Goal: Task Accomplishment & Management: Manage account settings

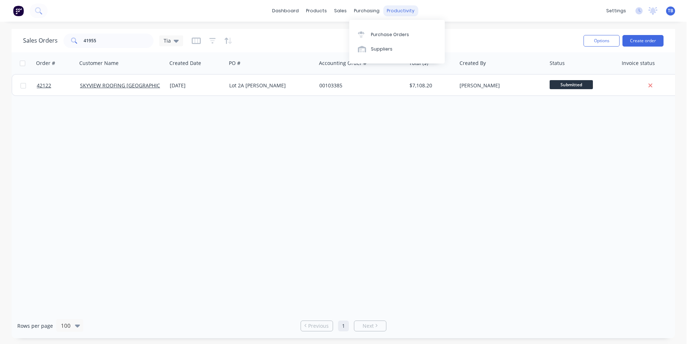
drag, startPoint x: 0, startPoint y: 0, endPoint x: 400, endPoint y: 12, distance: 399.7
click at [400, 12] on div "productivity" at bounding box center [400, 10] width 35 height 11
click at [417, 63] on div "Delivery Scheduling" at bounding box center [425, 63] width 45 height 6
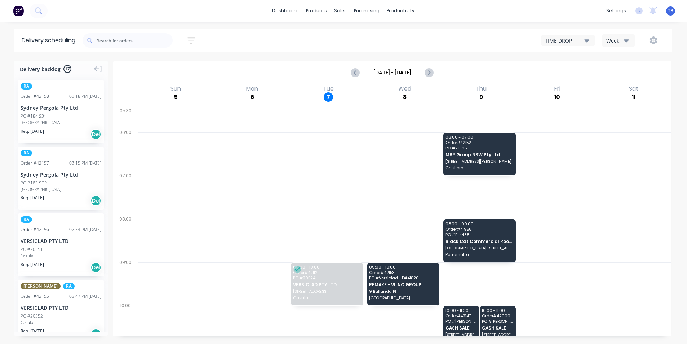
click at [549, 41] on div "TIME DROP" at bounding box center [564, 41] width 39 height 8
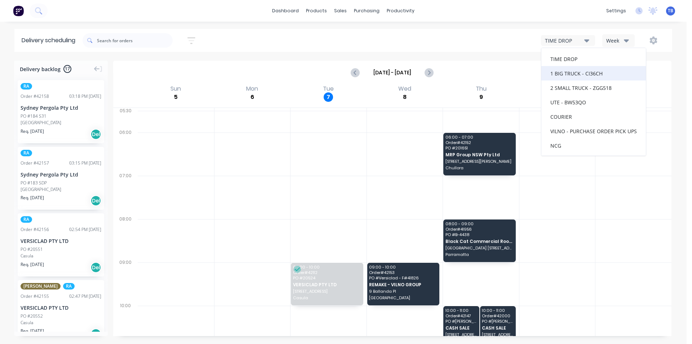
click at [562, 74] on div "1 BIG TRUCK - CI36CH" at bounding box center [594, 73] width 105 height 14
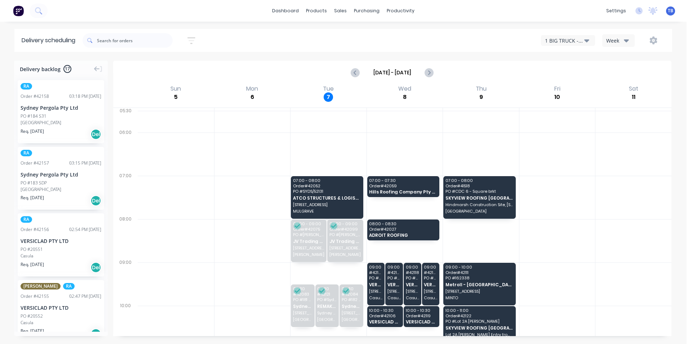
drag, startPoint x: 499, startPoint y: 42, endPoint x: 556, endPoint y: 47, distance: 57.1
click at [499, 42] on div "1 BIG TRUCK - CI36CH Week" at bounding box center [517, 40] width 295 height 13
click at [568, 39] on div "1 BIG TRUCK - CI36CH" at bounding box center [564, 41] width 39 height 8
click at [631, 272] on div at bounding box center [634, 283] width 76 height 43
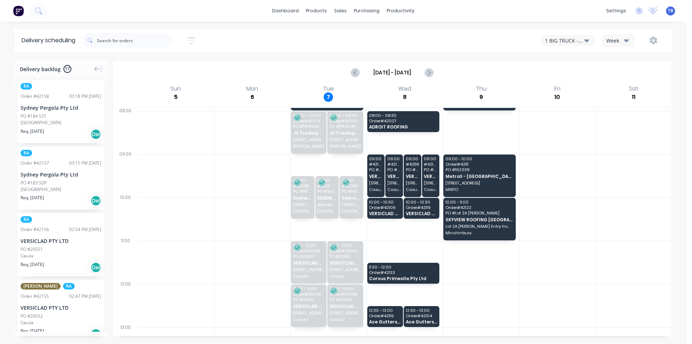
scroll to position [72, 0]
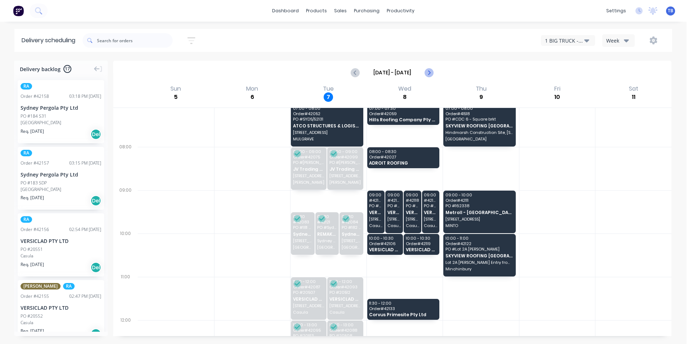
click at [434, 69] on button "Next page" at bounding box center [429, 72] width 14 height 14
type input "[DATE] - [DATE]"
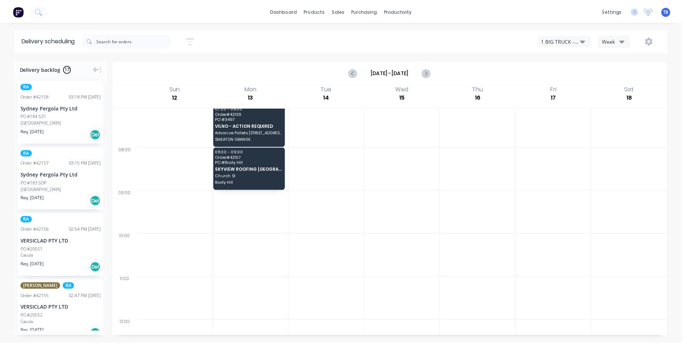
scroll to position [0, 0]
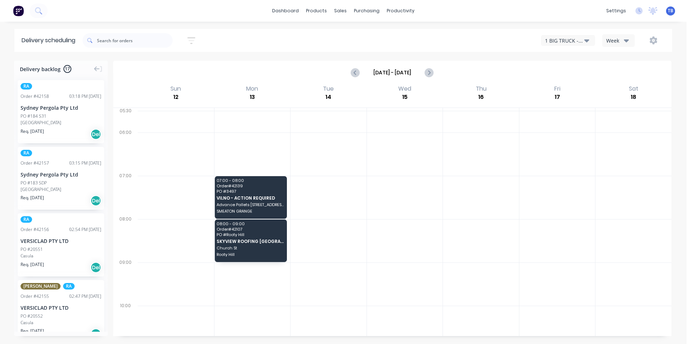
click at [372, 286] on div at bounding box center [405, 283] width 76 height 43
click at [361, 30] on link "Sales Orders" at bounding box center [379, 34] width 96 height 14
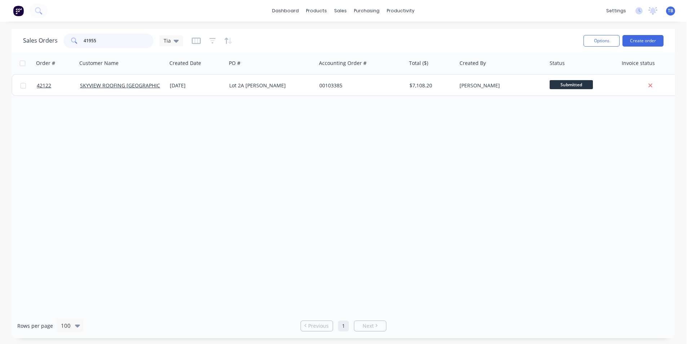
click at [0, 47] on div "Sales Orders 41955 Tia Options Create order Order # Customer Name Created Date …" at bounding box center [343, 183] width 687 height 309
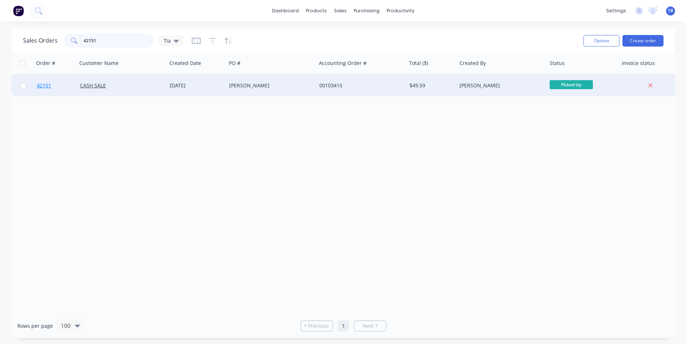
type input "42151"
click at [44, 86] on span "42151" at bounding box center [44, 85] width 14 height 7
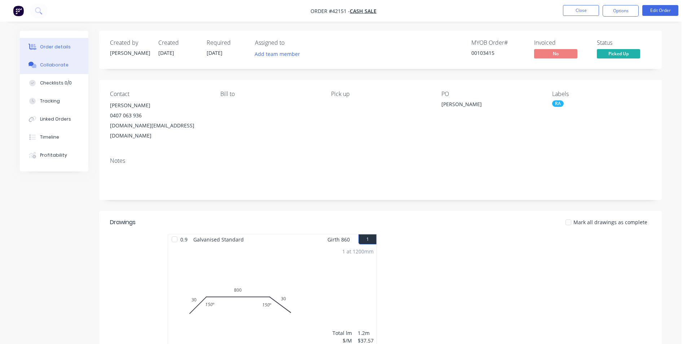
click at [40, 61] on button "Collaborate" at bounding box center [54, 65] width 69 height 18
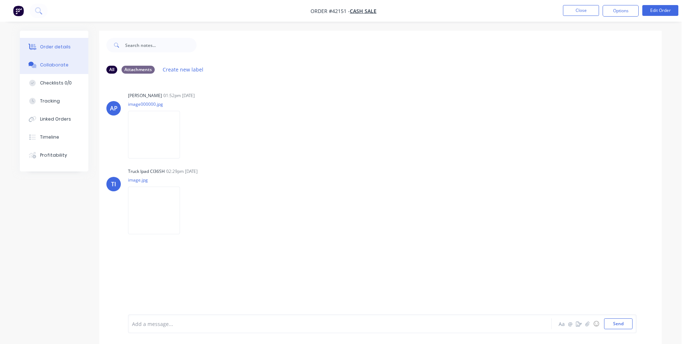
click at [52, 52] on button "Order details" at bounding box center [54, 47] width 69 height 18
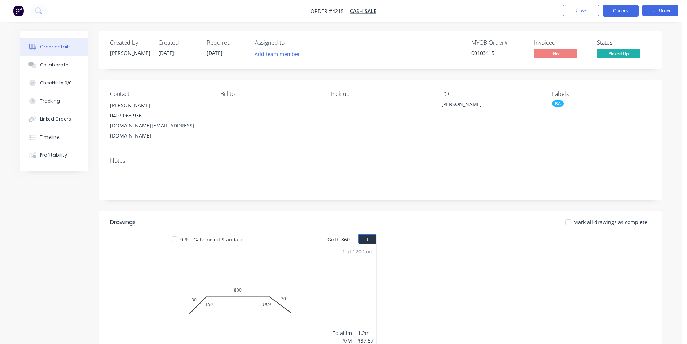
click at [632, 14] on button "Options" at bounding box center [620, 11] width 36 height 12
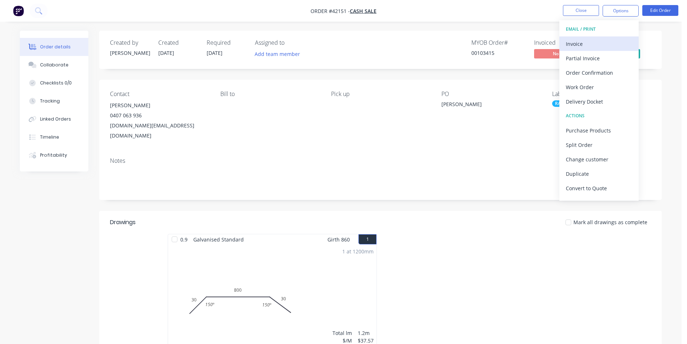
click at [595, 45] on div "Invoice" at bounding box center [599, 44] width 66 height 10
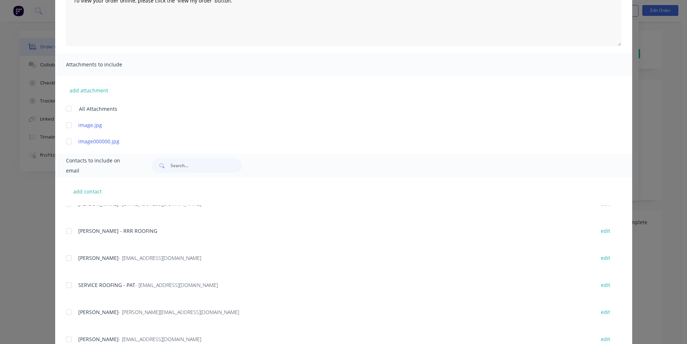
scroll to position [108, 0]
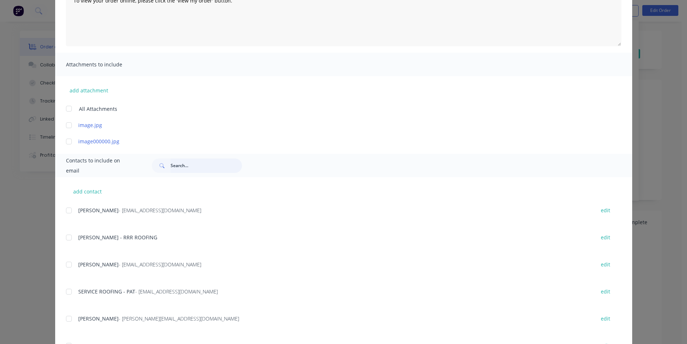
click at [192, 166] on input "text" at bounding box center [206, 165] width 71 height 14
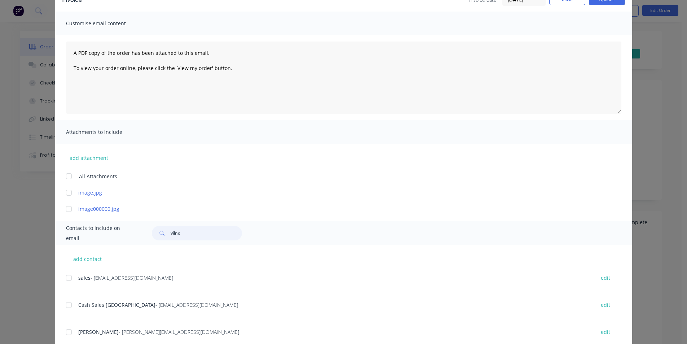
scroll to position [88, 0]
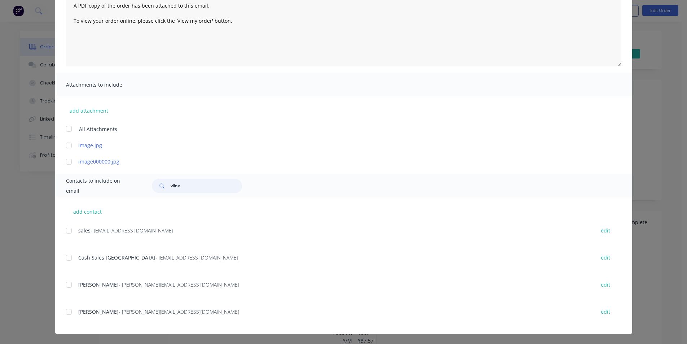
click at [66, 259] on div at bounding box center [69, 257] width 14 height 14
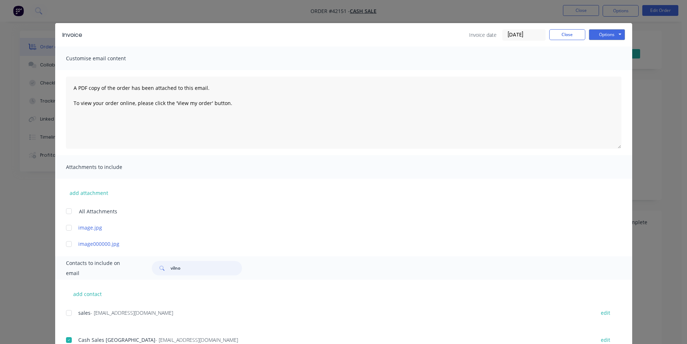
scroll to position [0, 0]
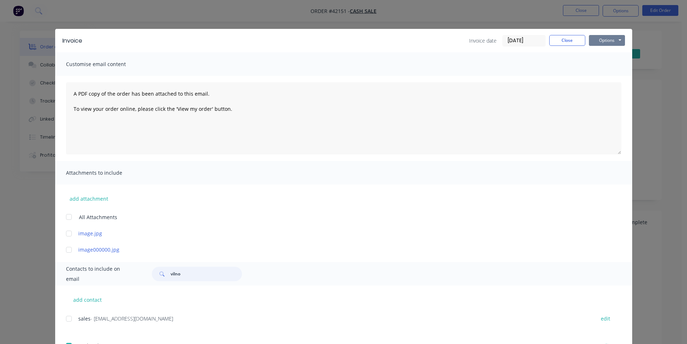
type input "vilno"
click at [621, 45] on button "Options" at bounding box center [607, 40] width 36 height 11
click at [619, 80] on button "Email" at bounding box center [612, 77] width 46 height 12
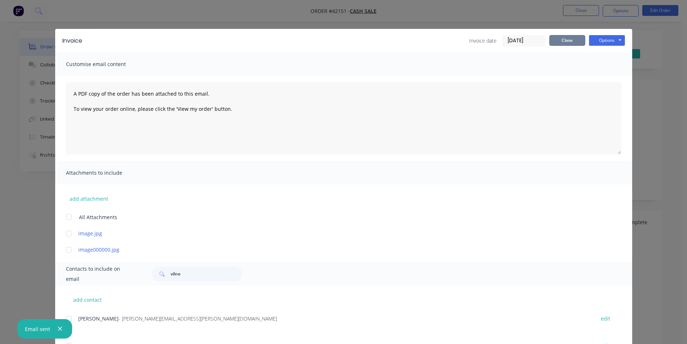
click at [560, 41] on button "Close" at bounding box center [567, 40] width 36 height 11
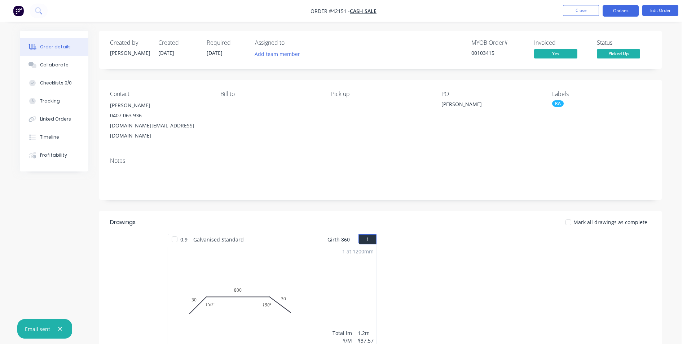
click at [631, 16] on button "Options" at bounding box center [620, 11] width 36 height 12
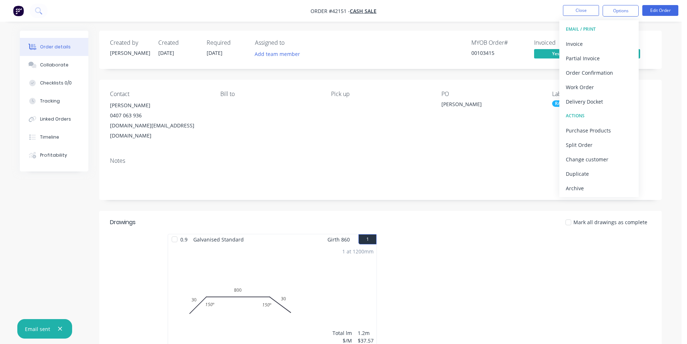
click at [552, 151] on div "Notes" at bounding box center [380, 175] width 562 height 48
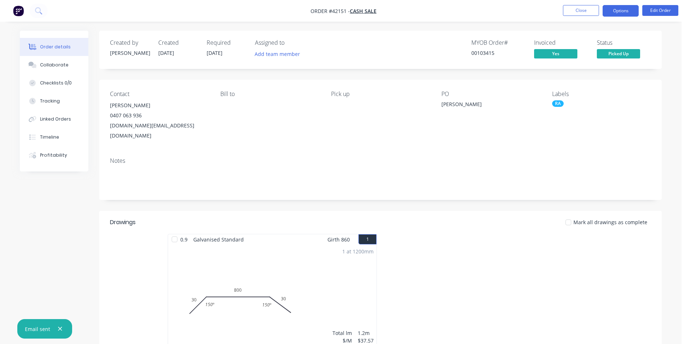
click at [628, 12] on button "Options" at bounding box center [620, 11] width 36 height 12
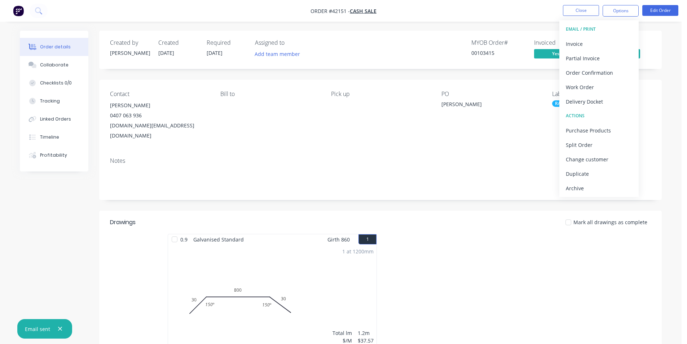
click at [591, 190] on div "Archive" at bounding box center [599, 188] width 66 height 10
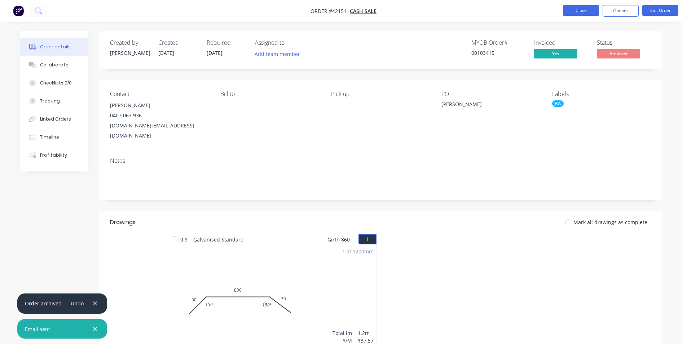
click at [582, 14] on button "Close" at bounding box center [581, 10] width 36 height 11
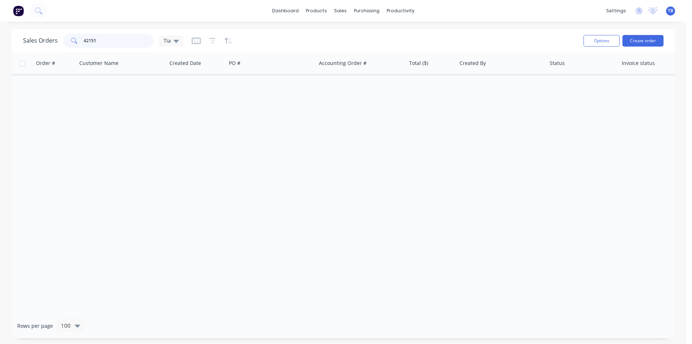
drag, startPoint x: 123, startPoint y: 43, endPoint x: 0, endPoint y: 50, distance: 123.5
click at [0, 50] on div "Sales Orders 42151 Tia Options Create order Order # Customer Name Created Date …" at bounding box center [343, 183] width 687 height 309
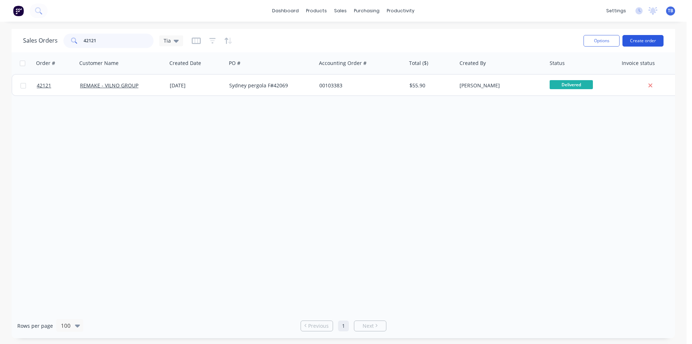
type input "42121"
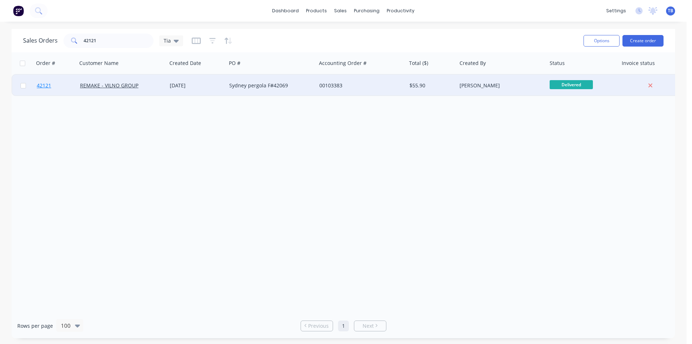
click at [43, 85] on span "42121" at bounding box center [44, 85] width 14 height 7
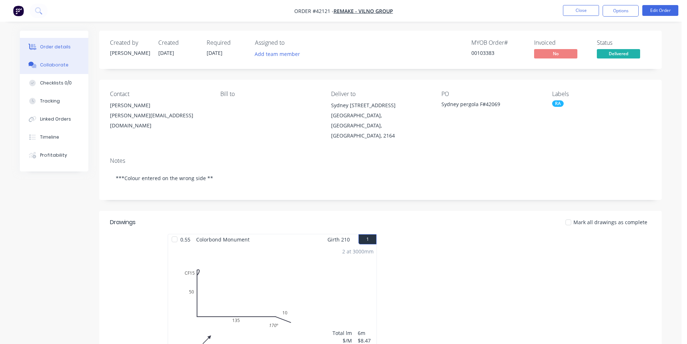
click at [53, 61] on button "Collaborate" at bounding box center [54, 65] width 69 height 18
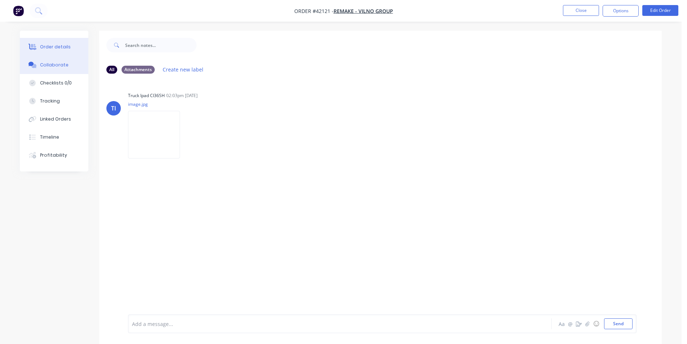
click at [62, 46] on div "Order details" at bounding box center [55, 47] width 31 height 6
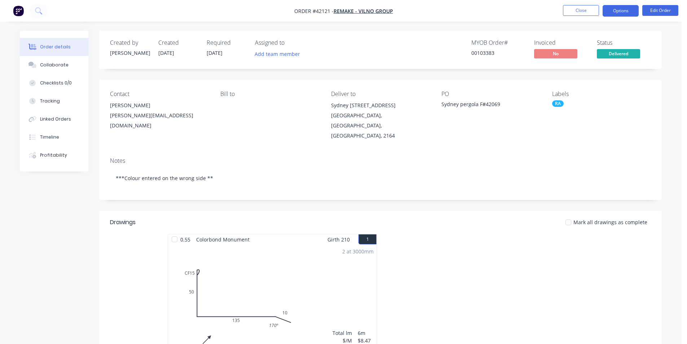
click at [613, 13] on button "Options" at bounding box center [620, 11] width 36 height 12
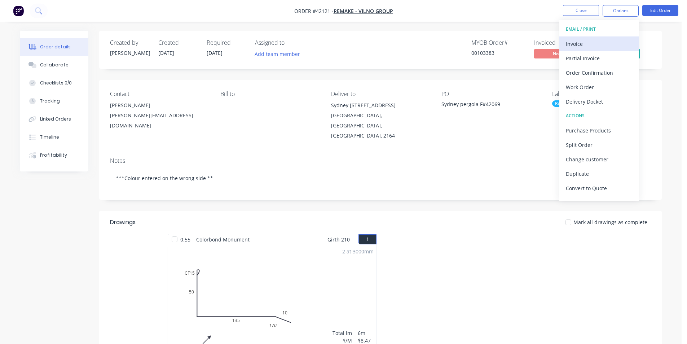
click at [590, 43] on div "Invoice" at bounding box center [599, 44] width 66 height 10
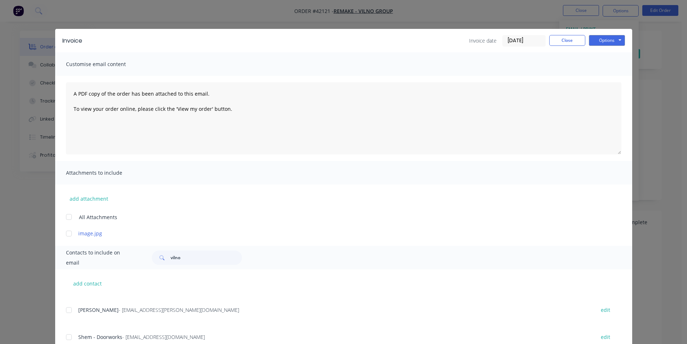
scroll to position [144, 0]
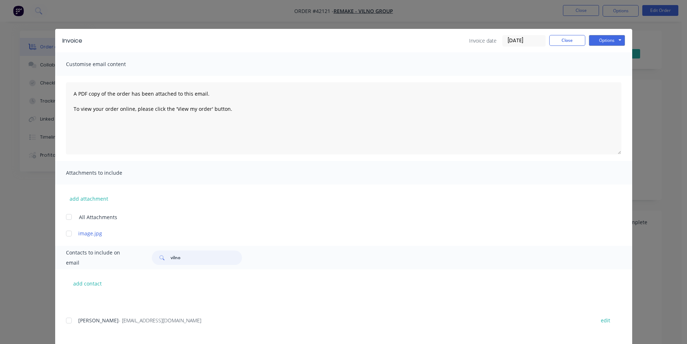
click at [200, 252] on input "vilno" at bounding box center [206, 257] width 71 height 14
drag, startPoint x: 200, startPoint y: 252, endPoint x: 125, endPoint y: 255, distance: 75.1
click at [125, 255] on div "Contacts to include on email vilno" at bounding box center [343, 257] width 577 height 23
type input "vilno"
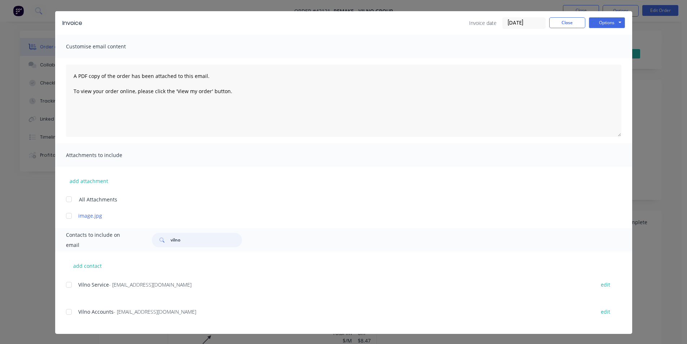
click at [63, 313] on div at bounding box center [69, 311] width 14 height 14
click at [609, 22] on button "Options" at bounding box center [607, 22] width 36 height 11
click at [607, 59] on button "Email" at bounding box center [612, 59] width 46 height 12
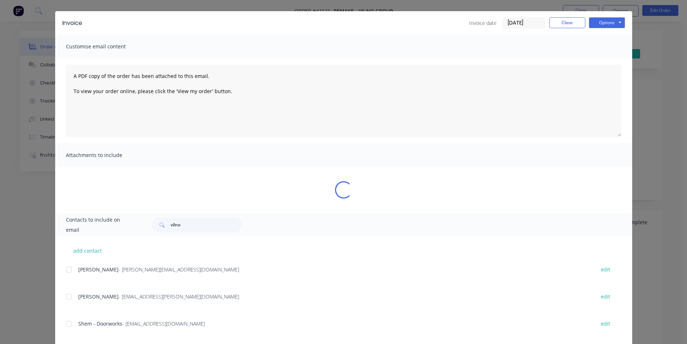
scroll to position [0, 0]
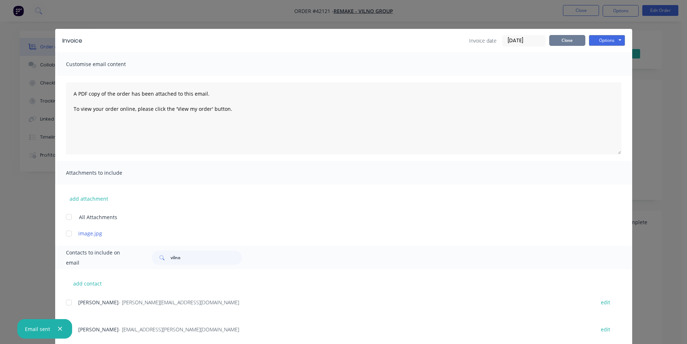
drag, startPoint x: 560, startPoint y: 38, endPoint x: 601, endPoint y: 29, distance: 42.4
click at [560, 37] on button "Close" at bounding box center [567, 40] width 36 height 11
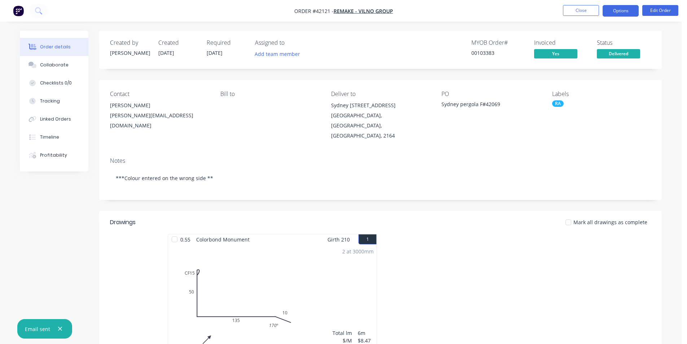
click at [626, 15] on button "Options" at bounding box center [620, 11] width 36 height 12
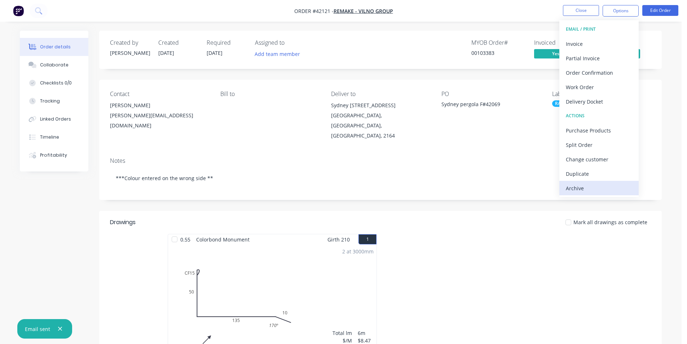
click at [589, 185] on div "Archive" at bounding box center [599, 188] width 66 height 10
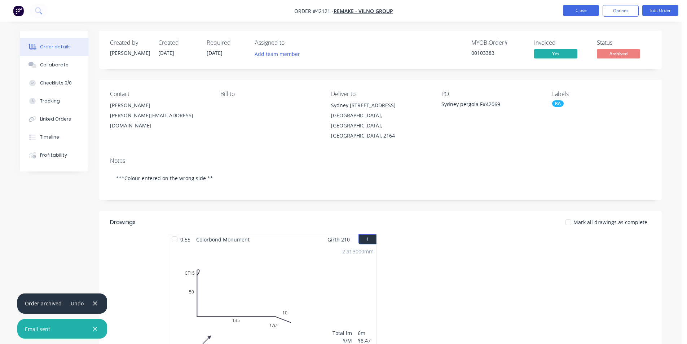
click at [585, 9] on button "Close" at bounding box center [581, 10] width 36 height 11
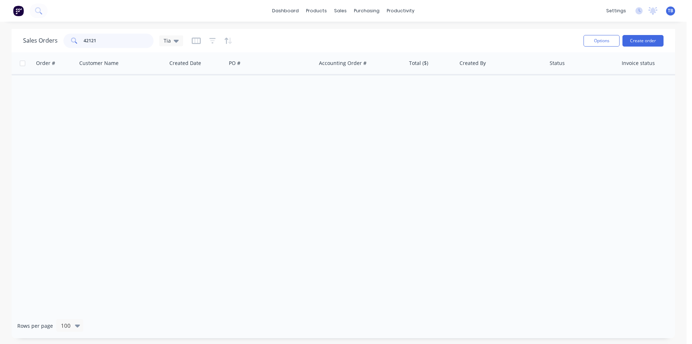
drag, startPoint x: 103, startPoint y: 43, endPoint x: 33, endPoint y: 40, distance: 70.4
click at [33, 40] on div "Sales Orders 42121 Tia" at bounding box center [103, 41] width 160 height 14
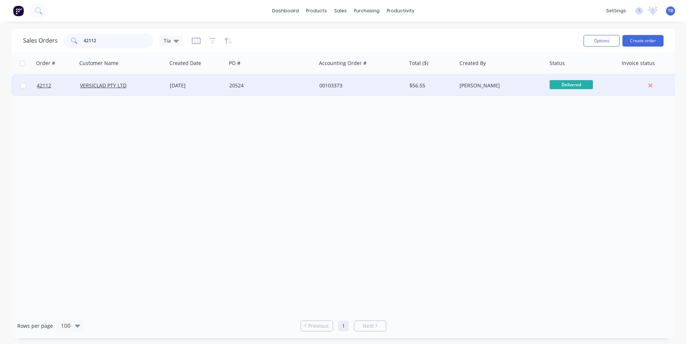
type input "42112"
click at [36, 86] on div at bounding box center [55, 86] width 43 height 22
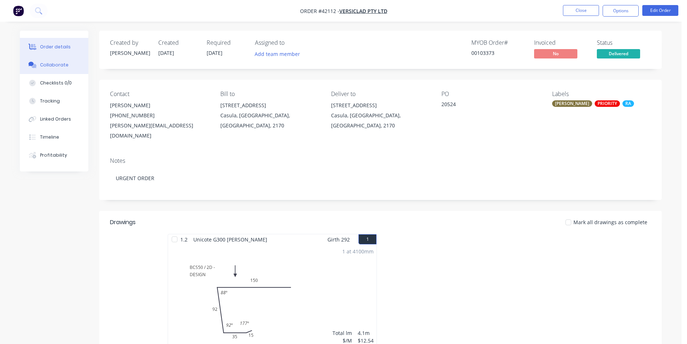
click at [57, 67] on div "Collaborate" at bounding box center [54, 65] width 28 height 6
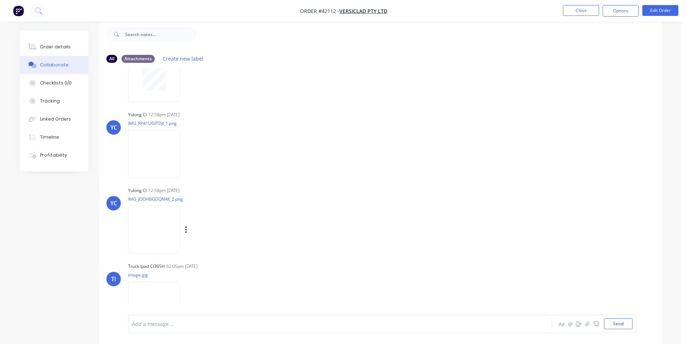
scroll to position [75, 0]
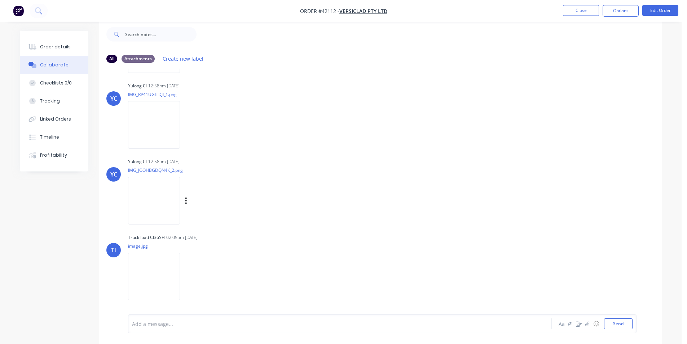
click at [176, 213] on img at bounding box center [154, 200] width 52 height 47
click at [67, 53] on button "Order details" at bounding box center [54, 47] width 69 height 18
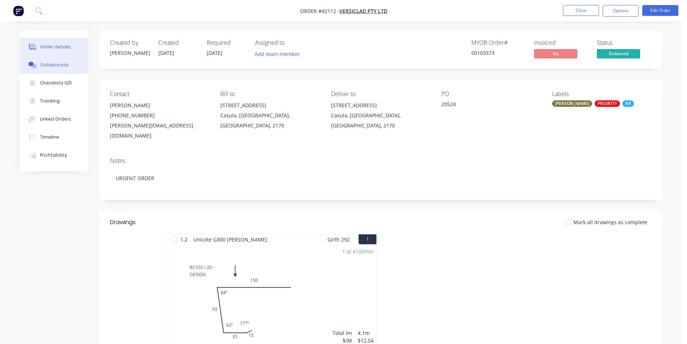
click at [69, 61] on button "Collaborate" at bounding box center [54, 65] width 69 height 18
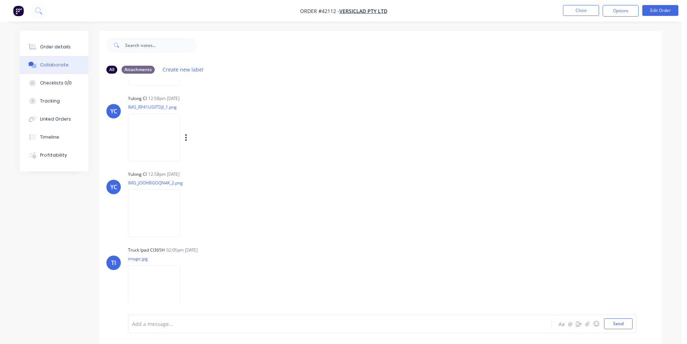
scroll to position [75, 0]
click at [38, 49] on button "Order details" at bounding box center [54, 47] width 69 height 18
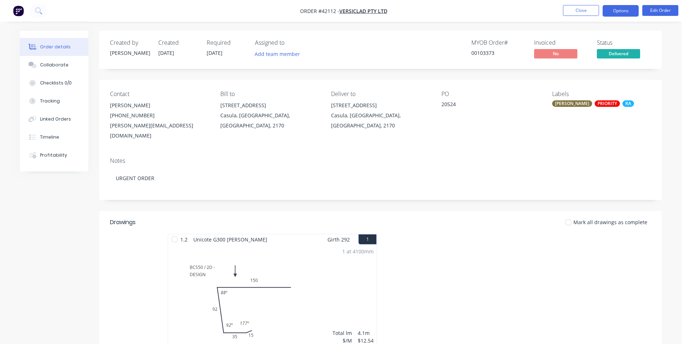
click at [617, 14] on button "Options" at bounding box center [620, 11] width 36 height 12
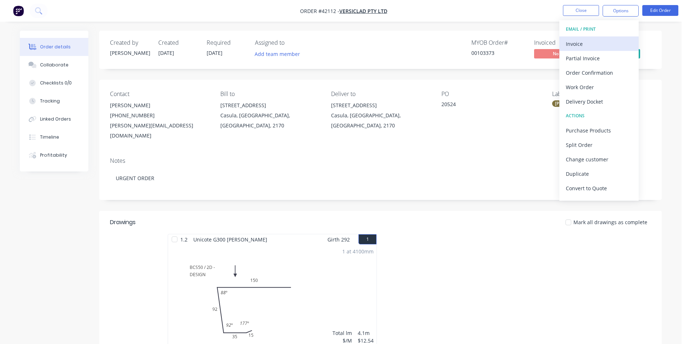
click at [598, 44] on div "Invoice" at bounding box center [599, 44] width 66 height 10
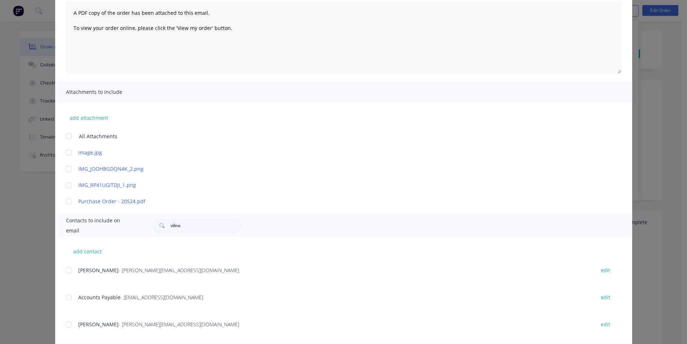
scroll to position [144, 0]
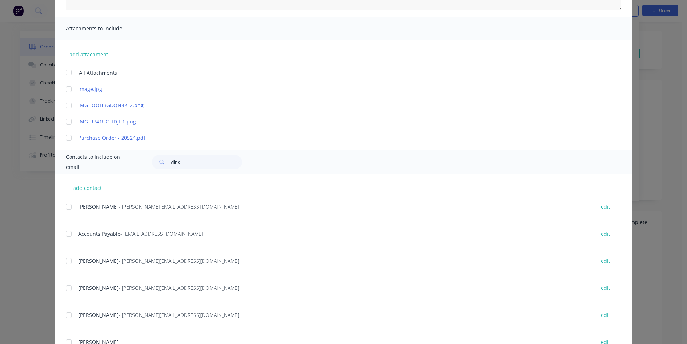
click at [67, 230] on div at bounding box center [69, 233] width 14 height 14
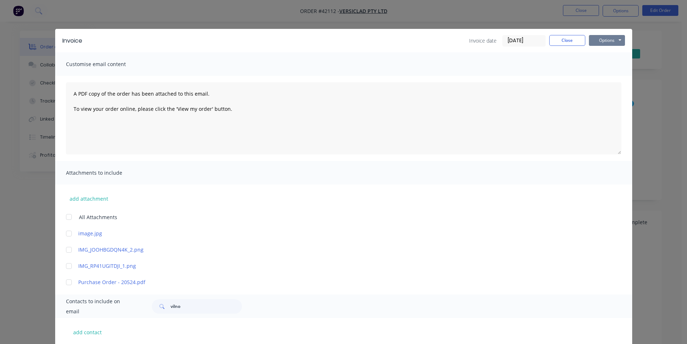
click at [613, 40] on button "Options" at bounding box center [607, 40] width 36 height 11
click at [610, 76] on button "Email" at bounding box center [612, 77] width 46 height 12
click at [561, 41] on button "Close" at bounding box center [567, 40] width 36 height 11
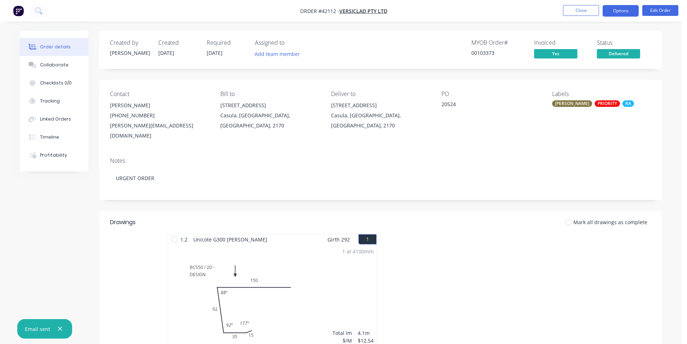
click at [621, 12] on button "Options" at bounding box center [620, 11] width 36 height 12
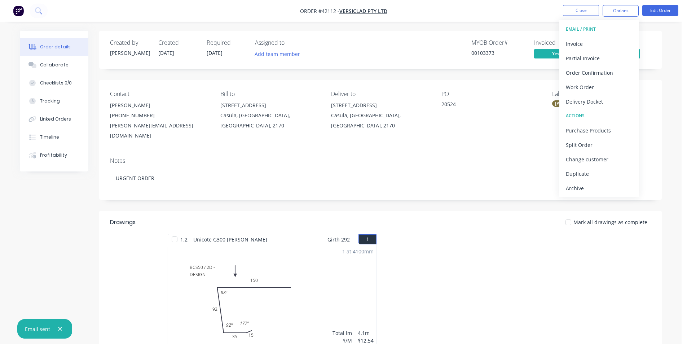
drag, startPoint x: 589, startPoint y: 184, endPoint x: 590, endPoint y: 197, distance: 13.0
click at [589, 184] on div "Archive" at bounding box center [599, 188] width 66 height 10
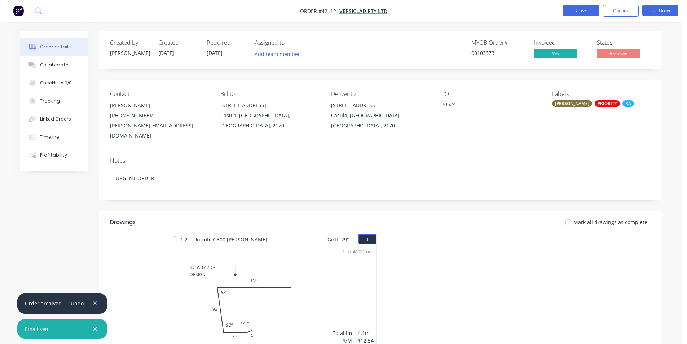
click at [584, 13] on button "Close" at bounding box center [581, 10] width 36 height 11
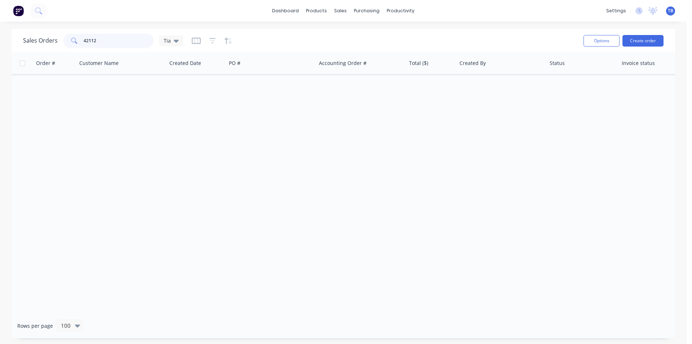
drag, startPoint x: 125, startPoint y: 45, endPoint x: 65, endPoint y: 47, distance: 60.2
click at [65, 47] on div "42112" at bounding box center [108, 41] width 90 height 14
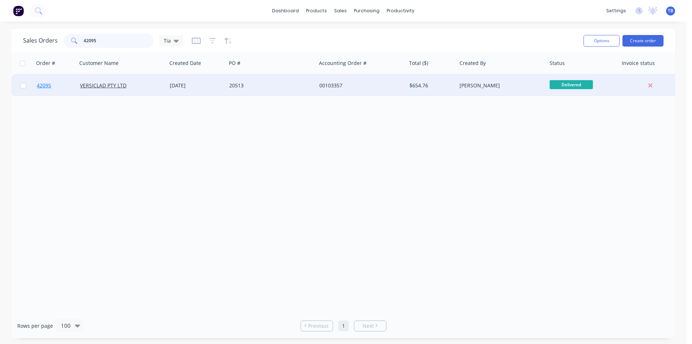
type input "42095"
click at [48, 82] on link "42095" at bounding box center [58, 86] width 43 height 22
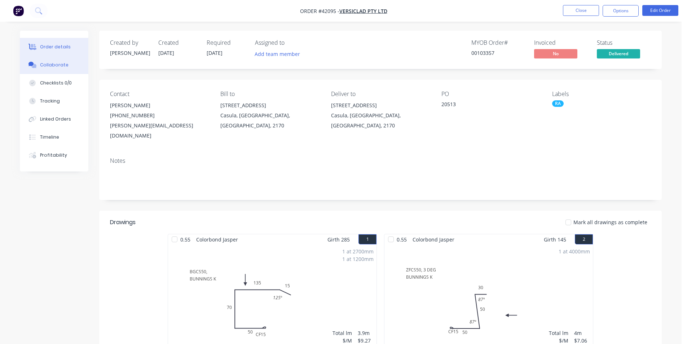
click at [40, 64] on div "Collaborate" at bounding box center [54, 65] width 28 height 6
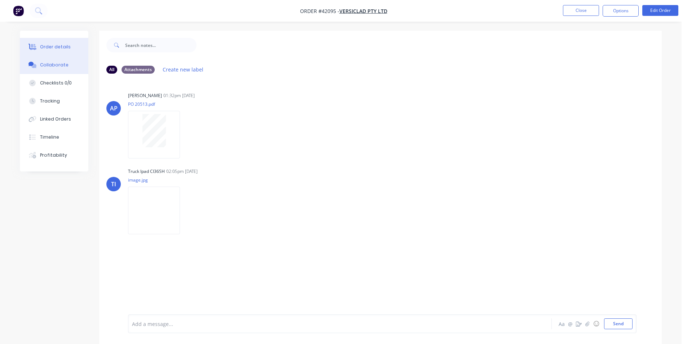
click at [53, 48] on div "Order details" at bounding box center [55, 47] width 31 height 6
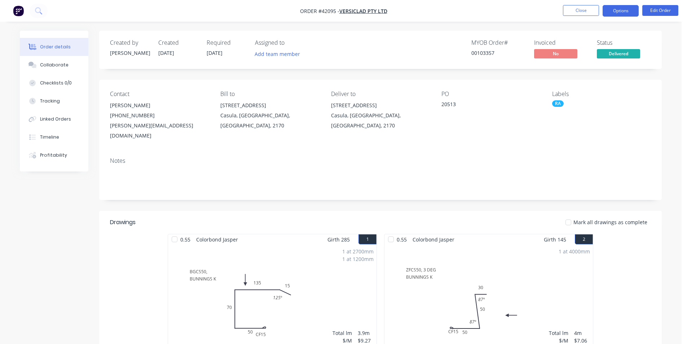
click at [620, 12] on button "Options" at bounding box center [620, 11] width 36 height 12
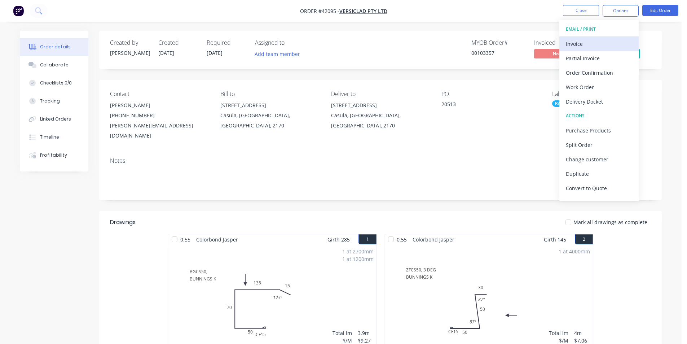
click at [602, 47] on div "Invoice" at bounding box center [599, 44] width 66 height 10
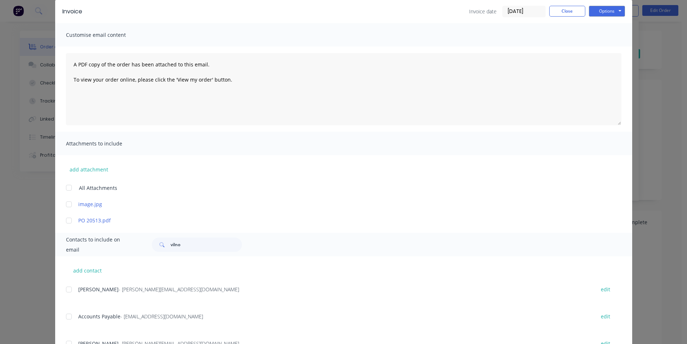
scroll to position [72, 0]
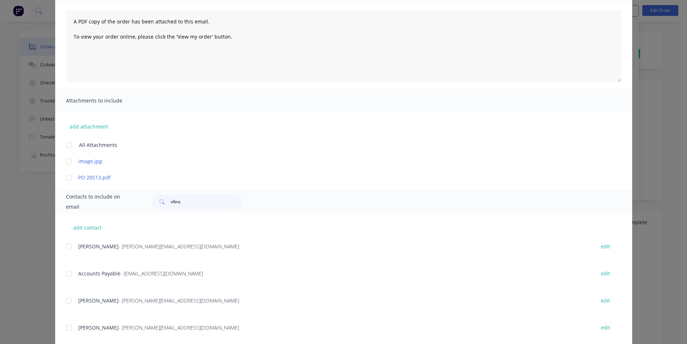
click at [66, 273] on div at bounding box center [69, 273] width 14 height 14
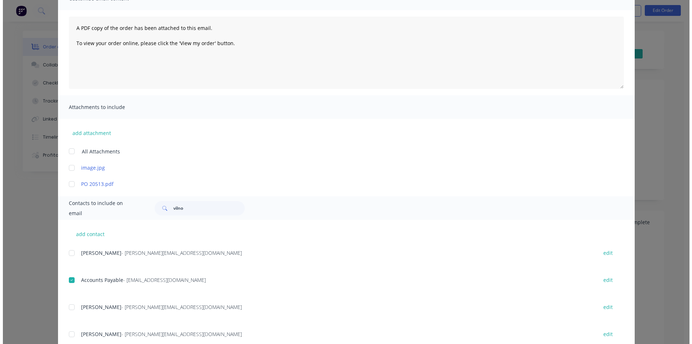
scroll to position [0, 0]
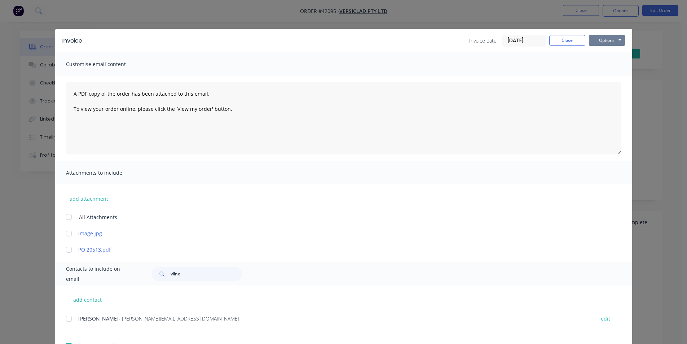
click at [600, 42] on button "Options" at bounding box center [607, 40] width 36 height 11
click at [601, 77] on button "Email" at bounding box center [612, 77] width 46 height 12
click at [563, 40] on button "Close" at bounding box center [567, 40] width 36 height 11
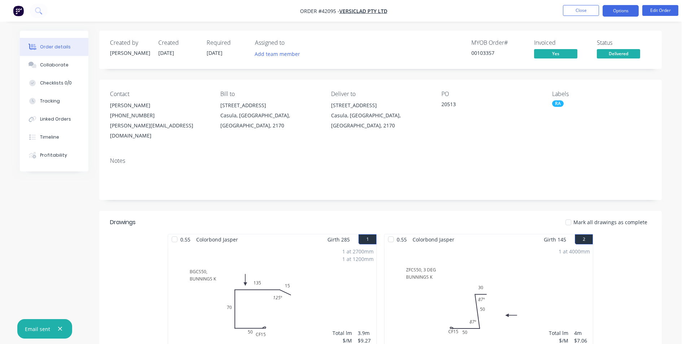
click at [622, 9] on button "Options" at bounding box center [620, 11] width 36 height 12
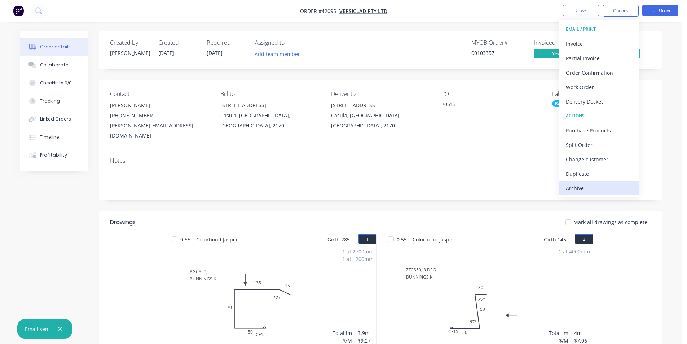
click at [605, 188] on div "Archive" at bounding box center [599, 188] width 66 height 10
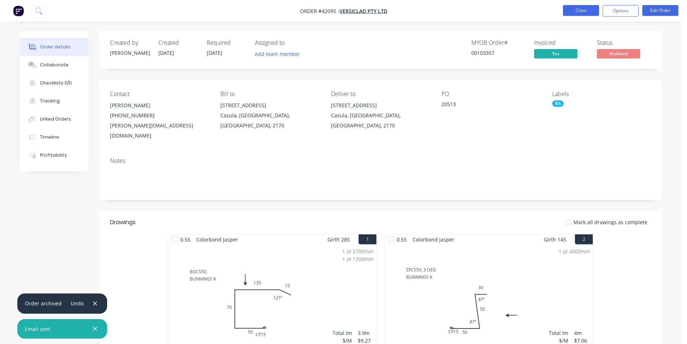
click at [574, 14] on button "Close" at bounding box center [581, 10] width 36 height 11
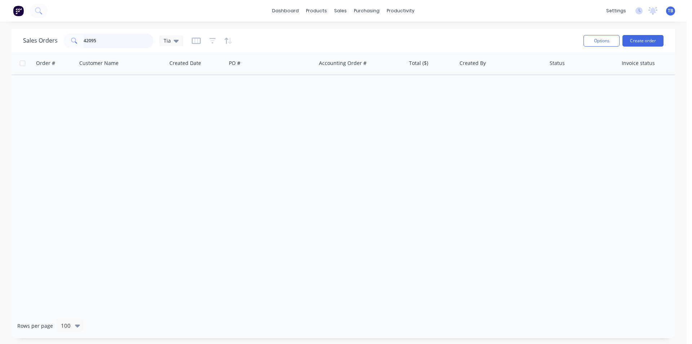
drag, startPoint x: 105, startPoint y: 38, endPoint x: 20, endPoint y: 32, distance: 85.3
click at [21, 32] on div "Sales Orders 42095 Tia Options Create order" at bounding box center [344, 40] width 664 height 23
type input "4"
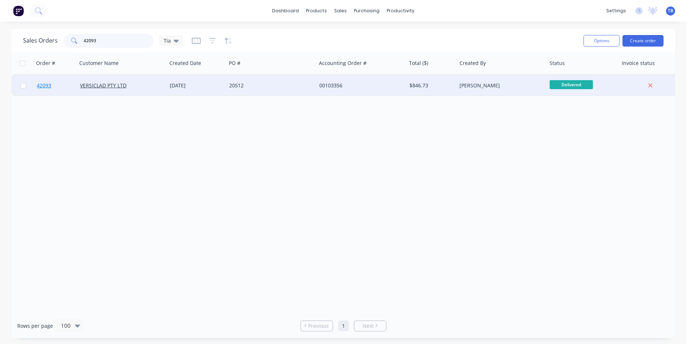
type input "42093"
click at [43, 85] on span "42093" at bounding box center [44, 85] width 14 height 7
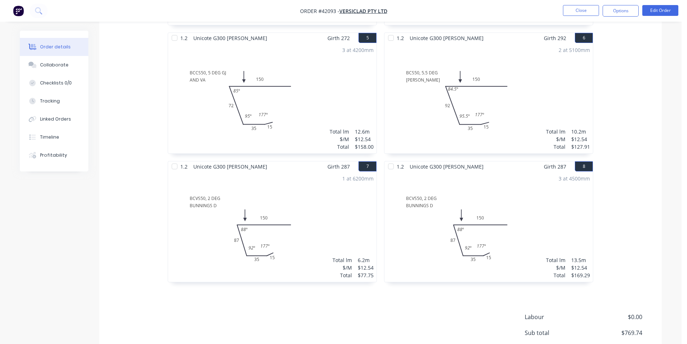
scroll to position [522, 0]
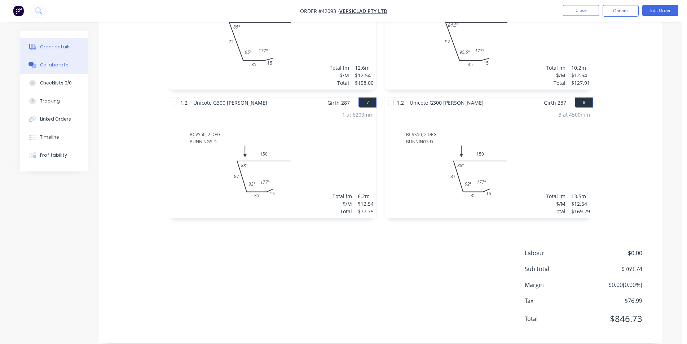
click at [43, 66] on div "Collaborate" at bounding box center [54, 65] width 28 height 6
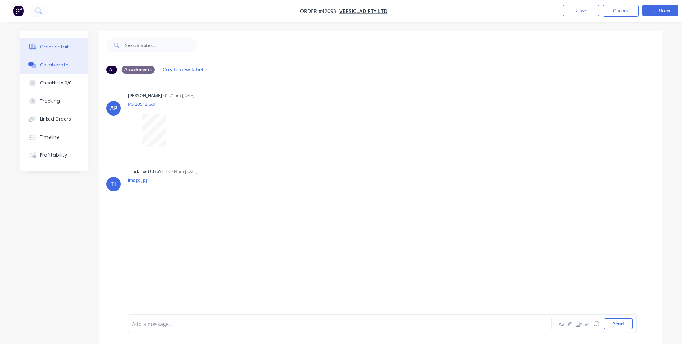
click at [55, 46] on div "Order details" at bounding box center [55, 47] width 31 height 6
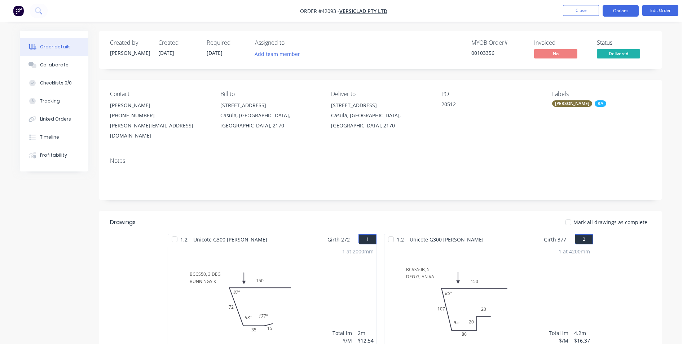
click at [627, 11] on button "Options" at bounding box center [620, 11] width 36 height 12
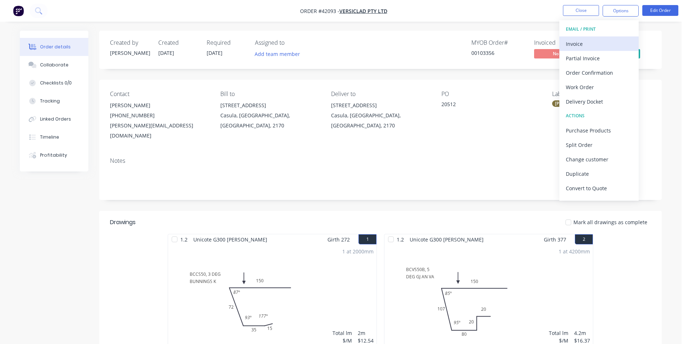
click at [585, 41] on div "Invoice" at bounding box center [599, 44] width 66 height 10
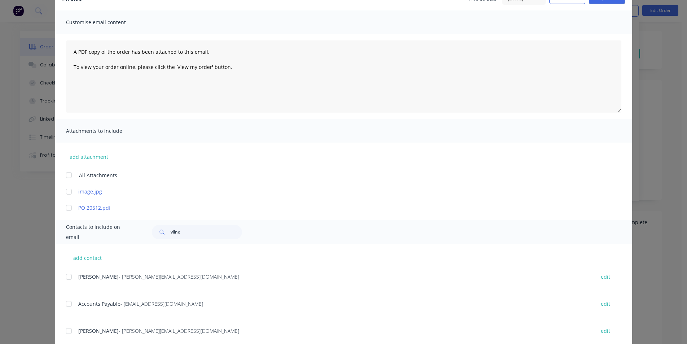
scroll to position [108, 0]
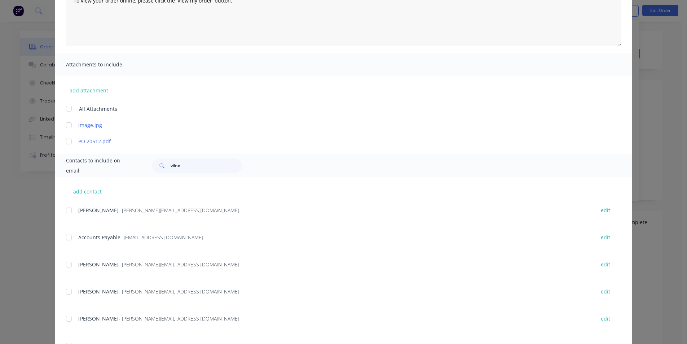
click at [64, 237] on div at bounding box center [69, 237] width 14 height 14
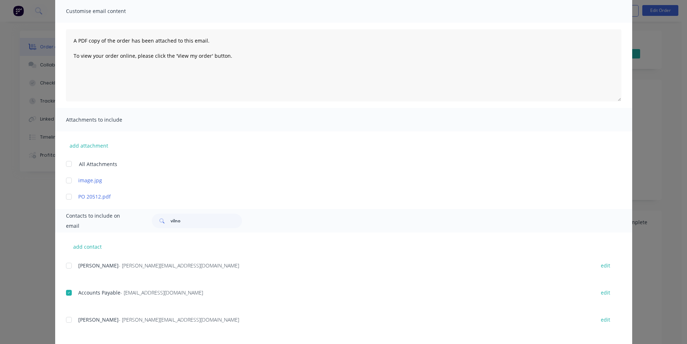
scroll to position [0, 0]
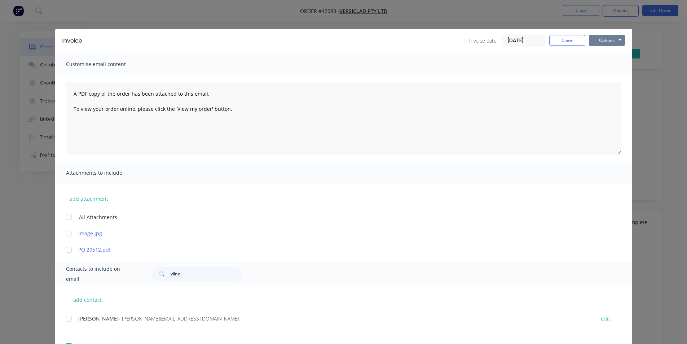
click at [608, 43] on button "Options" at bounding box center [607, 40] width 36 height 11
click at [608, 78] on button "Email" at bounding box center [612, 77] width 46 height 12
click at [566, 42] on button "Close" at bounding box center [567, 40] width 36 height 11
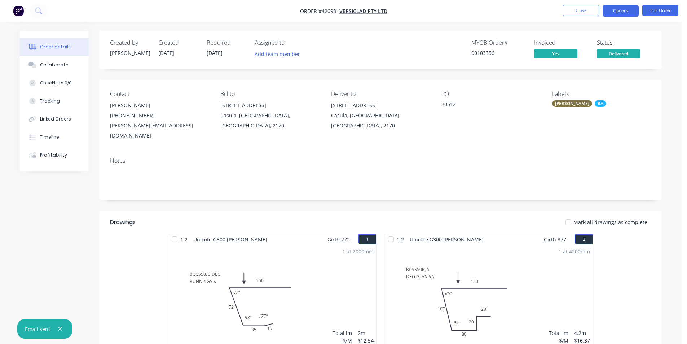
click at [617, 12] on button "Options" at bounding box center [620, 11] width 36 height 12
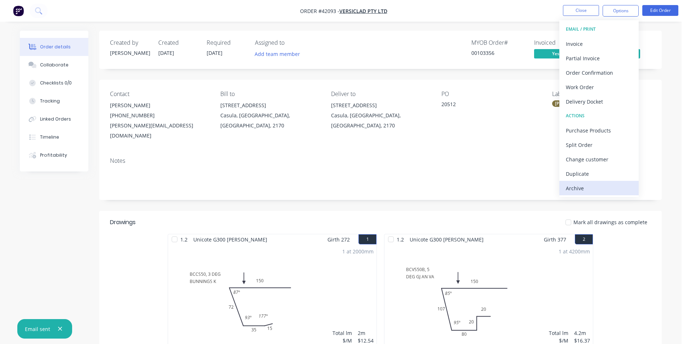
click at [603, 188] on div "Archive" at bounding box center [599, 188] width 66 height 10
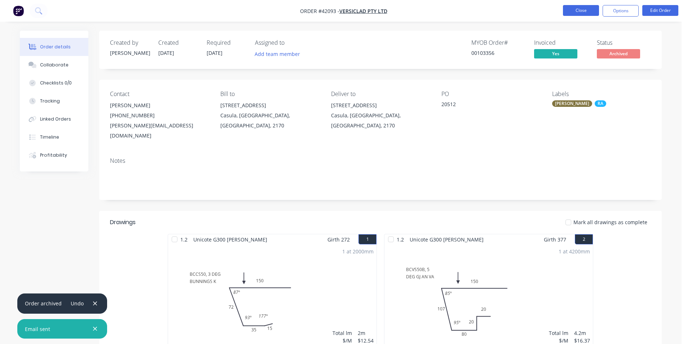
click at [581, 7] on button "Close" at bounding box center [581, 10] width 36 height 11
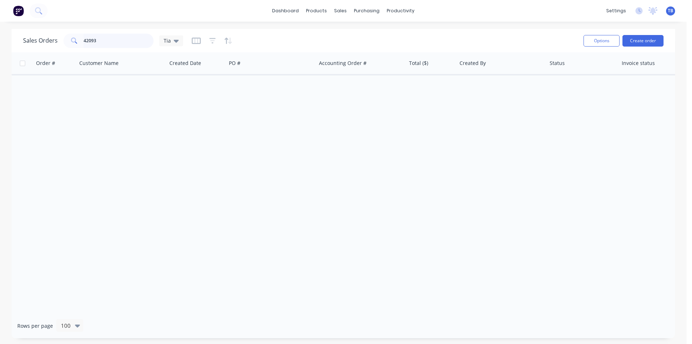
click at [119, 45] on input "42093" at bounding box center [119, 41] width 70 height 14
drag, startPoint x: 121, startPoint y: 41, endPoint x: 47, endPoint y: 40, distance: 73.9
click at [47, 40] on div "Sales Orders 42093 Tia" at bounding box center [103, 41] width 160 height 14
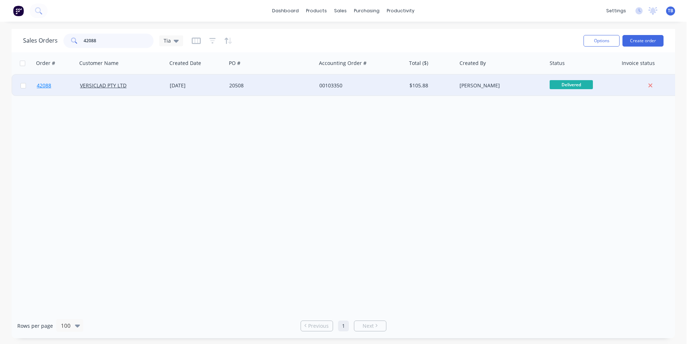
type input "42088"
click at [49, 86] on span "42088" at bounding box center [44, 85] width 14 height 7
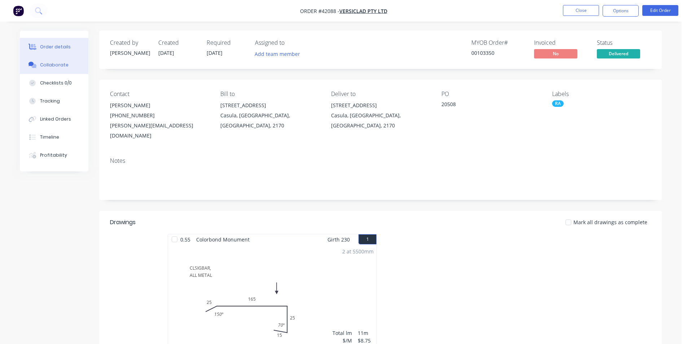
click at [65, 65] on div "Collaborate" at bounding box center [54, 65] width 28 height 6
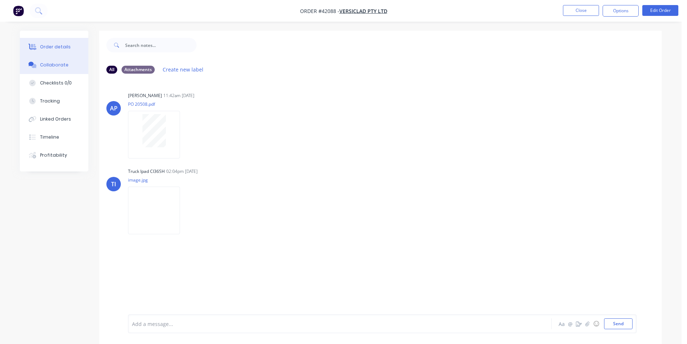
click at [58, 43] on button "Order details" at bounding box center [54, 47] width 69 height 18
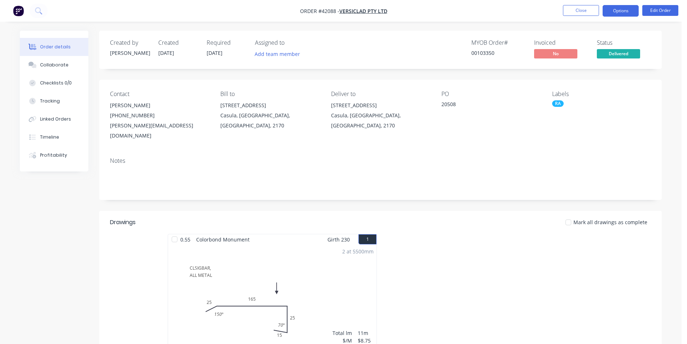
click at [625, 14] on button "Options" at bounding box center [620, 11] width 36 height 12
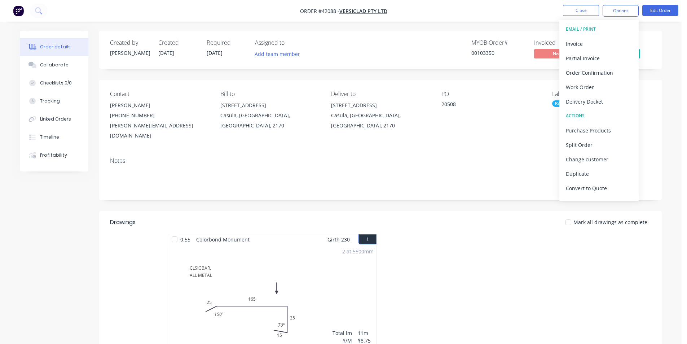
click at [577, 44] on div "Invoice" at bounding box center [599, 44] width 66 height 10
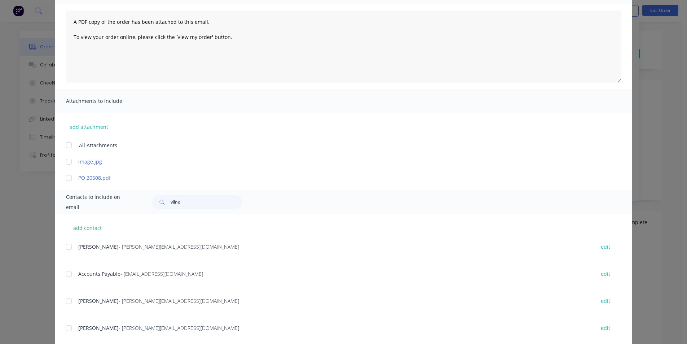
scroll to position [72, 0]
click at [69, 272] on div at bounding box center [69, 273] width 14 height 14
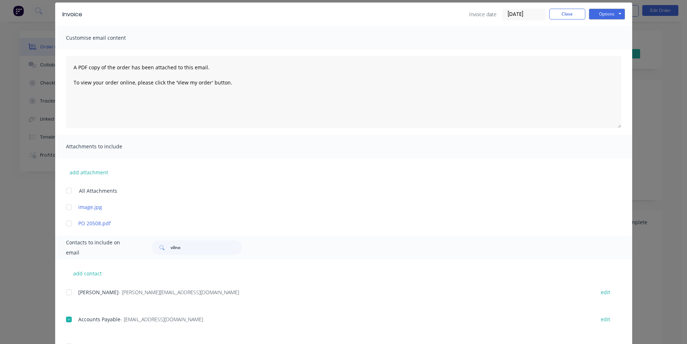
scroll to position [0, 0]
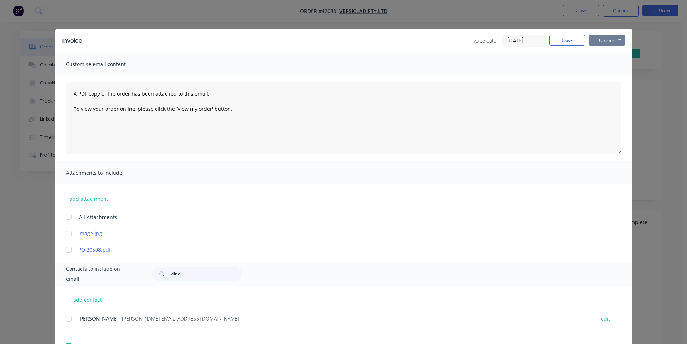
click at [601, 39] on button "Options" at bounding box center [607, 40] width 36 height 11
click at [609, 74] on button "Email" at bounding box center [612, 77] width 46 height 12
click at [562, 45] on button "Close" at bounding box center [567, 40] width 36 height 11
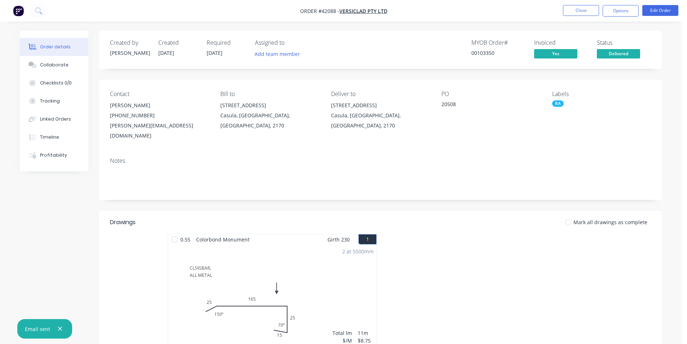
click at [609, 17] on nav "Order #42088 - VERSICLAD PTY LTD Close Options Edit Order" at bounding box center [343, 11] width 687 height 22
click at [610, 13] on button "Options" at bounding box center [620, 11] width 36 height 12
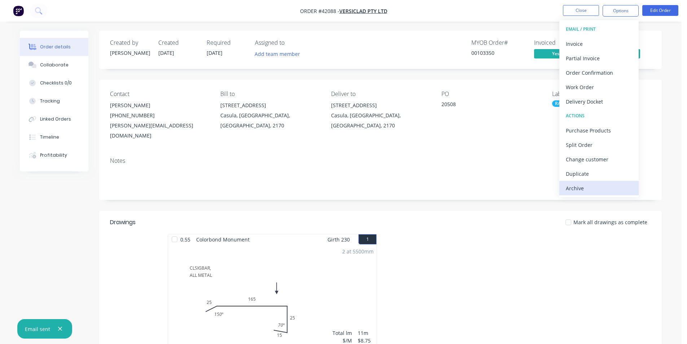
click at [604, 192] on div "Archive" at bounding box center [599, 188] width 66 height 10
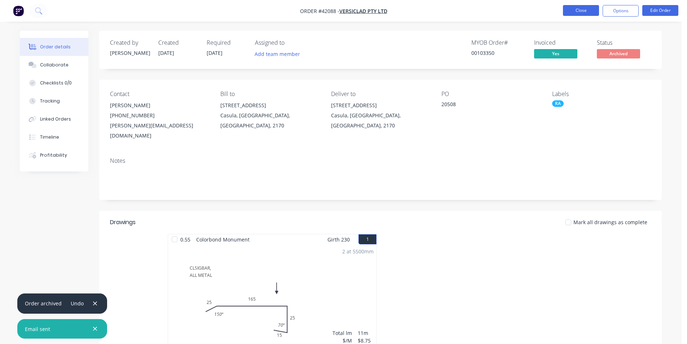
click at [592, 8] on button "Close" at bounding box center [581, 10] width 36 height 11
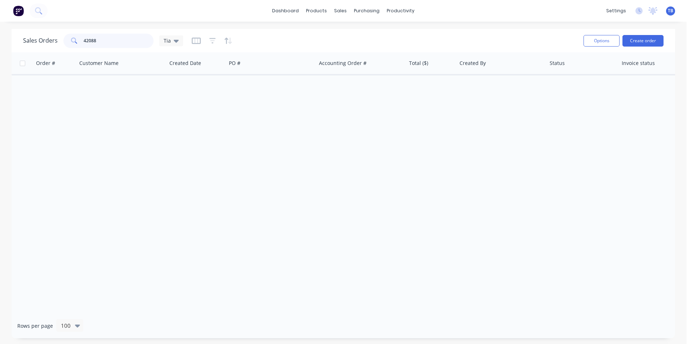
drag, startPoint x: 121, startPoint y: 41, endPoint x: 22, endPoint y: 32, distance: 98.9
click at [22, 32] on div "Sales Orders 42088 Tia Options Create order" at bounding box center [344, 40] width 664 height 23
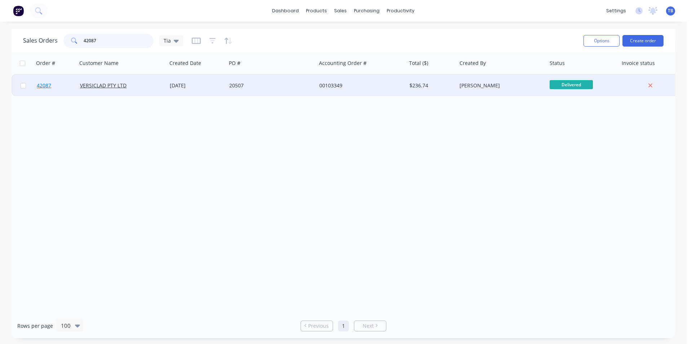
type input "42087"
click at [40, 85] on span "42087" at bounding box center [44, 85] width 14 height 7
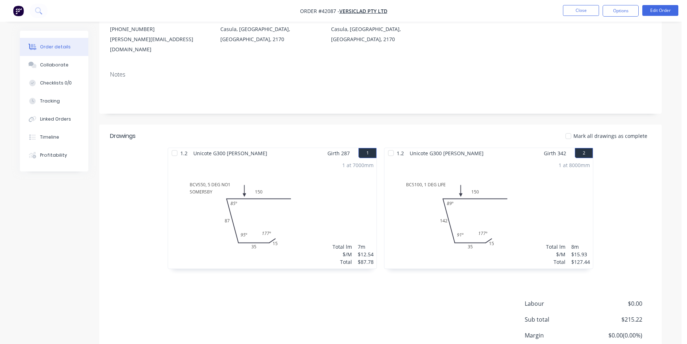
scroll to position [137, 0]
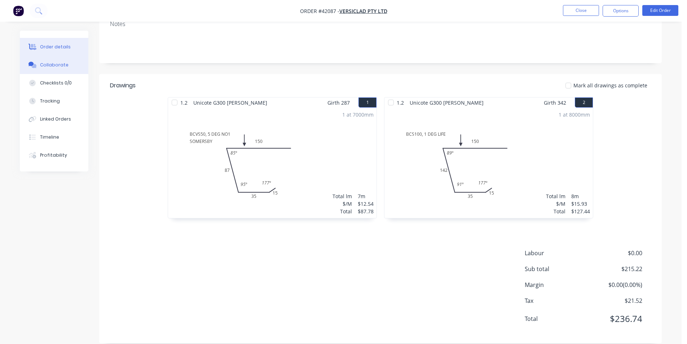
click at [56, 60] on button "Collaborate" at bounding box center [54, 65] width 69 height 18
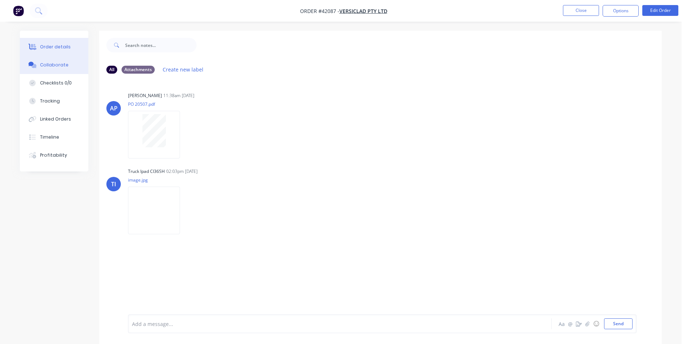
click at [37, 47] on div at bounding box center [32, 47] width 11 height 6
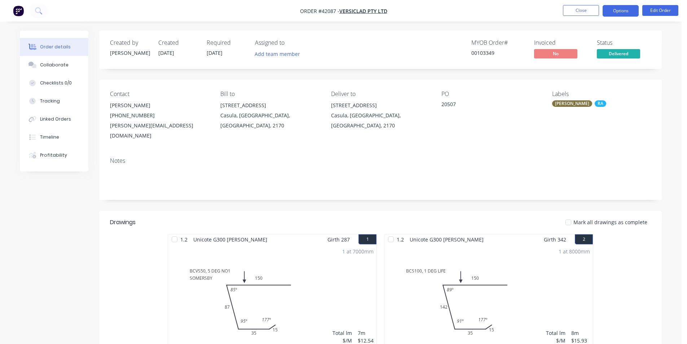
click at [619, 11] on button "Options" at bounding box center [620, 11] width 36 height 12
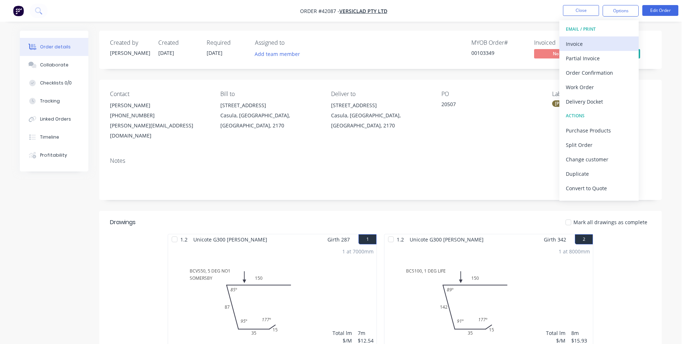
drag, startPoint x: 619, startPoint y: 11, endPoint x: 598, endPoint y: 45, distance: 40.0
click at [598, 45] on div "Invoice" at bounding box center [599, 44] width 66 height 10
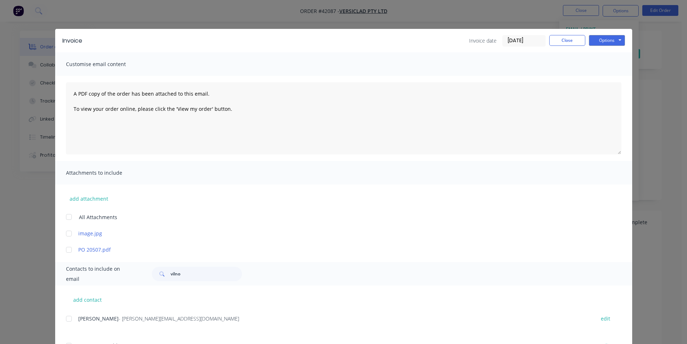
scroll to position [108, 0]
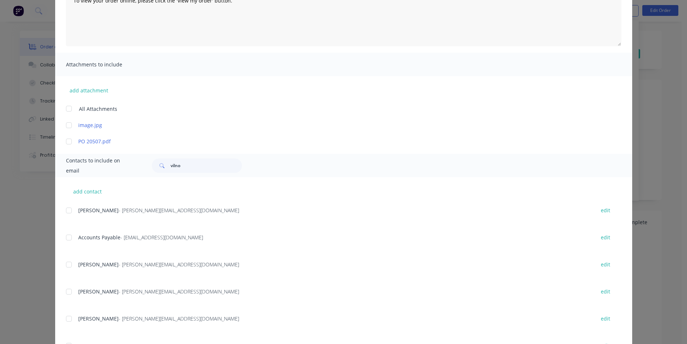
click at [66, 235] on div at bounding box center [69, 237] width 14 height 14
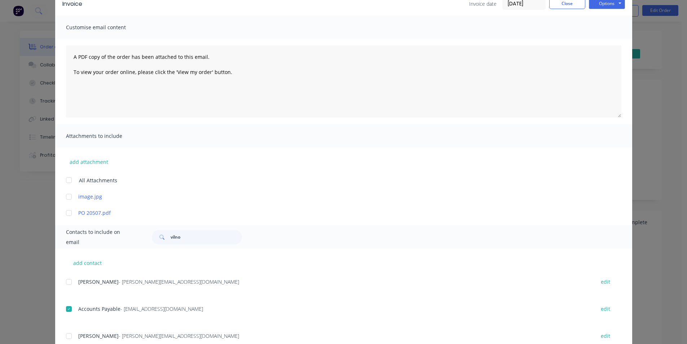
scroll to position [0, 0]
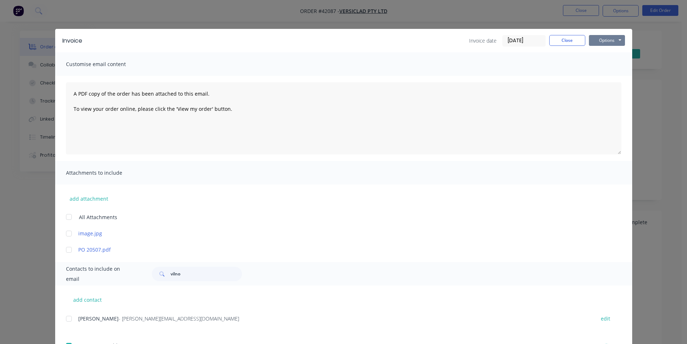
click at [608, 39] on button "Options" at bounding box center [607, 40] width 36 height 11
click at [611, 78] on button "Email" at bounding box center [612, 77] width 46 height 12
click at [566, 44] on button "Close" at bounding box center [567, 40] width 36 height 11
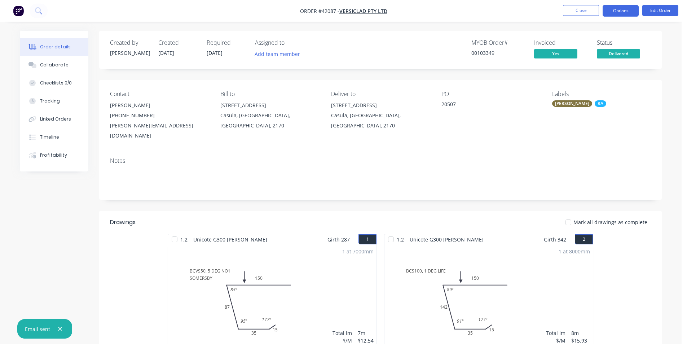
click at [620, 15] on button "Options" at bounding box center [620, 11] width 36 height 12
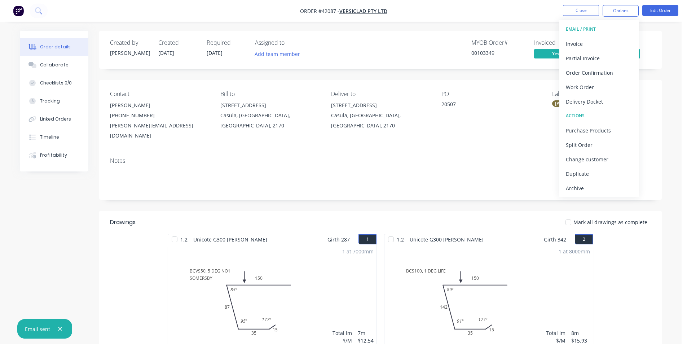
click at [587, 187] on div "Archive" at bounding box center [599, 188] width 66 height 10
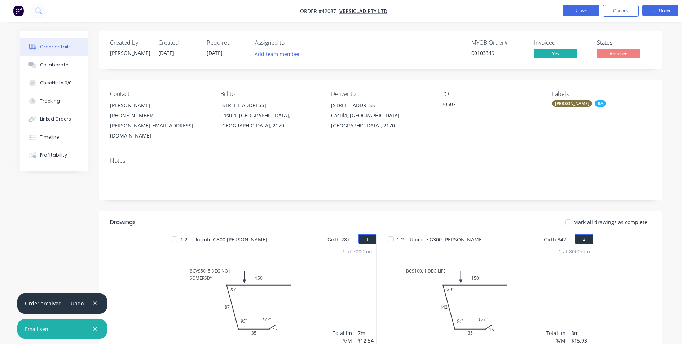
click at [584, 15] on button "Close" at bounding box center [581, 10] width 36 height 11
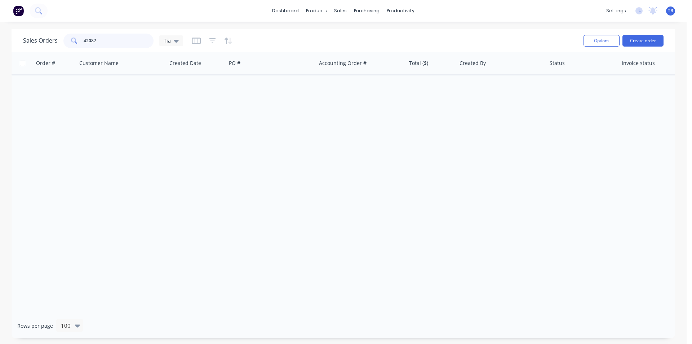
drag, startPoint x: 112, startPoint y: 42, endPoint x: 93, endPoint y: 39, distance: 19.3
click at [93, 39] on input "42087" at bounding box center [119, 41] width 70 height 14
drag, startPoint x: 88, startPoint y: 40, endPoint x: 79, endPoint y: 41, distance: 9.8
click at [79, 41] on div "42087" at bounding box center [108, 41] width 90 height 14
drag, startPoint x: 108, startPoint y: 38, endPoint x: 60, endPoint y: 41, distance: 48.1
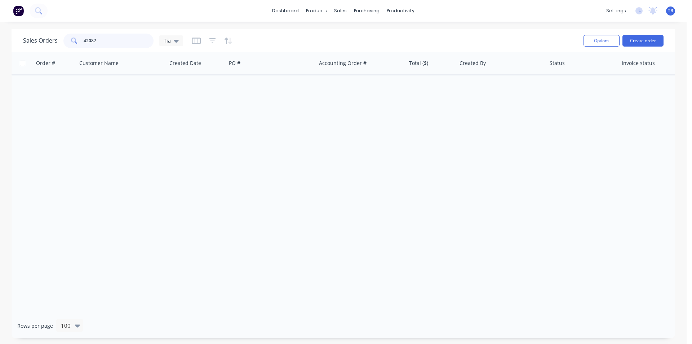
click at [60, 41] on div "Sales Orders 42087 Tia" at bounding box center [103, 41] width 160 height 14
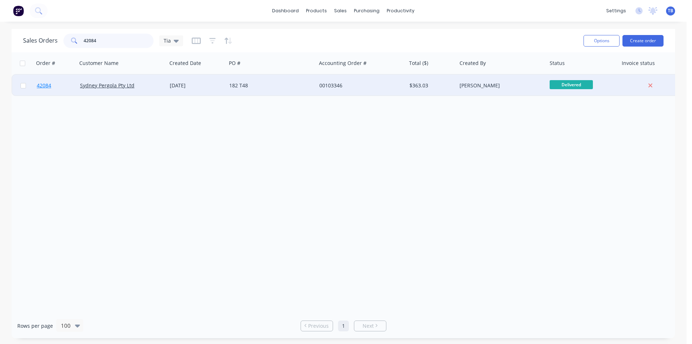
type input "42084"
click at [48, 83] on span "42084" at bounding box center [44, 85] width 14 height 7
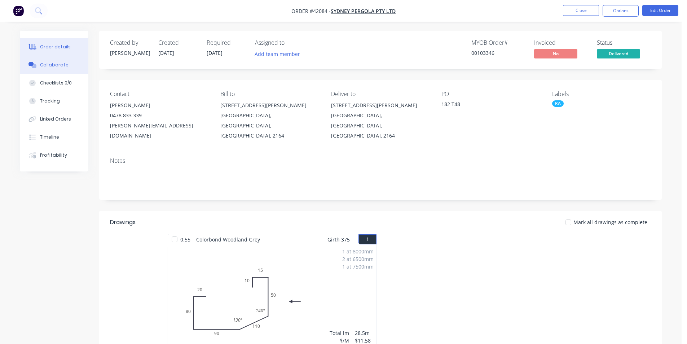
click at [51, 61] on button "Collaborate" at bounding box center [54, 65] width 69 height 18
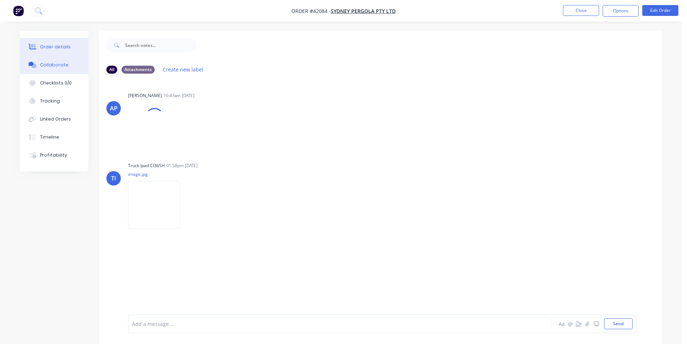
click at [58, 43] on button "Order details" at bounding box center [54, 47] width 69 height 18
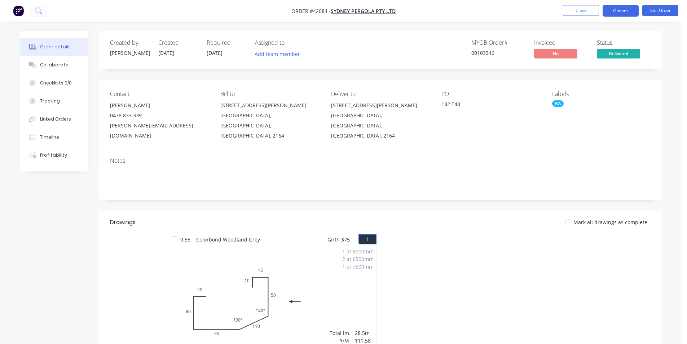
click at [622, 9] on button "Options" at bounding box center [620, 11] width 36 height 12
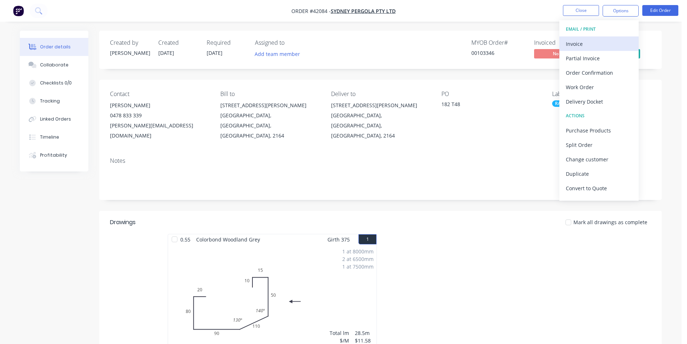
click at [575, 43] on div "Invoice" at bounding box center [599, 44] width 66 height 10
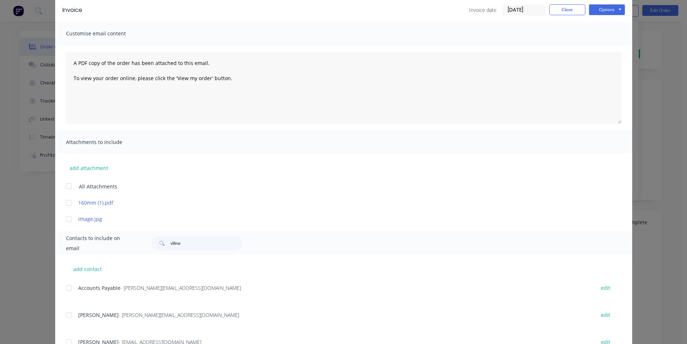
scroll to position [88, 0]
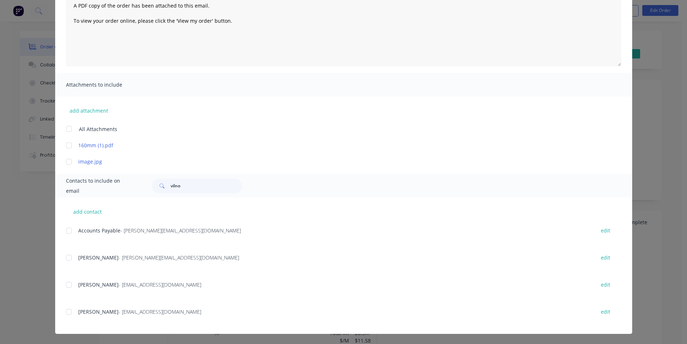
click at [71, 230] on div at bounding box center [69, 230] width 14 height 14
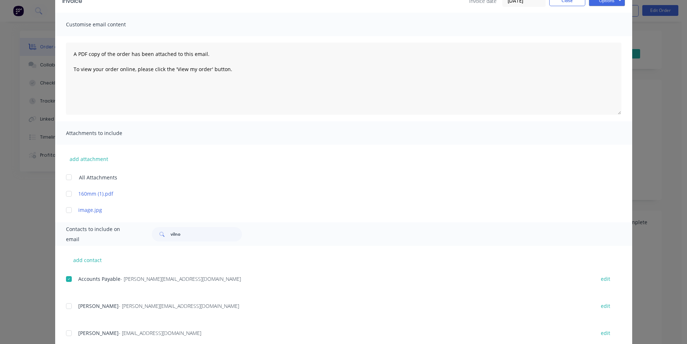
scroll to position [0, 0]
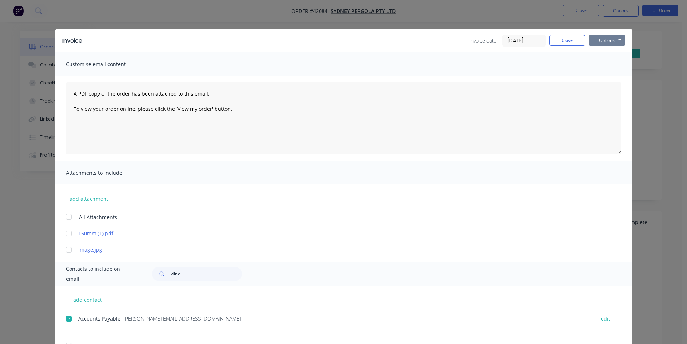
click at [613, 43] on button "Options" at bounding box center [607, 40] width 36 height 11
click at [601, 79] on button "Email" at bounding box center [612, 77] width 46 height 12
click at [573, 37] on button "Close" at bounding box center [567, 40] width 36 height 11
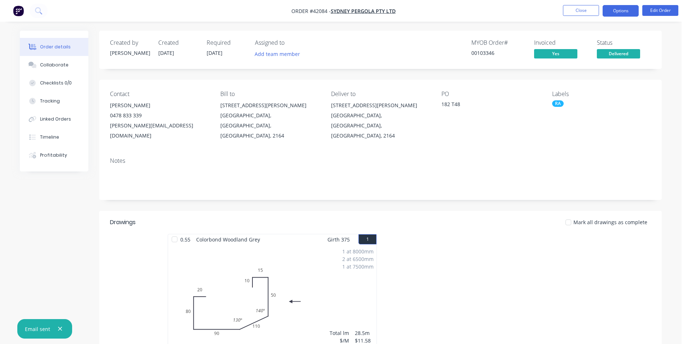
click at [610, 10] on button "Options" at bounding box center [620, 11] width 36 height 12
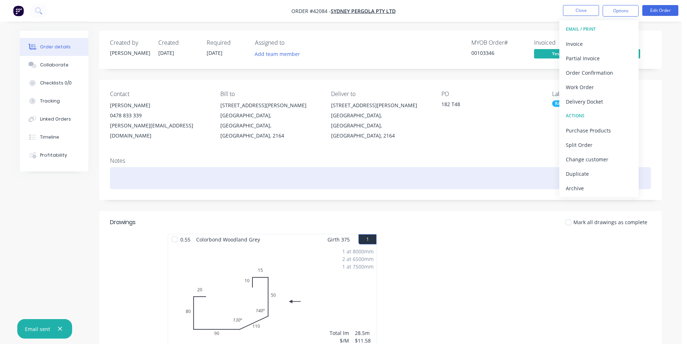
click at [587, 191] on div "Archive" at bounding box center [599, 188] width 66 height 10
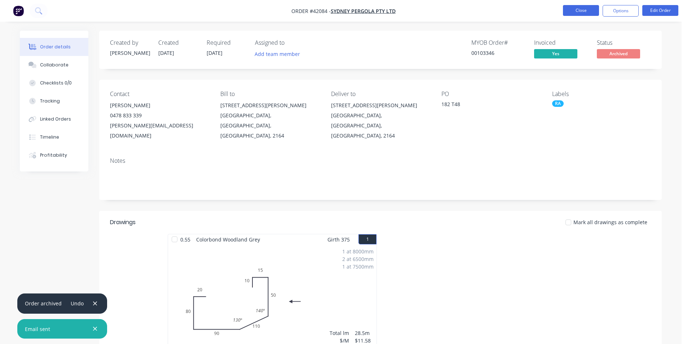
click at [586, 14] on button "Close" at bounding box center [581, 10] width 36 height 11
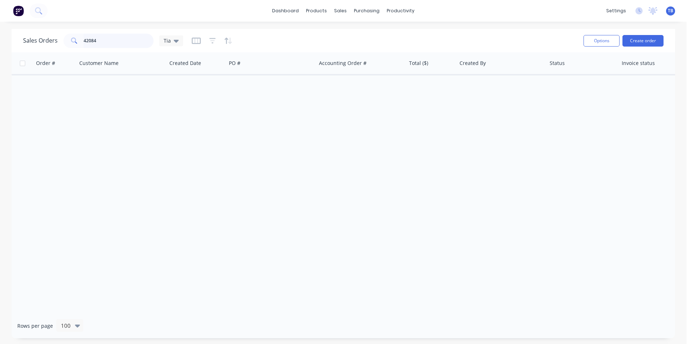
drag, startPoint x: 111, startPoint y: 41, endPoint x: 49, endPoint y: 43, distance: 62.0
click at [49, 43] on div "Sales Orders 42084 Tia" at bounding box center [103, 41] width 160 height 14
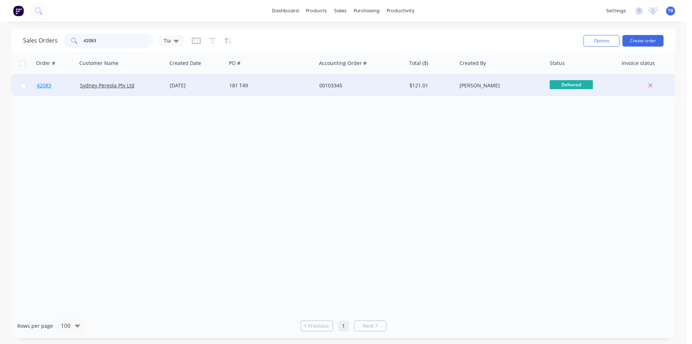
type input "42083"
click at [46, 87] on span "42083" at bounding box center [44, 85] width 14 height 7
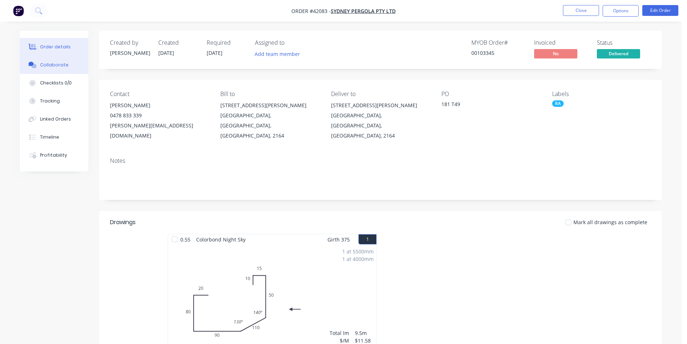
click at [67, 68] on button "Collaborate" at bounding box center [54, 65] width 69 height 18
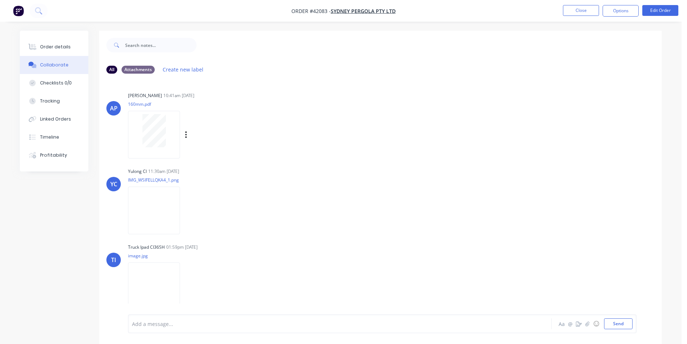
scroll to position [11, 0]
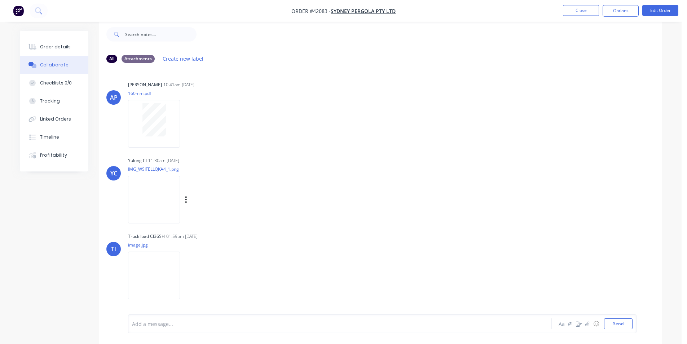
click at [180, 201] on img at bounding box center [154, 199] width 52 height 47
click at [38, 50] on button "Order details" at bounding box center [54, 47] width 69 height 18
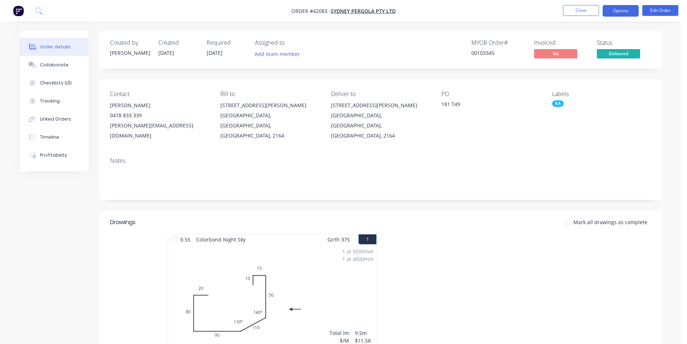
click at [622, 14] on button "Options" at bounding box center [620, 11] width 36 height 12
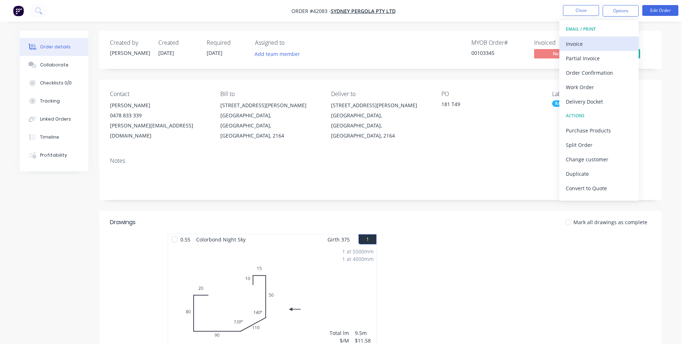
click at [580, 47] on div "Invoice" at bounding box center [599, 44] width 66 height 10
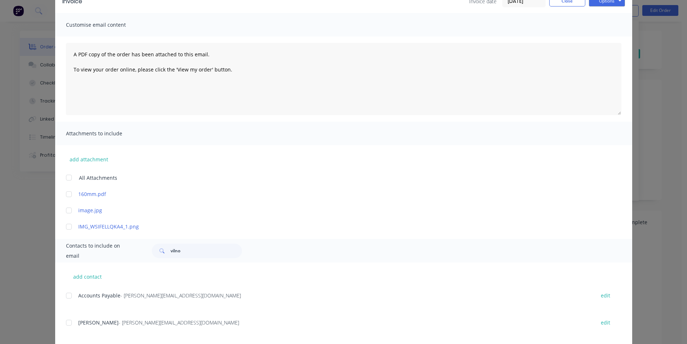
scroll to position [104, 0]
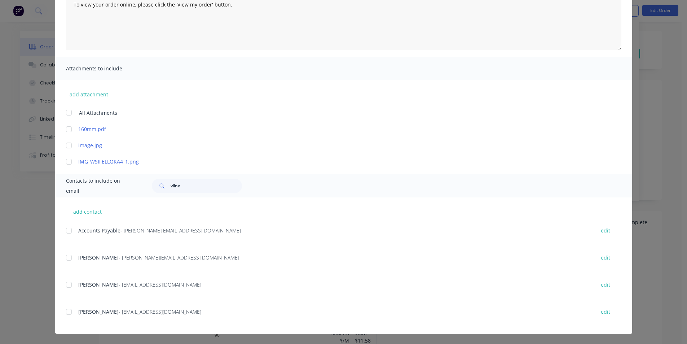
click at [65, 230] on div at bounding box center [69, 230] width 14 height 14
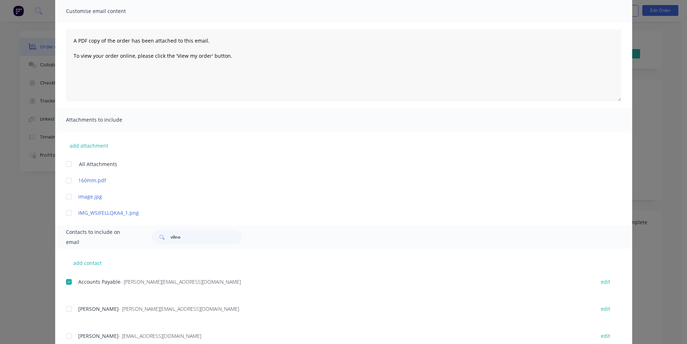
scroll to position [0, 0]
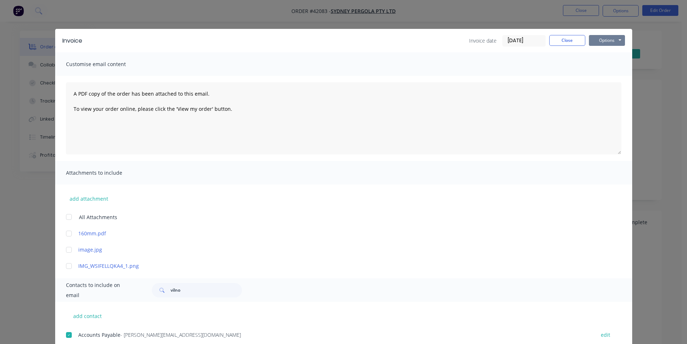
click at [601, 41] on button "Options" at bounding box center [607, 40] width 36 height 11
drag, startPoint x: 601, startPoint y: 47, endPoint x: 597, endPoint y: 82, distance: 35.2
click at [597, 82] on button "Email" at bounding box center [612, 77] width 46 height 12
click at [576, 37] on button "Close" at bounding box center [567, 40] width 36 height 11
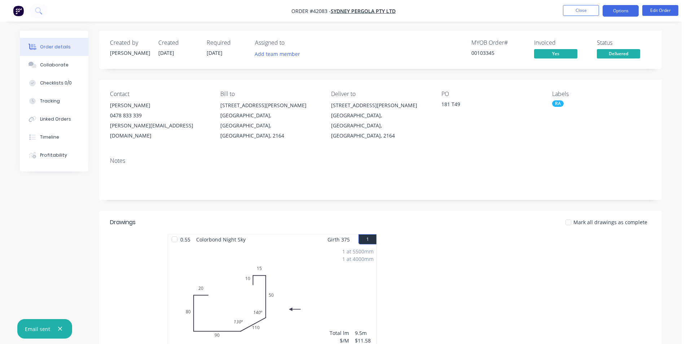
click at [613, 11] on button "Options" at bounding box center [620, 11] width 36 height 12
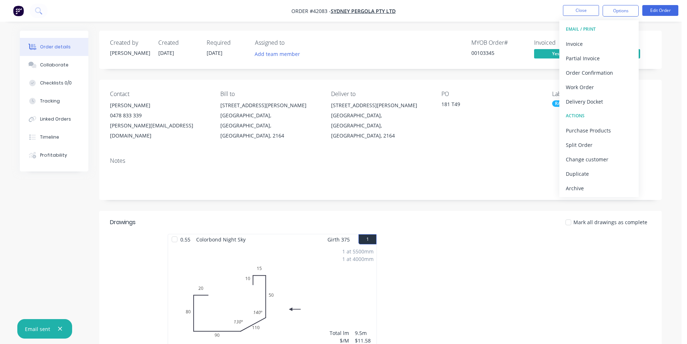
drag, startPoint x: 597, startPoint y: 193, endPoint x: 596, endPoint y: 198, distance: 5.5
click at [597, 193] on div "Archive" at bounding box center [599, 188] width 66 height 10
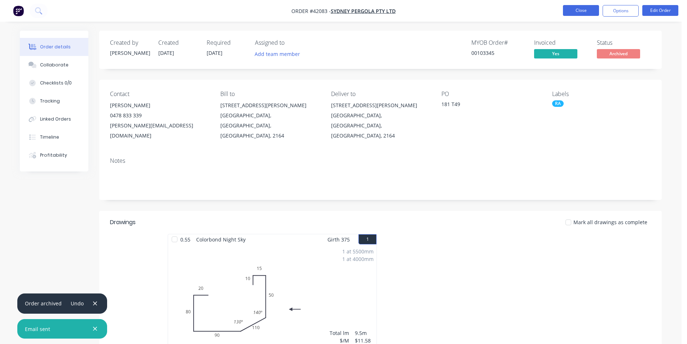
click at [577, 13] on button "Close" at bounding box center [581, 10] width 36 height 11
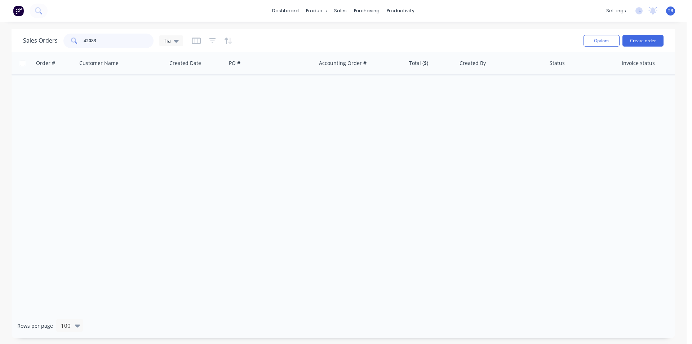
drag, startPoint x: 124, startPoint y: 38, endPoint x: 73, endPoint y: 43, distance: 51.1
click at [72, 44] on div "42083" at bounding box center [108, 41] width 90 height 14
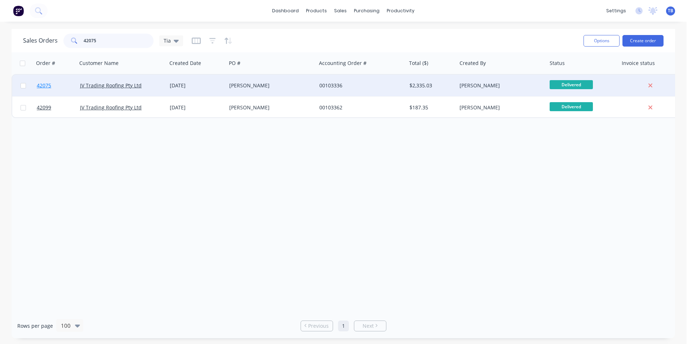
type input "42075"
click at [46, 84] on span "42075" at bounding box center [44, 85] width 14 height 7
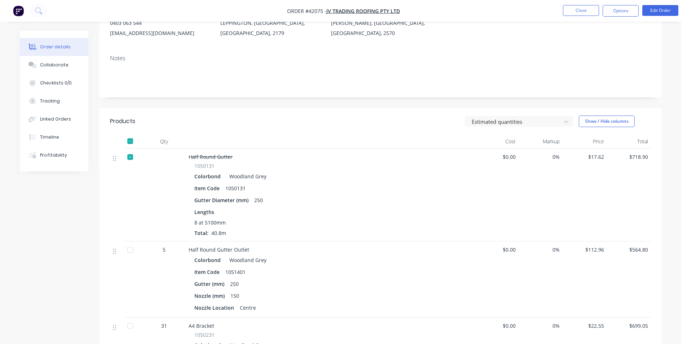
scroll to position [91, 0]
click at [131, 159] on div at bounding box center [130, 158] width 14 height 14
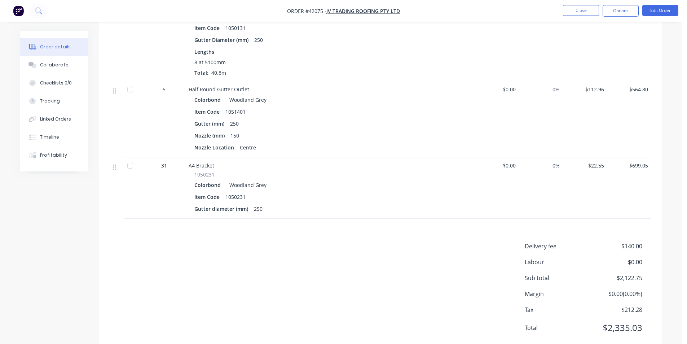
scroll to position [0, 0]
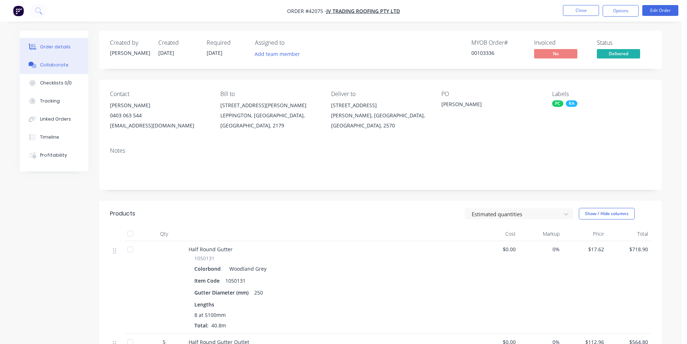
click at [48, 69] on button "Collaborate" at bounding box center [54, 65] width 69 height 18
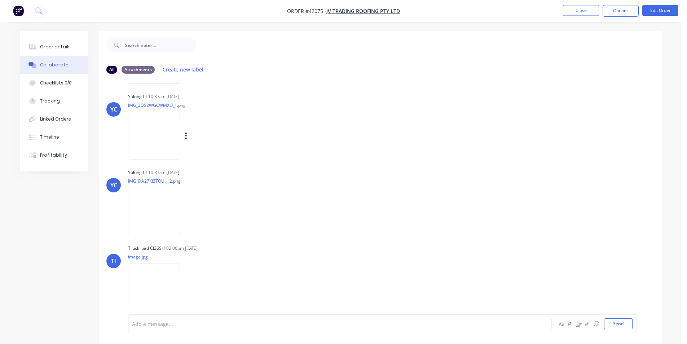
scroll to position [11, 0]
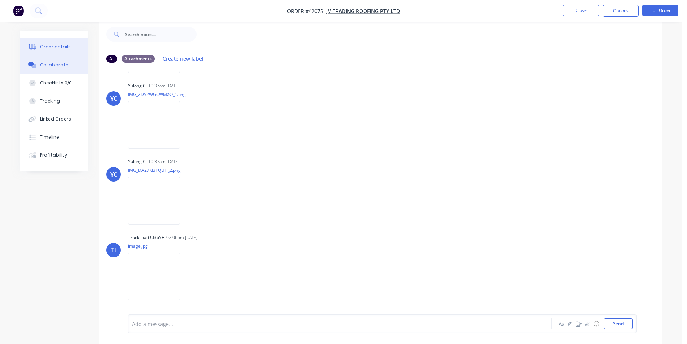
click at [50, 45] on div "Order details" at bounding box center [55, 47] width 31 height 6
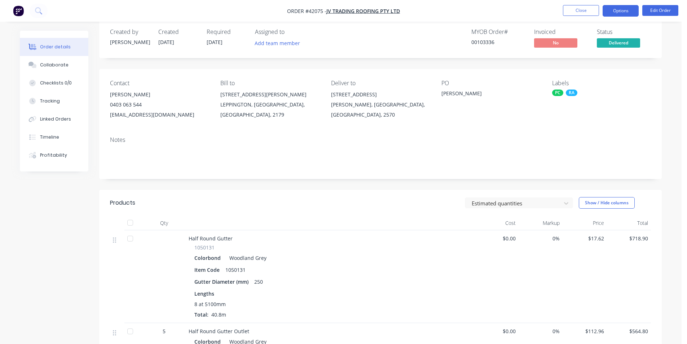
click at [617, 5] on button "Options" at bounding box center [620, 11] width 36 height 12
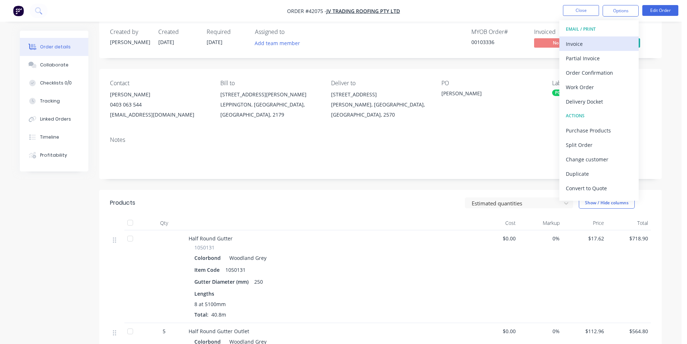
click at [594, 45] on div "Invoice" at bounding box center [599, 44] width 66 height 10
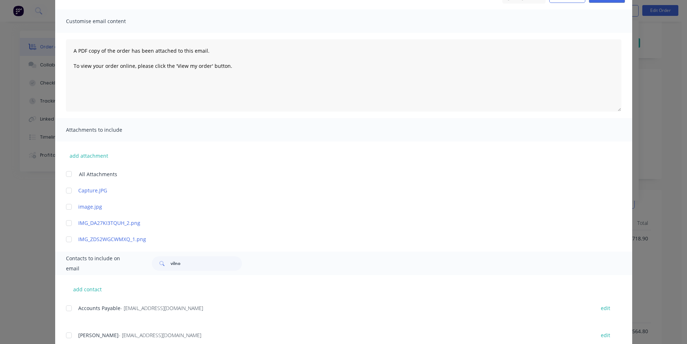
scroll to position [93, 0]
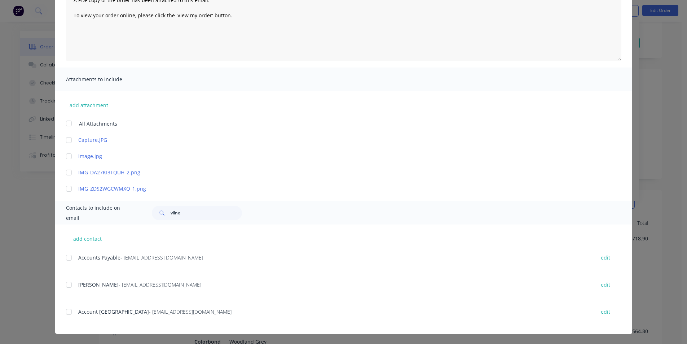
click at [62, 256] on div "add contact Accounts Payable - [EMAIL_ADDRESS][DOMAIN_NAME] edit [PERSON_NAME] …" at bounding box center [343, 278] width 577 height 109
click at [67, 260] on div at bounding box center [69, 257] width 14 height 14
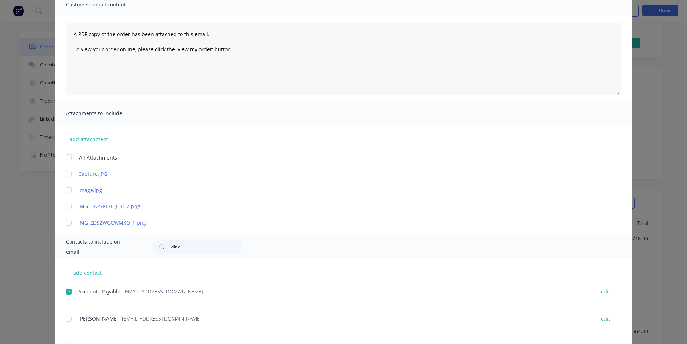
scroll to position [0, 0]
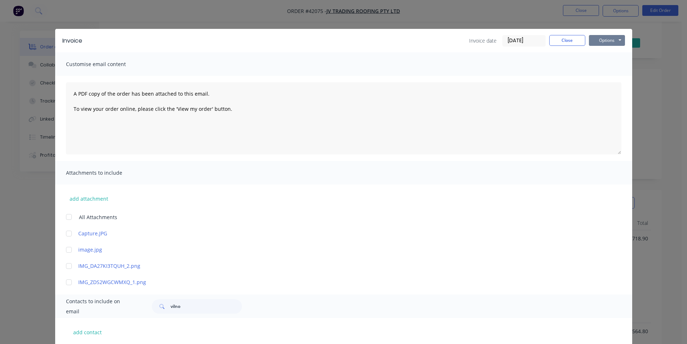
click at [607, 39] on button "Options" at bounding box center [607, 40] width 36 height 11
click at [603, 77] on button "Email" at bounding box center [612, 77] width 46 height 12
click at [564, 43] on button "Close" at bounding box center [567, 40] width 36 height 11
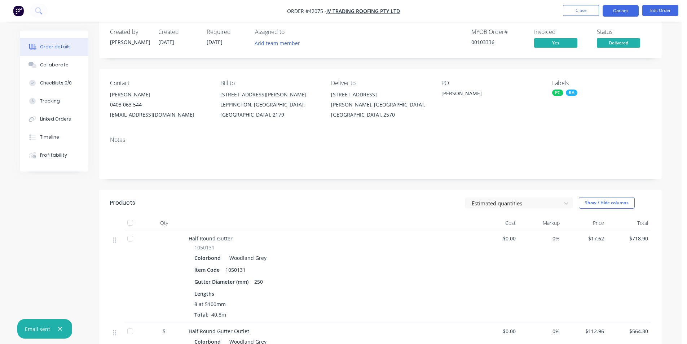
click at [625, 7] on button "Options" at bounding box center [620, 11] width 36 height 12
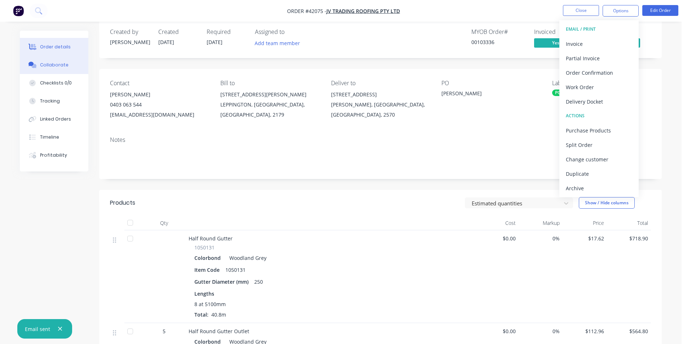
click at [65, 68] on button "Collaborate" at bounding box center [54, 65] width 69 height 18
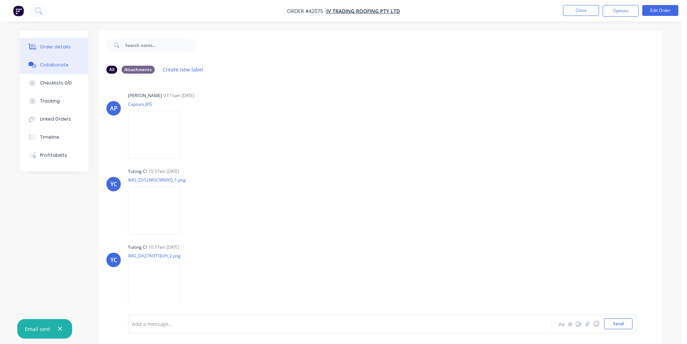
click at [59, 43] on button "Order details" at bounding box center [54, 47] width 69 height 18
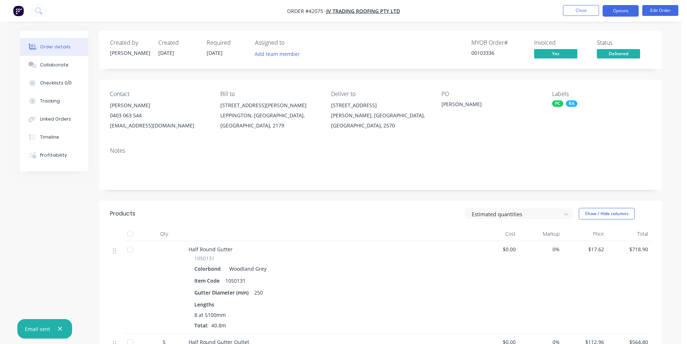
click at [630, 12] on button "Options" at bounding box center [620, 11] width 36 height 12
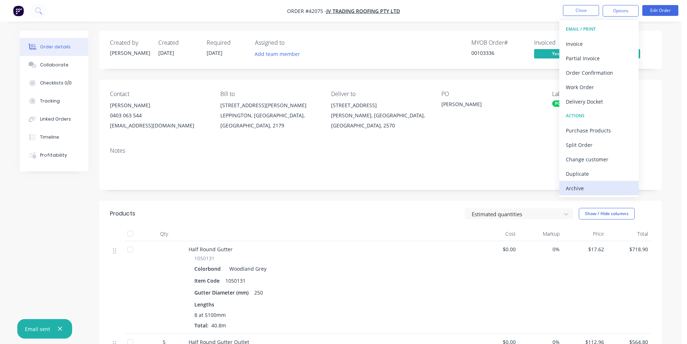
click at [610, 189] on div "Archive" at bounding box center [599, 188] width 66 height 10
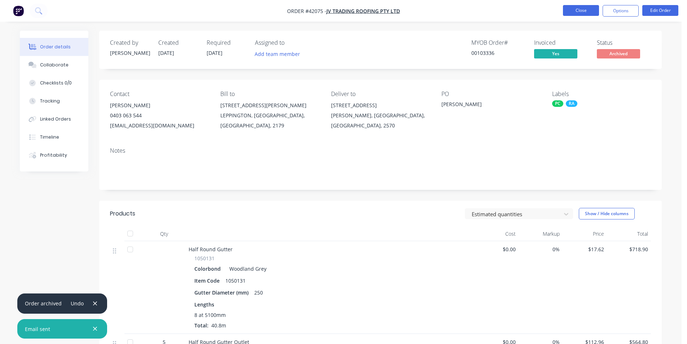
click at [579, 10] on button "Close" at bounding box center [581, 10] width 36 height 11
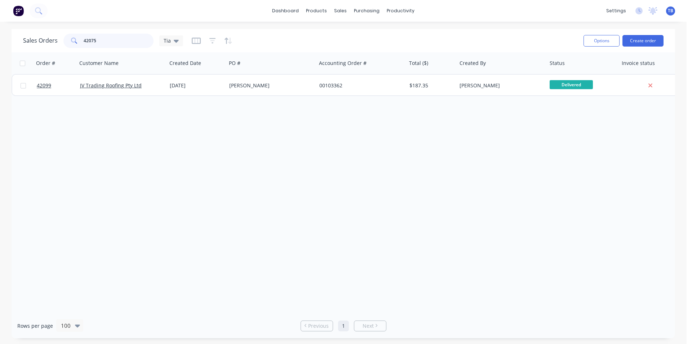
drag, startPoint x: 99, startPoint y: 41, endPoint x: 13, endPoint y: 46, distance: 86.3
click at [12, 46] on div "Sales Orders 42075 Tia Options Create order" at bounding box center [344, 40] width 664 height 23
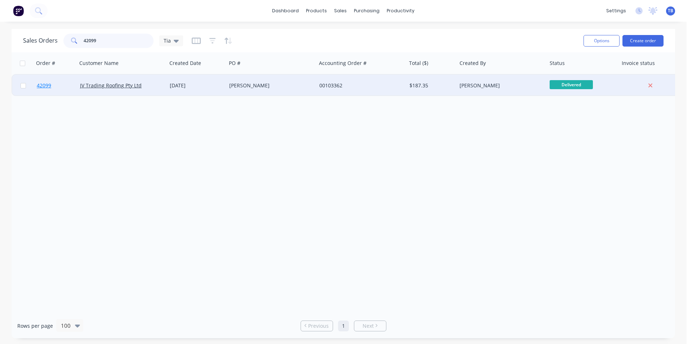
type input "42099"
click at [41, 84] on span "42099" at bounding box center [44, 85] width 14 height 7
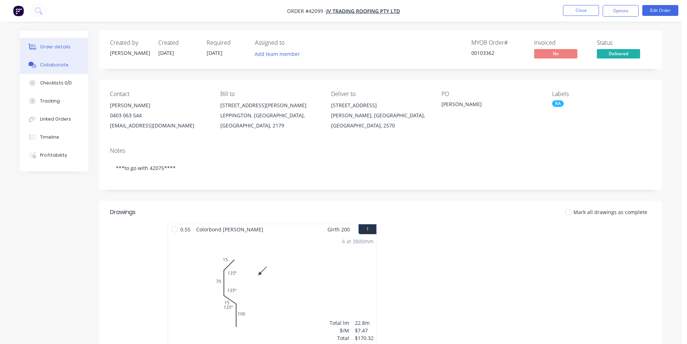
click at [28, 59] on button "Collaborate" at bounding box center [54, 65] width 69 height 18
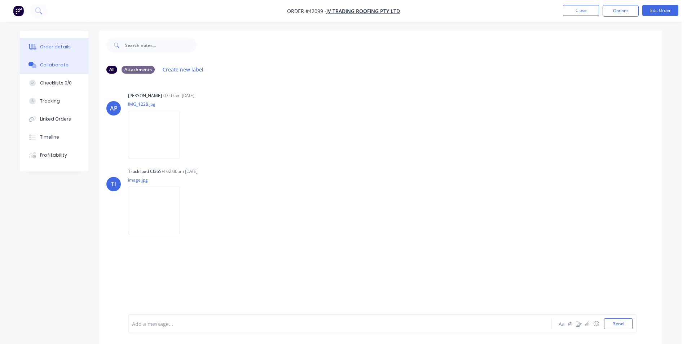
click at [70, 49] on button "Order details" at bounding box center [54, 47] width 69 height 18
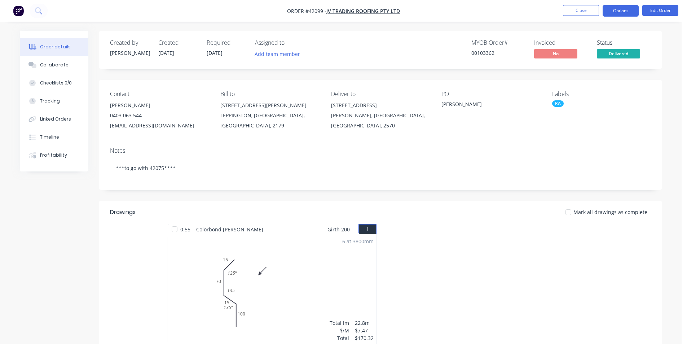
click at [620, 12] on button "Options" at bounding box center [620, 11] width 36 height 12
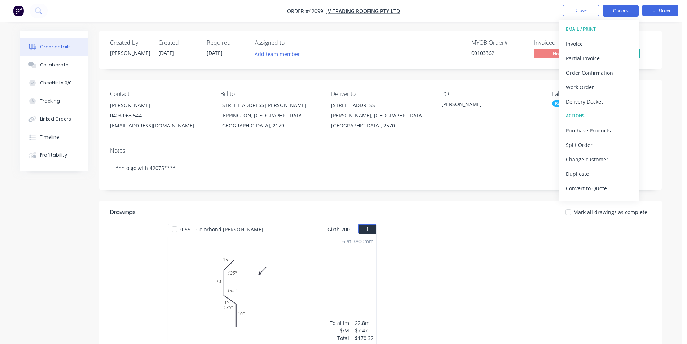
click at [587, 45] on div "Invoice" at bounding box center [599, 44] width 66 height 10
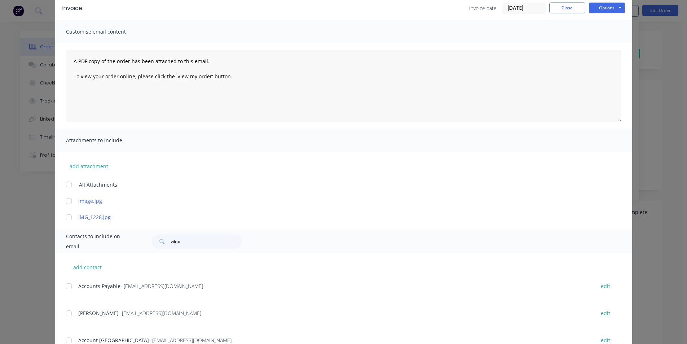
scroll to position [61, 0]
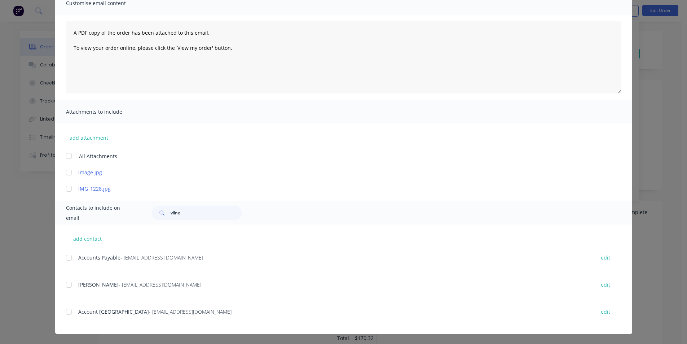
click at [69, 259] on div at bounding box center [69, 257] width 14 height 14
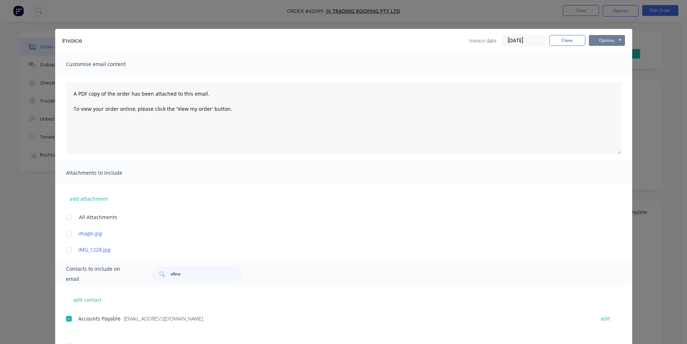
click at [612, 43] on button "Options" at bounding box center [607, 40] width 36 height 11
click at [607, 77] on button "Email" at bounding box center [612, 77] width 46 height 12
click at [571, 40] on button "Close" at bounding box center [567, 40] width 36 height 11
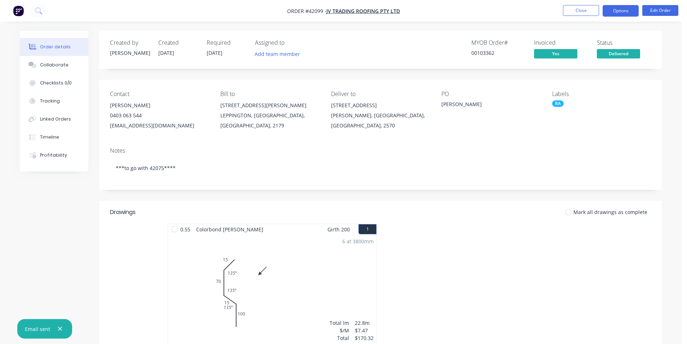
click at [618, 12] on button "Options" at bounding box center [620, 11] width 36 height 12
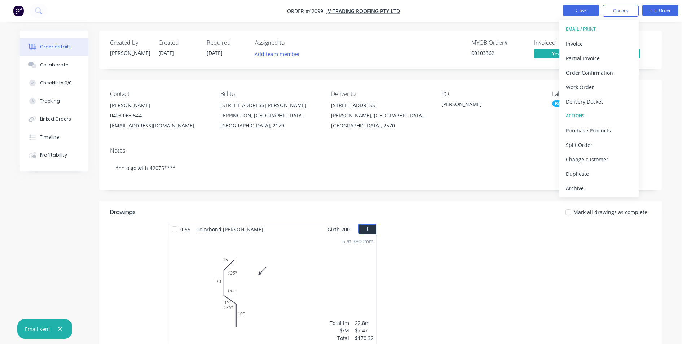
drag, startPoint x: 586, startPoint y: 193, endPoint x: 593, endPoint y: 13, distance: 180.4
click at [586, 193] on button "Archive" at bounding box center [598, 188] width 79 height 14
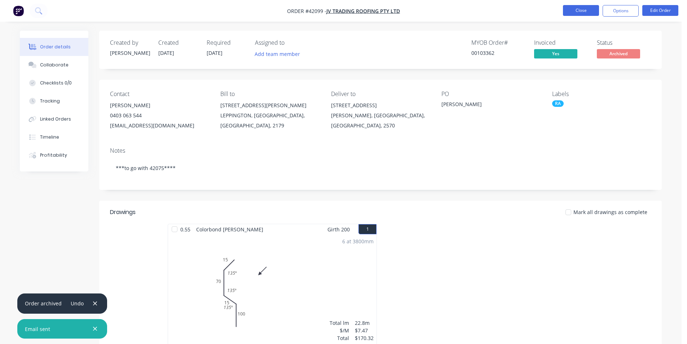
click at [590, 12] on button "Close" at bounding box center [581, 10] width 36 height 11
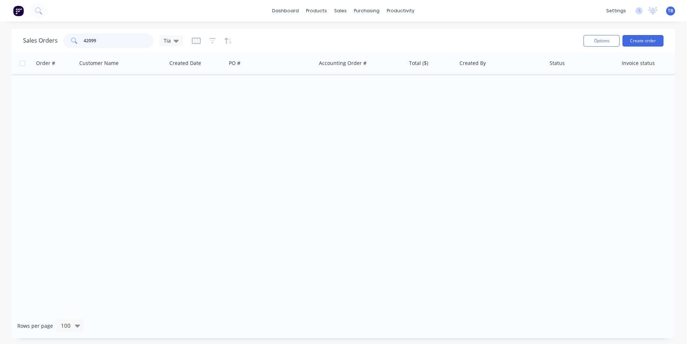
drag, startPoint x: 105, startPoint y: 38, endPoint x: 45, endPoint y: 47, distance: 60.8
click at [45, 47] on div "Sales Orders 42099 Tia" at bounding box center [103, 41] width 160 height 14
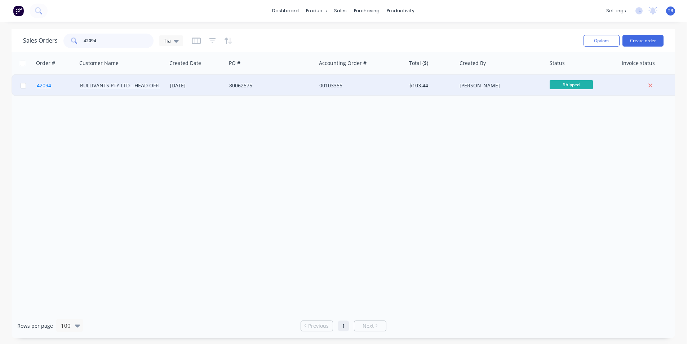
type input "42094"
click at [50, 86] on span "42094" at bounding box center [44, 85] width 14 height 7
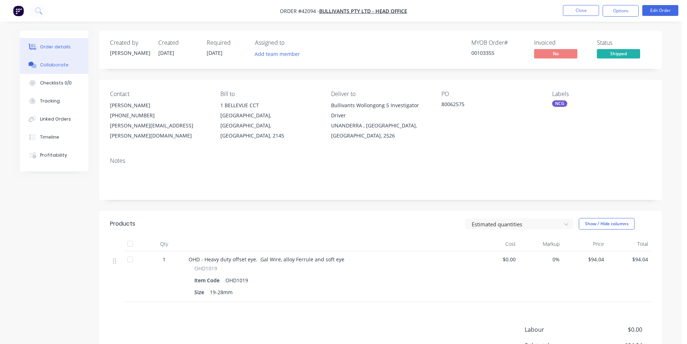
click at [40, 63] on div "Collaborate" at bounding box center [54, 65] width 28 height 6
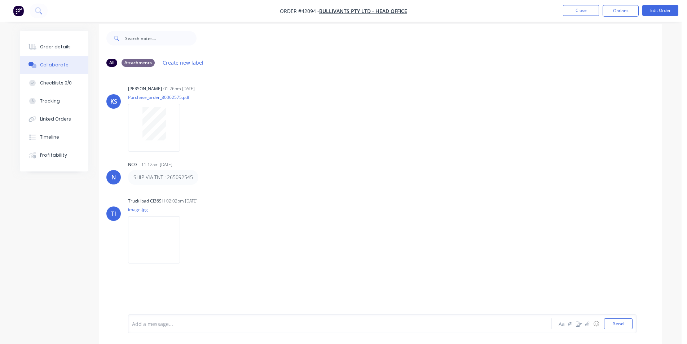
scroll to position [11, 0]
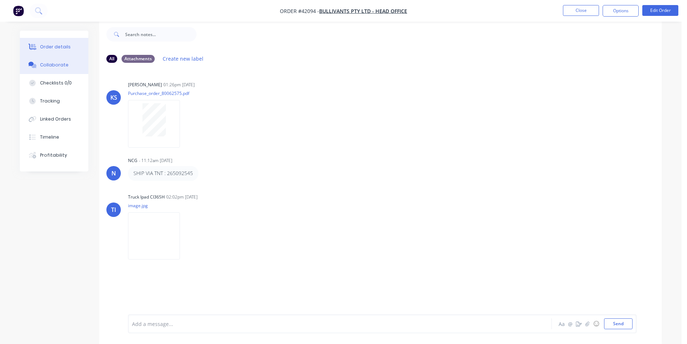
click at [63, 45] on div "Order details" at bounding box center [55, 47] width 31 height 6
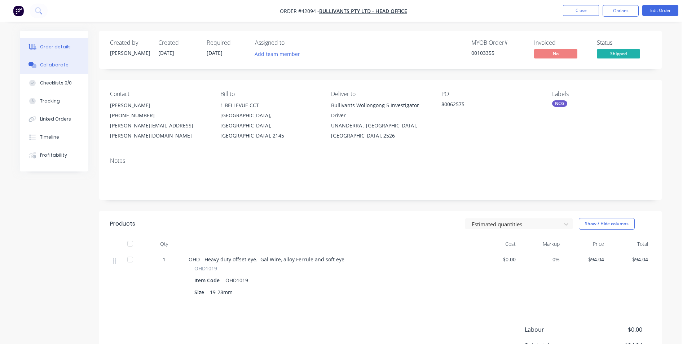
click at [45, 62] on div "Collaborate" at bounding box center [54, 65] width 28 height 6
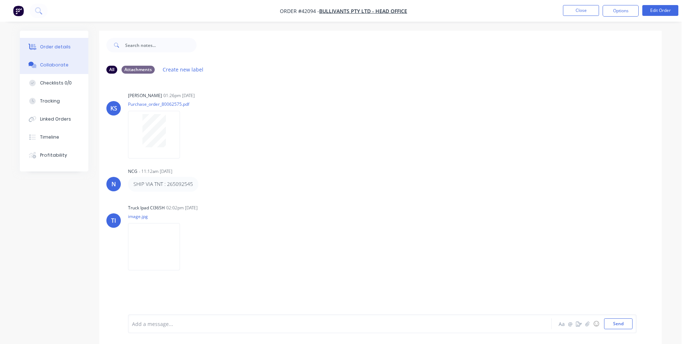
click at [58, 41] on button "Order details" at bounding box center [54, 47] width 69 height 18
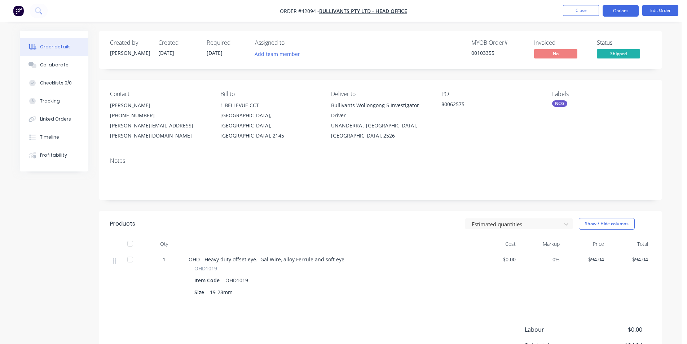
click at [621, 10] on button "Options" at bounding box center [620, 11] width 36 height 12
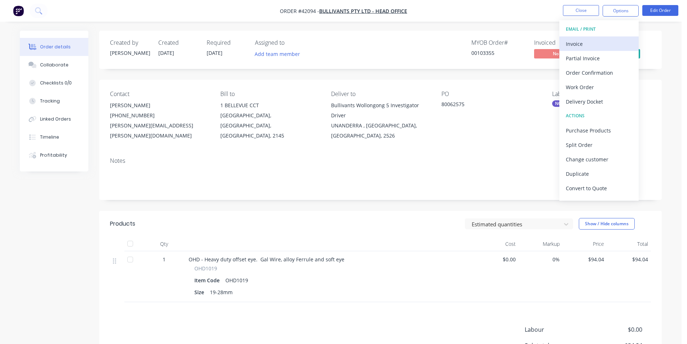
click at [590, 47] on div "Invoice" at bounding box center [599, 44] width 66 height 10
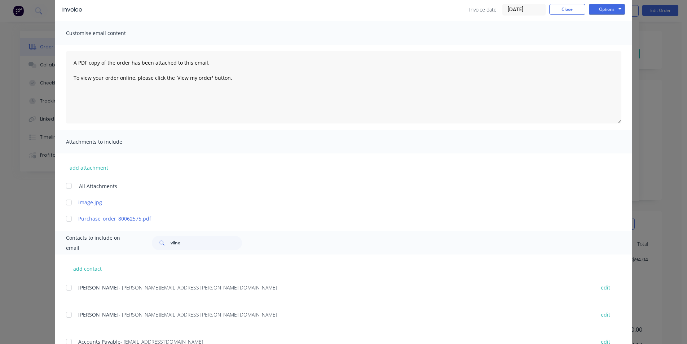
scroll to position [72, 0]
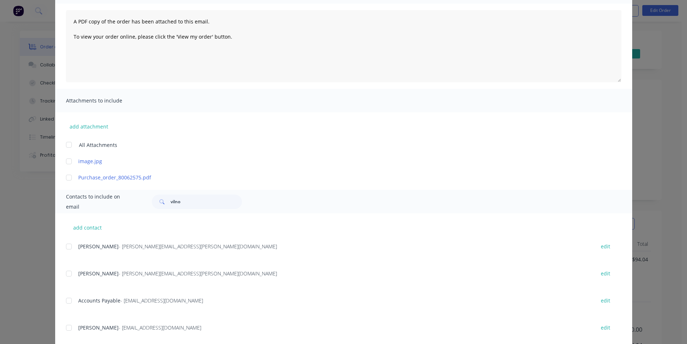
click at [65, 299] on div at bounding box center [69, 300] width 14 height 14
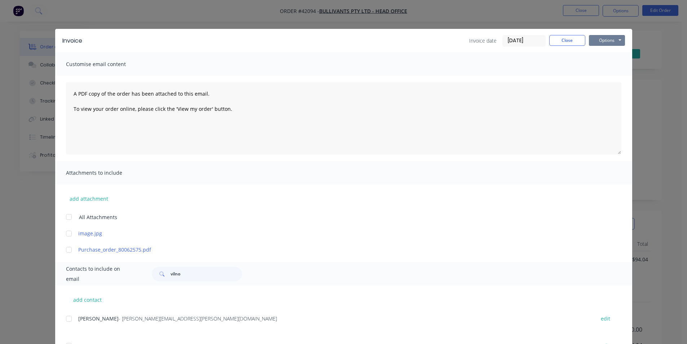
click at [600, 39] on button "Options" at bounding box center [607, 40] width 36 height 11
click at [607, 78] on button "Email" at bounding box center [612, 77] width 46 height 12
click at [561, 39] on button "Close" at bounding box center [567, 40] width 36 height 11
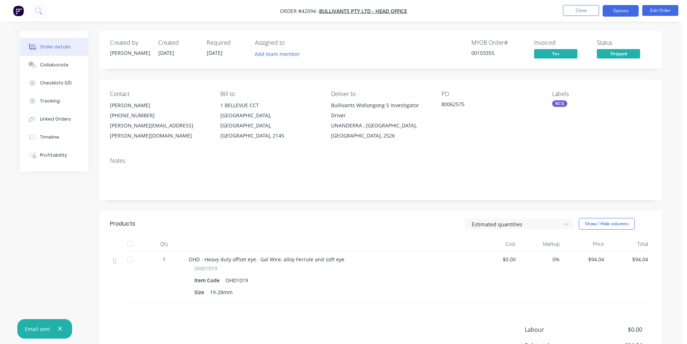
click at [626, 10] on button "Options" at bounding box center [620, 11] width 36 height 12
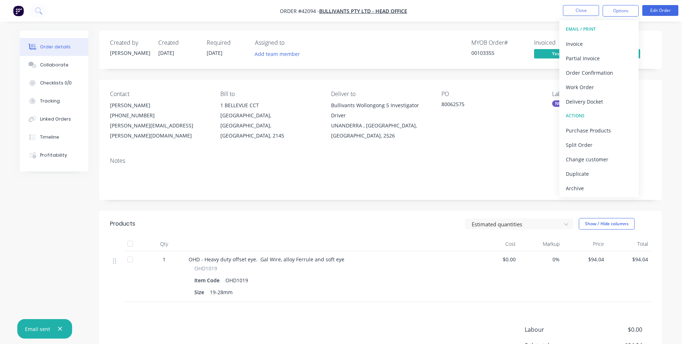
click at [600, 192] on div "Archive" at bounding box center [599, 188] width 66 height 10
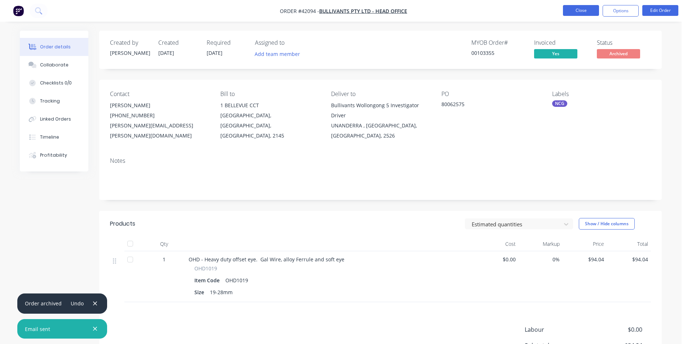
click at [577, 11] on button "Close" at bounding box center [581, 10] width 36 height 11
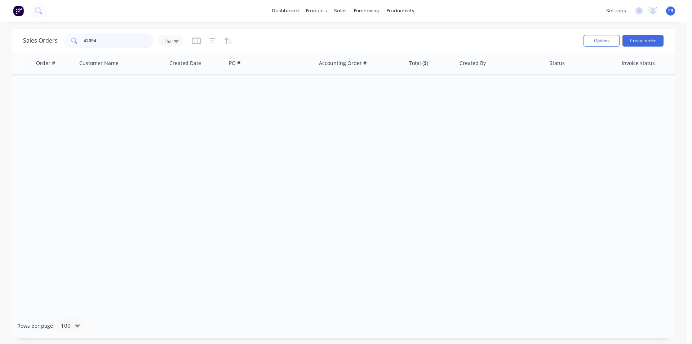
click at [18, 50] on div "Sales Orders 42094 Tia Options Create order" at bounding box center [344, 40] width 664 height 23
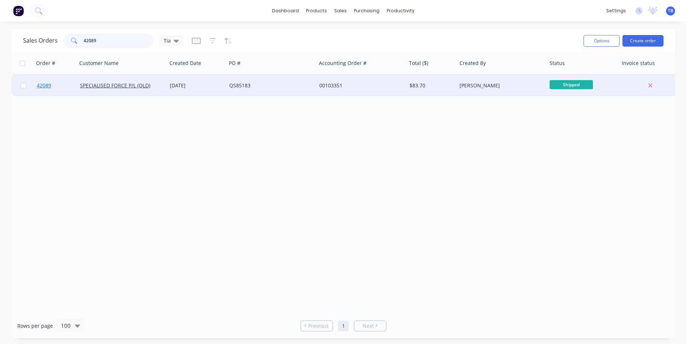
type input "42089"
click at [43, 84] on span "42089" at bounding box center [44, 85] width 14 height 7
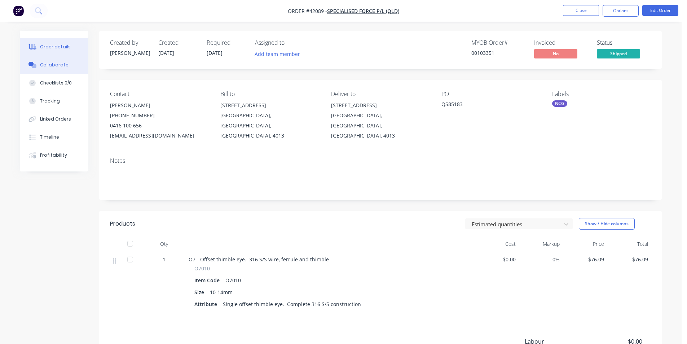
click at [49, 63] on div "Collaborate" at bounding box center [54, 65] width 28 height 6
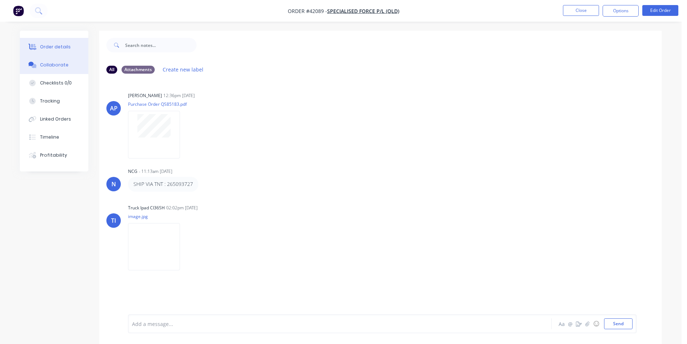
click at [62, 45] on div "Order details" at bounding box center [55, 47] width 31 height 6
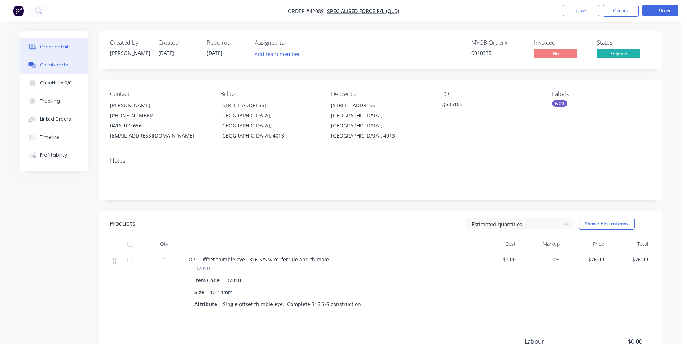
click at [41, 61] on button "Collaborate" at bounding box center [54, 65] width 69 height 18
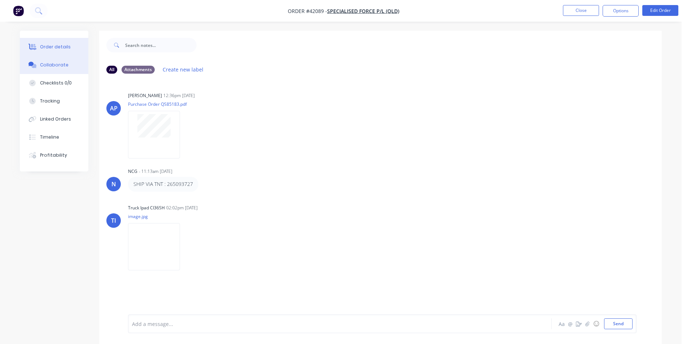
click at [63, 45] on div "Order details" at bounding box center [55, 47] width 31 height 6
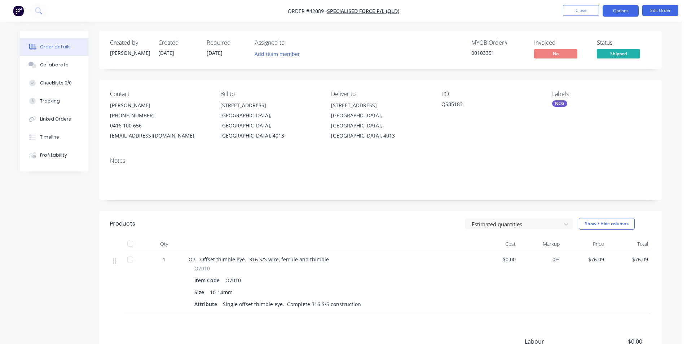
click at [614, 13] on button "Options" at bounding box center [620, 11] width 36 height 12
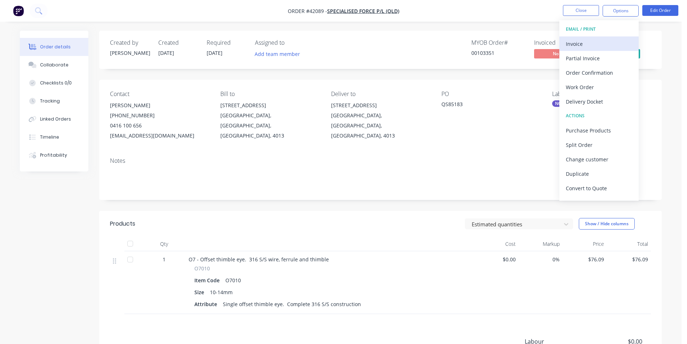
click at [592, 48] on div "Invoice" at bounding box center [599, 44] width 66 height 10
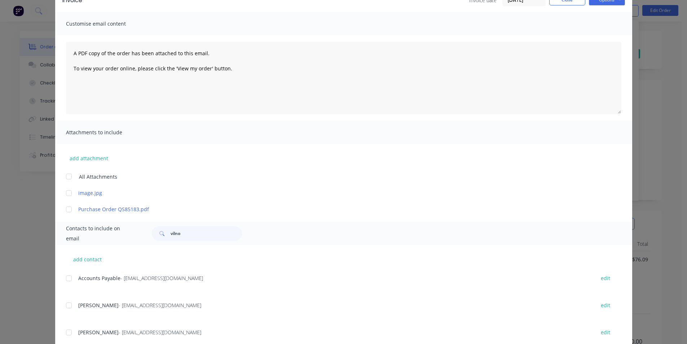
scroll to position [72, 0]
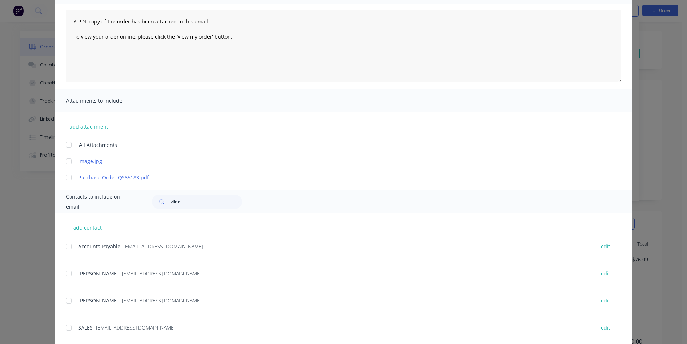
click at [65, 246] on div at bounding box center [69, 246] width 14 height 14
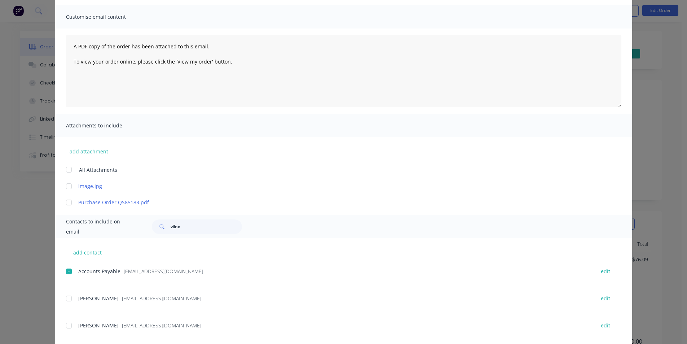
scroll to position [0, 0]
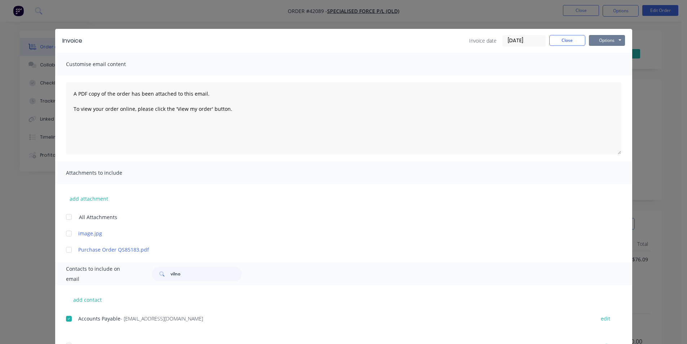
click at [611, 42] on button "Options" at bounding box center [607, 40] width 36 height 11
click at [614, 77] on button "Email" at bounding box center [612, 77] width 46 height 12
click at [564, 40] on button "Close" at bounding box center [567, 40] width 36 height 11
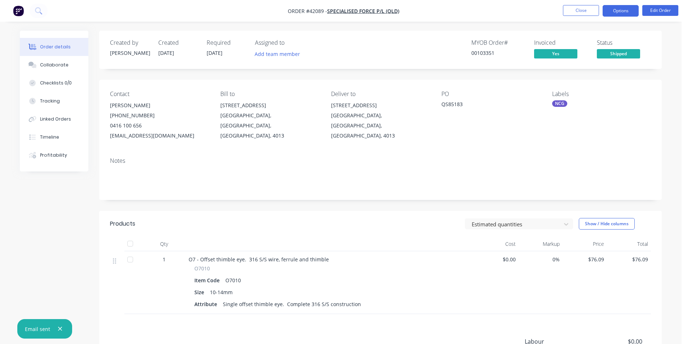
click at [615, 14] on button "Options" at bounding box center [620, 11] width 36 height 12
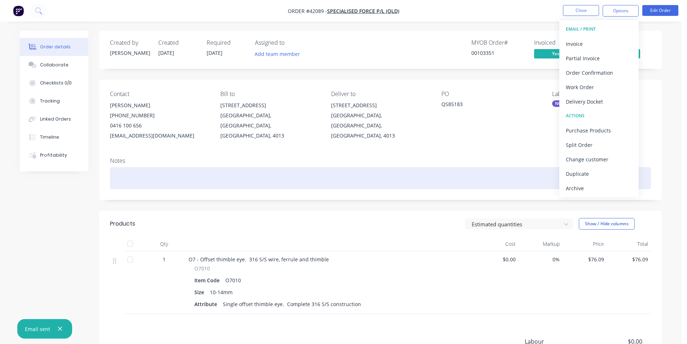
drag, startPoint x: 581, startPoint y: 186, endPoint x: 580, endPoint y: 168, distance: 18.8
click at [580, 184] on div "Archive" at bounding box center [599, 188] width 66 height 10
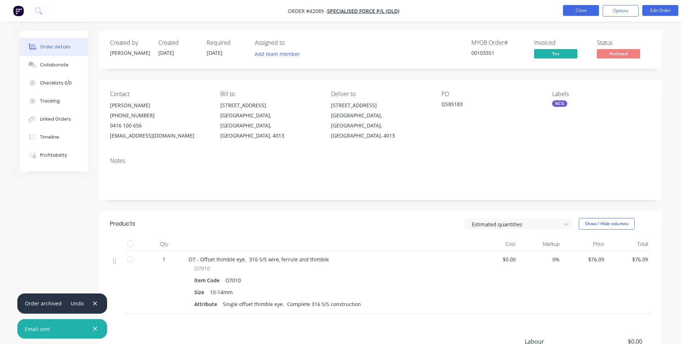
click at [583, 10] on button "Close" at bounding box center [581, 10] width 36 height 11
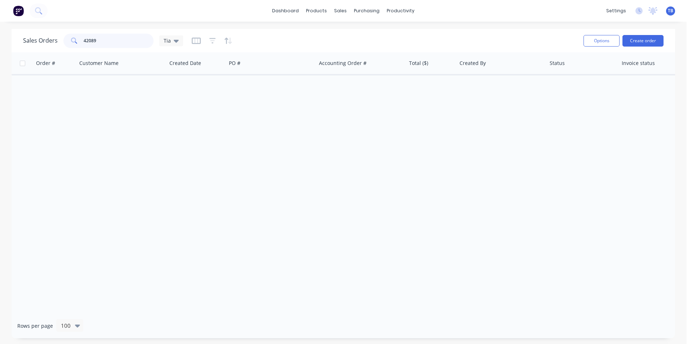
drag, startPoint x: 109, startPoint y: 38, endPoint x: 20, endPoint y: 36, distance: 89.1
click at [23, 37] on div "Sales Orders 42089 Tia" at bounding box center [103, 41] width 160 height 14
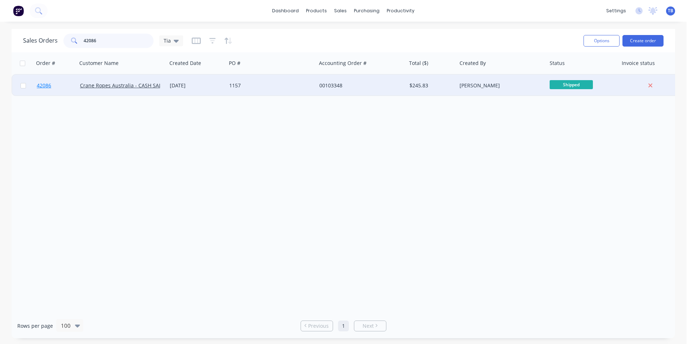
type input "42086"
click at [48, 86] on span "42086" at bounding box center [44, 85] width 14 height 7
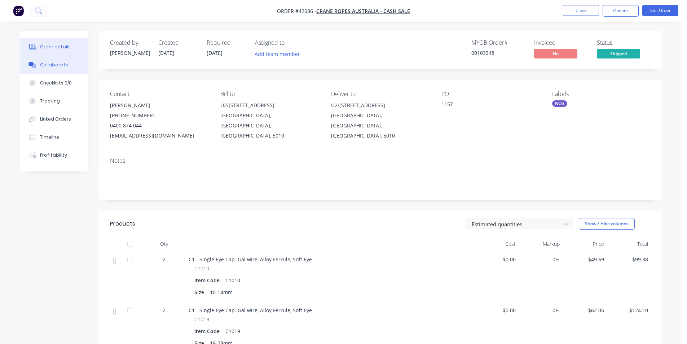
click at [63, 68] on button "Collaborate" at bounding box center [54, 65] width 69 height 18
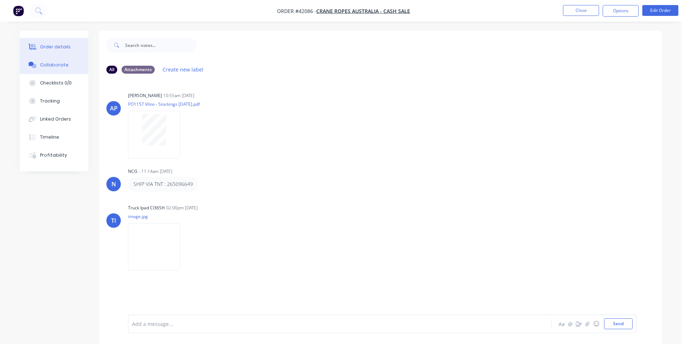
click at [66, 45] on div "Order details" at bounding box center [55, 47] width 31 height 6
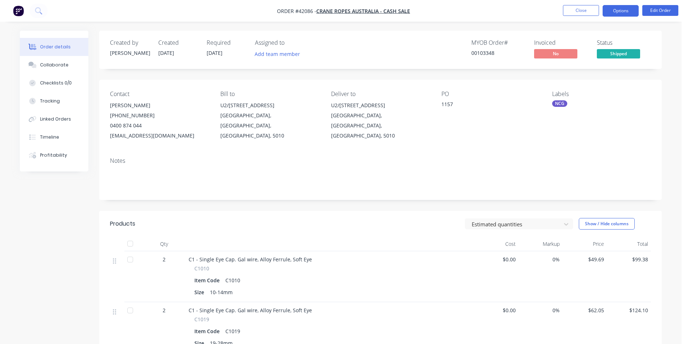
click at [613, 13] on button "Options" at bounding box center [620, 11] width 36 height 12
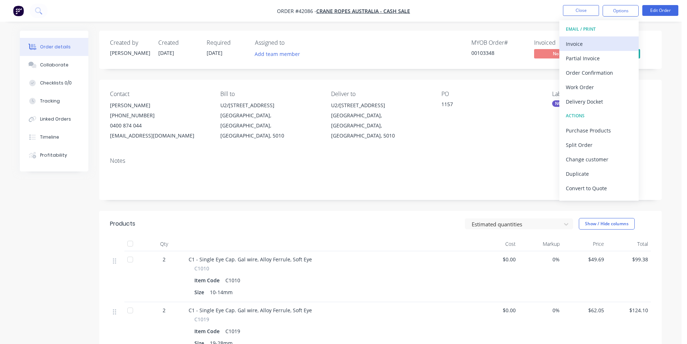
click at [587, 44] on div "Invoice" at bounding box center [599, 44] width 66 height 10
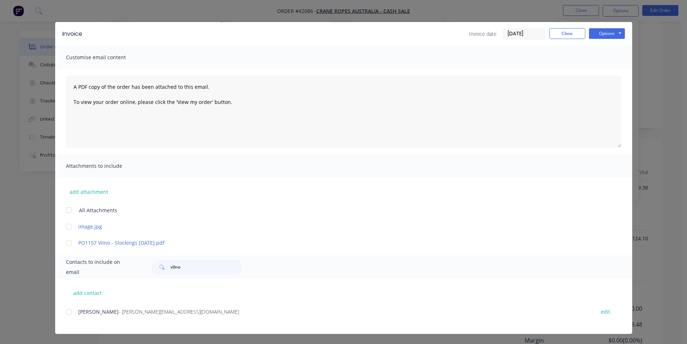
scroll to position [72, 0]
click at [66, 315] on div at bounding box center [69, 311] width 14 height 14
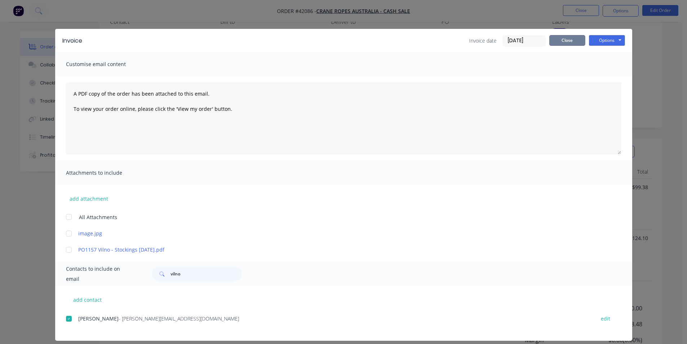
click at [573, 39] on button "Close" at bounding box center [567, 40] width 36 height 11
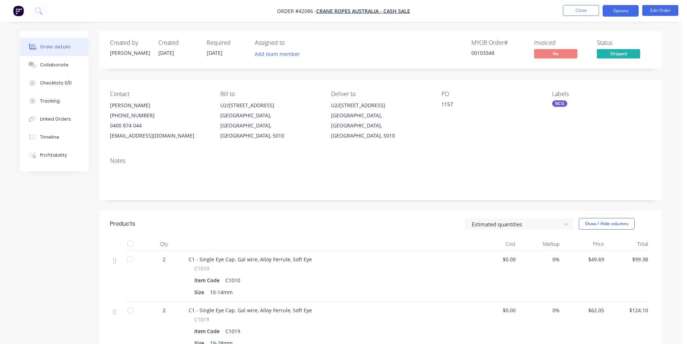
click at [629, 14] on button "Options" at bounding box center [620, 11] width 36 height 12
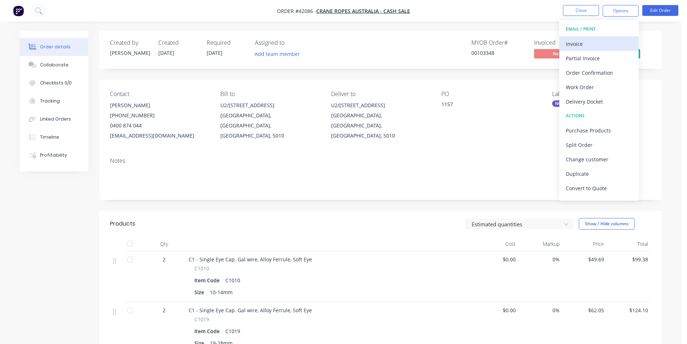
click at [610, 40] on div "Invoice" at bounding box center [599, 44] width 66 height 10
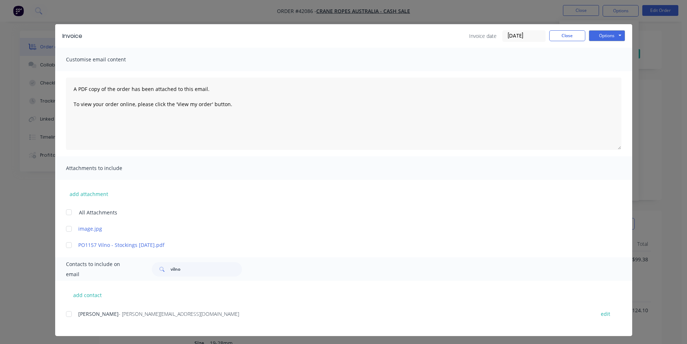
scroll to position [7, 0]
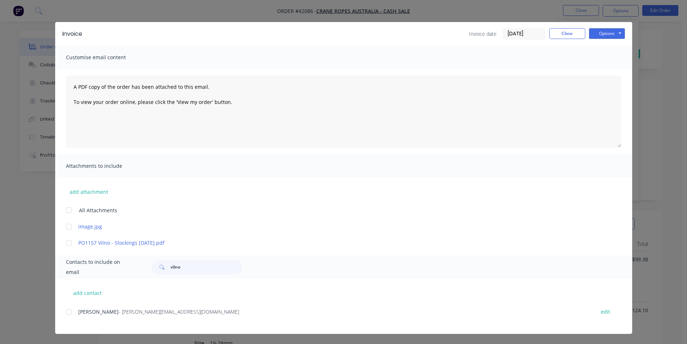
click at [65, 313] on div at bounding box center [69, 311] width 14 height 14
click at [560, 33] on button "Close" at bounding box center [567, 33] width 36 height 11
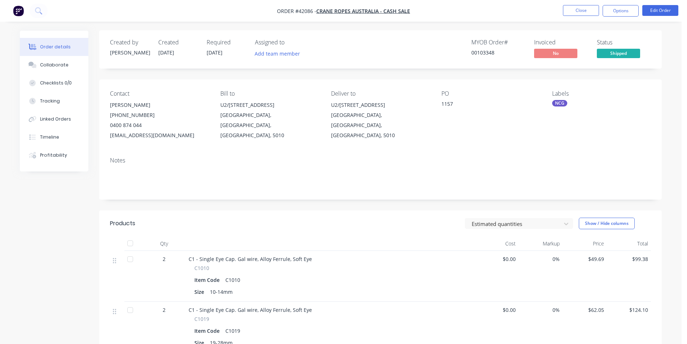
scroll to position [0, 0]
click at [624, 10] on button "Options" at bounding box center [620, 11] width 36 height 12
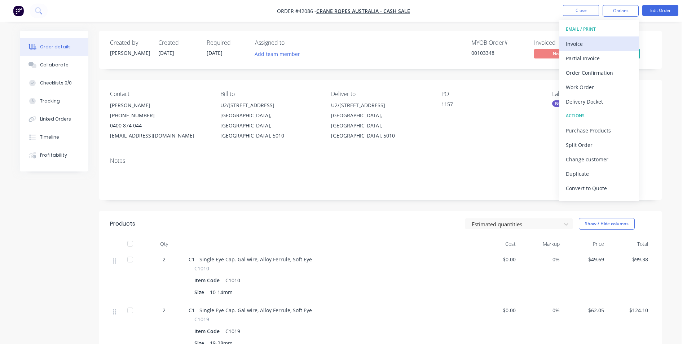
click at [576, 48] on div "Invoice" at bounding box center [599, 44] width 66 height 10
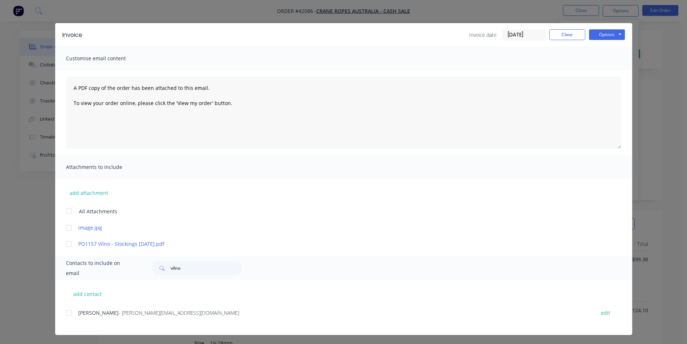
scroll to position [7, 0]
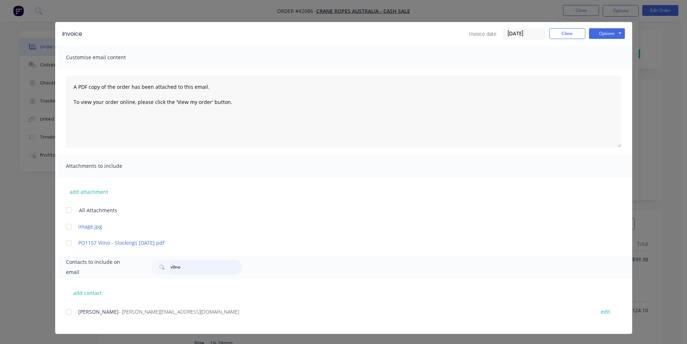
click at [181, 264] on input "vilno" at bounding box center [206, 267] width 71 height 14
type input "v"
click at [81, 287] on button "add contact" at bounding box center [87, 292] width 43 height 11
select select "AU"
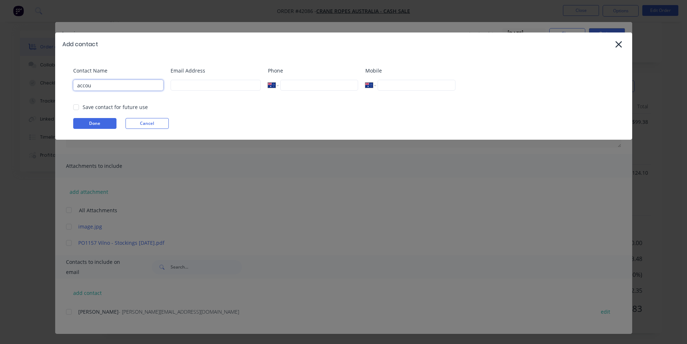
type input "Accounts"
click at [80, 108] on div at bounding box center [76, 107] width 14 height 14
type input "account"
click at [92, 124] on button "Done" at bounding box center [94, 123] width 43 height 11
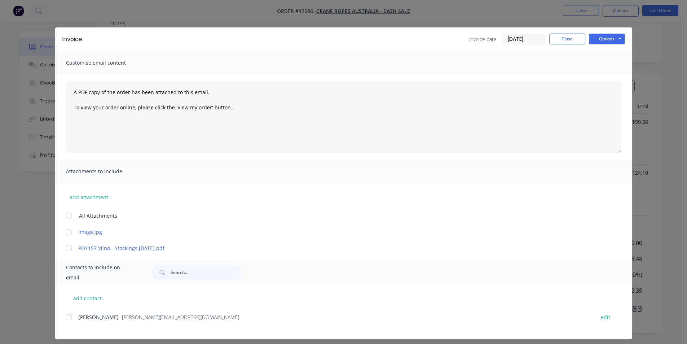
scroll to position [0, 0]
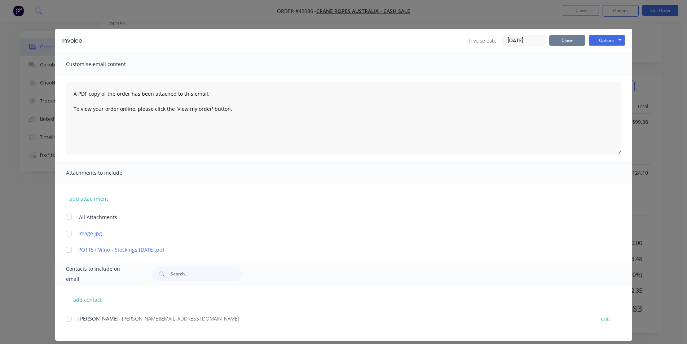
click at [573, 37] on button "Close" at bounding box center [567, 40] width 36 height 11
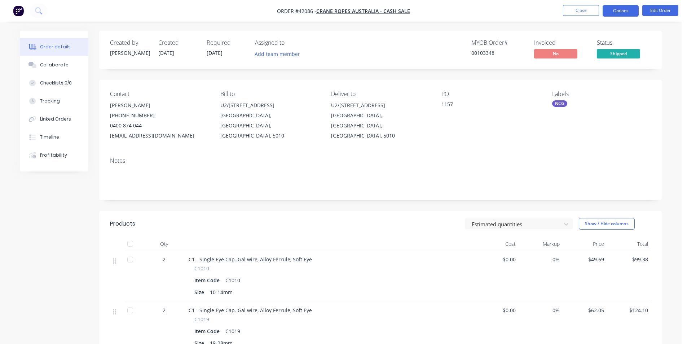
click at [626, 16] on button "Options" at bounding box center [620, 11] width 36 height 12
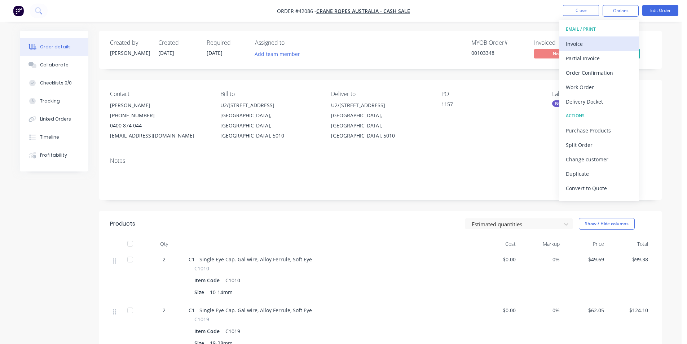
click at [599, 43] on div "Invoice" at bounding box center [599, 44] width 66 height 10
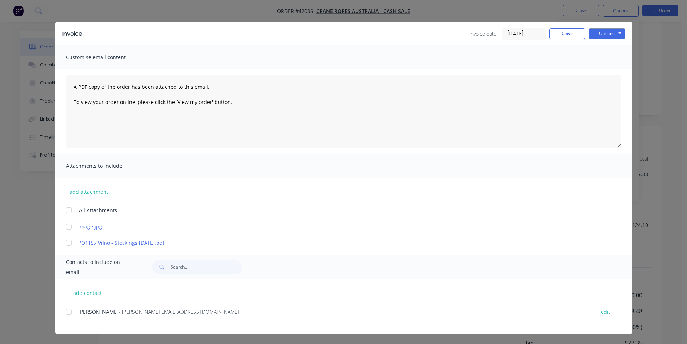
scroll to position [137, 0]
click at [87, 290] on button "add contact" at bounding box center [87, 292] width 43 height 11
select select "AU"
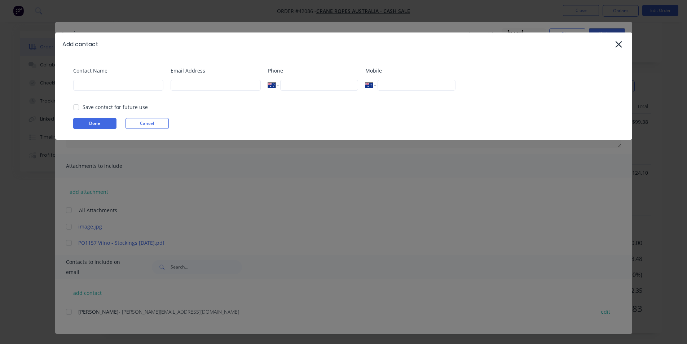
click at [81, 108] on div at bounding box center [76, 107] width 14 height 14
click at [107, 74] on div "Contact Name" at bounding box center [118, 81] width 90 height 29
click at [102, 85] on input at bounding box center [118, 85] width 90 height 11
type input "Tia B"
type input "[EMAIL_ADDRESS][DOMAIN_NAME]"
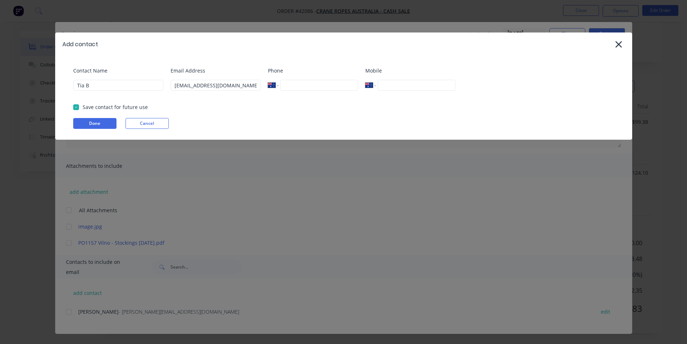
type input "[PHONE_NUMBER]"
drag, startPoint x: 125, startPoint y: 88, endPoint x: 52, endPoint y: 93, distance: 73.8
click at [52, 93] on div "Add contact Contact Name Tia B Email Address [EMAIL_ADDRESS][DOMAIN_NAME] Phone…" at bounding box center [343, 172] width 687 height 344
type input "Accounts"
click at [104, 117] on div "Contact Name Accounts Email Address [EMAIL_ADDRESS][DOMAIN_NAME] Phone Internat…" at bounding box center [343, 98] width 577 height 84
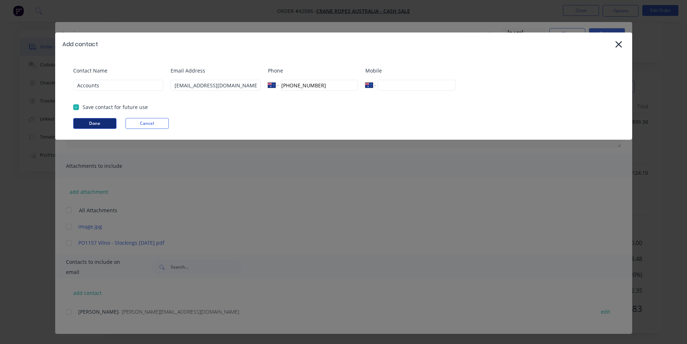
click at [97, 124] on button "Done" at bounding box center [94, 123] width 43 height 11
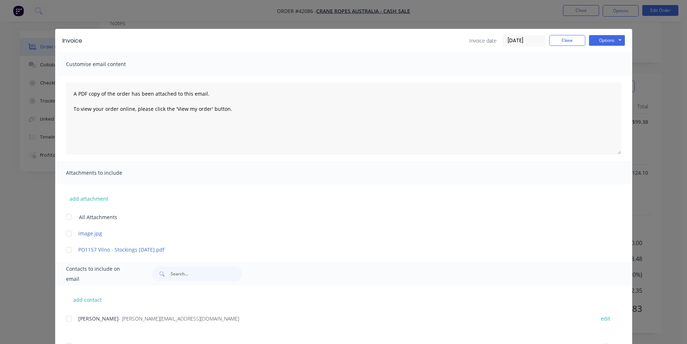
scroll to position [34, 0]
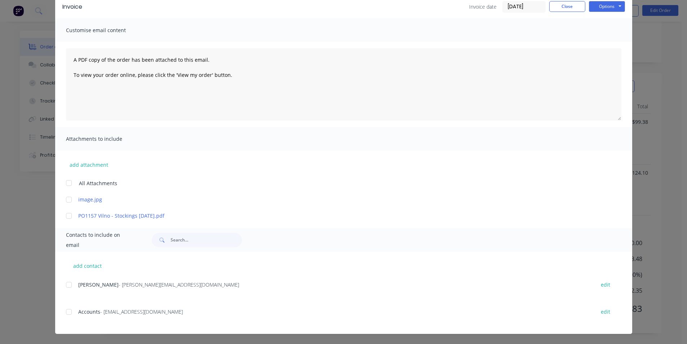
click at [71, 313] on div at bounding box center [69, 311] width 14 height 14
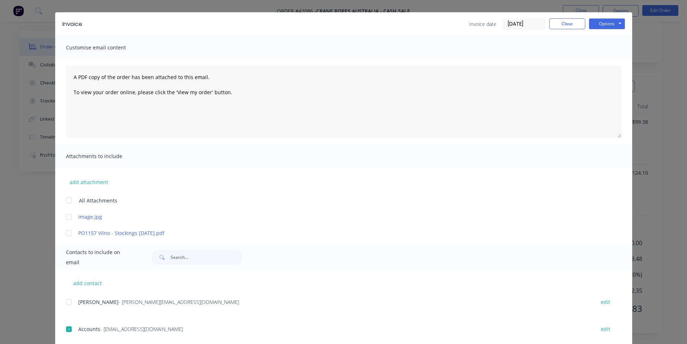
scroll to position [0, 0]
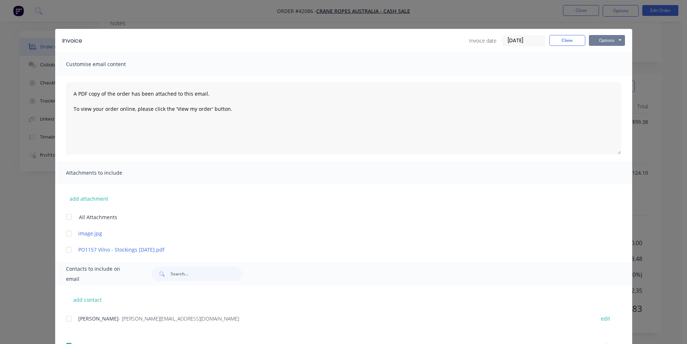
click at [617, 44] on button "Options" at bounding box center [607, 40] width 36 height 11
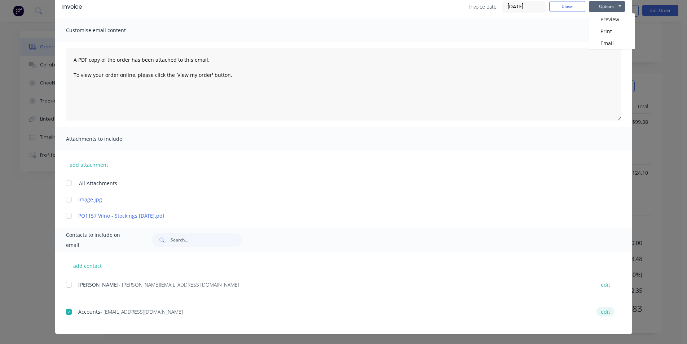
click at [602, 308] on button "edit" at bounding box center [605, 311] width 18 height 10
select select "AU"
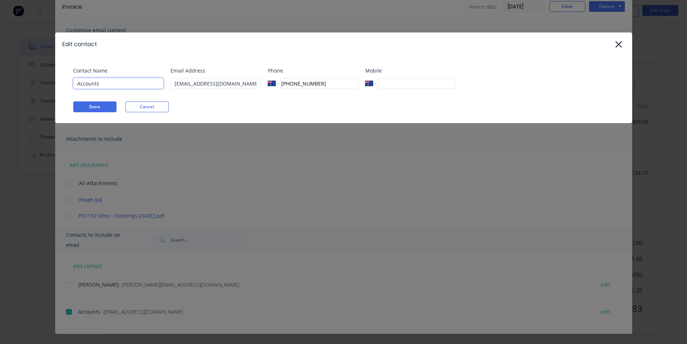
drag, startPoint x: 108, startPoint y: 82, endPoint x: 39, endPoint y: 86, distance: 68.6
click at [39, 86] on div "Edit contact Contact Name Accounts Email Address [EMAIL_ADDRESS][DOMAIN_NAME] P…" at bounding box center [343, 172] width 687 height 344
type input "Cash Sale"
click at [83, 106] on button "Done" at bounding box center [94, 106] width 43 height 11
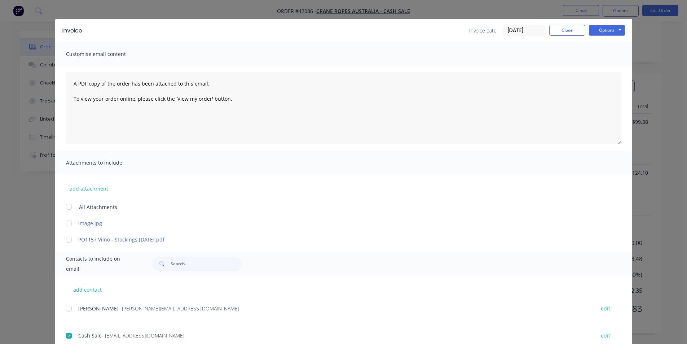
scroll to position [0, 0]
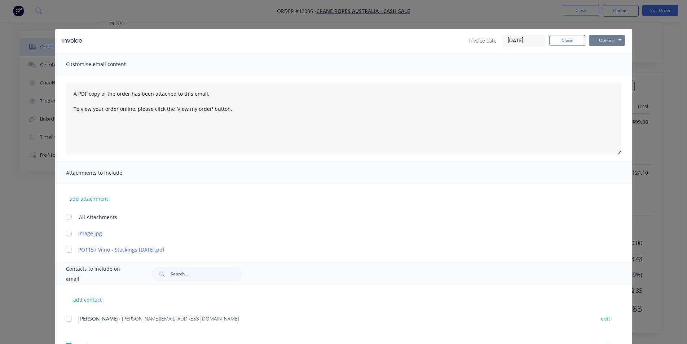
click at [601, 42] on button "Options" at bounding box center [607, 40] width 36 height 11
click at [603, 76] on button "Email" at bounding box center [612, 77] width 46 height 12
click at [558, 37] on button "Close" at bounding box center [567, 40] width 36 height 11
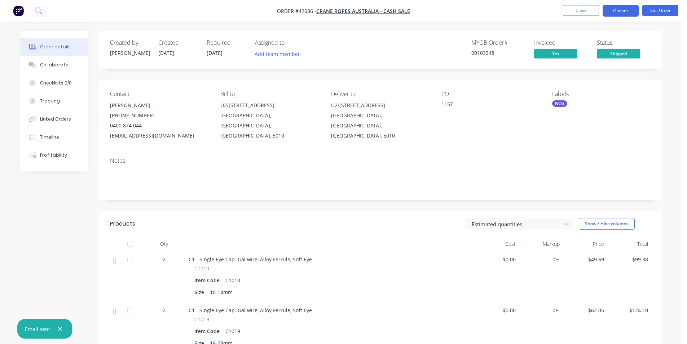
click at [629, 9] on button "Options" at bounding box center [620, 11] width 36 height 12
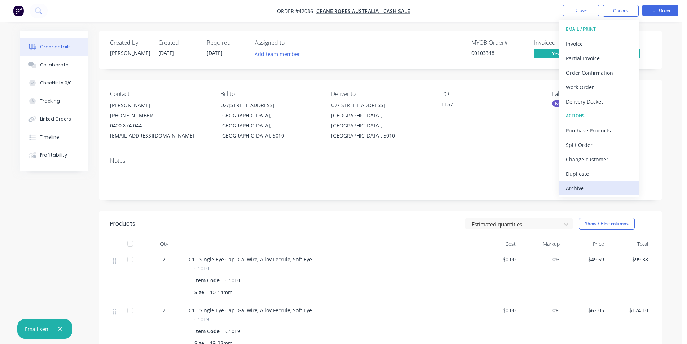
click at [587, 190] on div "Archive" at bounding box center [599, 188] width 66 height 10
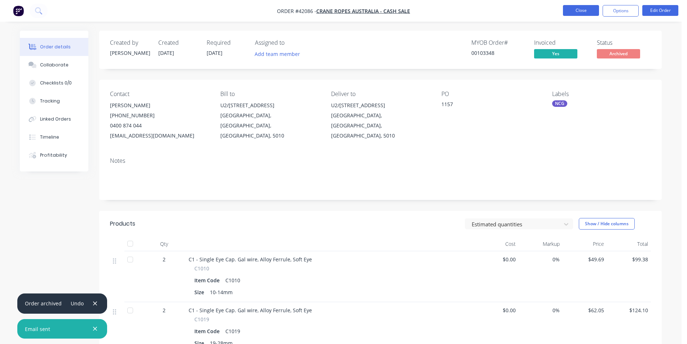
click at [573, 8] on button "Close" at bounding box center [581, 10] width 36 height 11
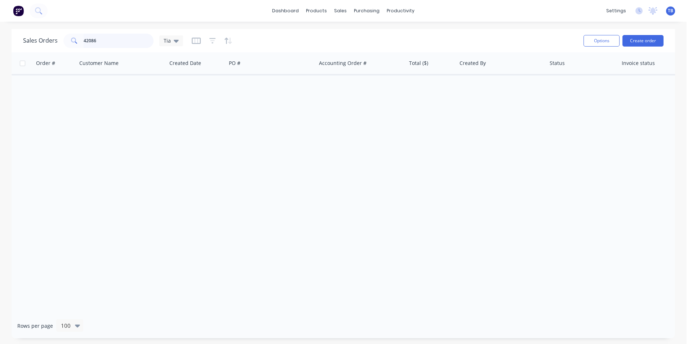
drag, startPoint x: 123, startPoint y: 36, endPoint x: 0, endPoint y: 31, distance: 123.1
click at [0, 31] on div "Sales Orders 42086 Tia Options Create order Order # Customer Name Created Date …" at bounding box center [343, 183] width 687 height 309
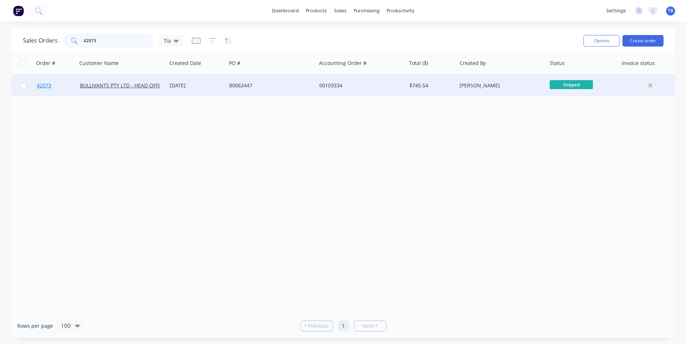
type input "42073"
click at [40, 84] on span "42073" at bounding box center [44, 85] width 14 height 7
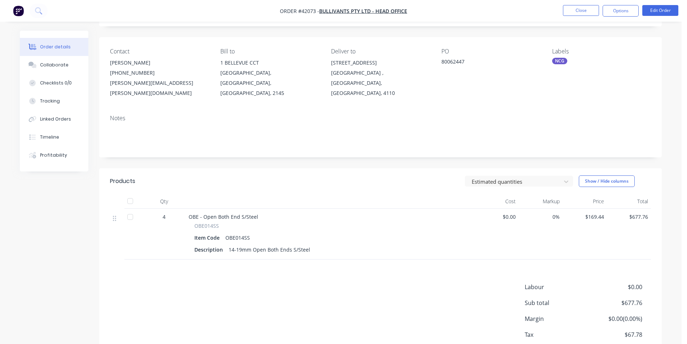
scroll to position [76, 0]
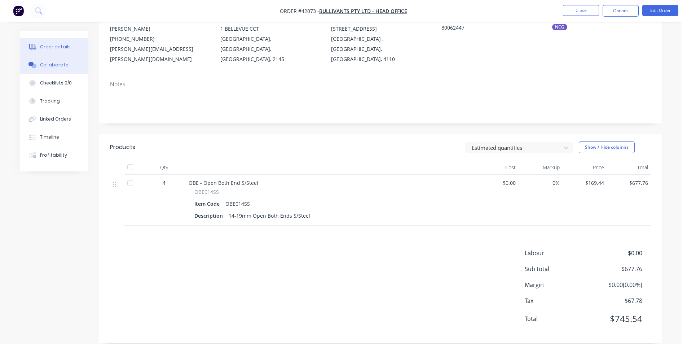
click at [48, 65] on div "Collaborate" at bounding box center [54, 65] width 28 height 6
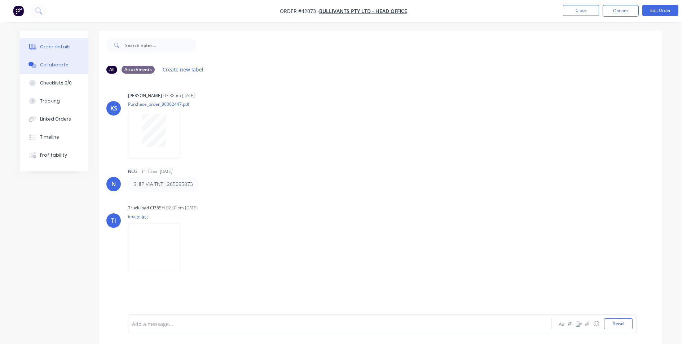
click at [61, 47] on div "Order details" at bounding box center [55, 47] width 31 height 6
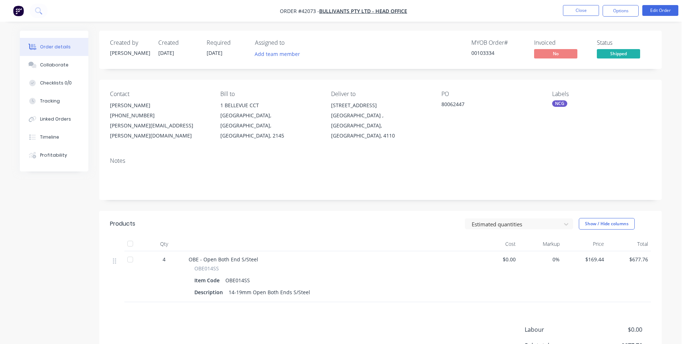
click at [624, 10] on button "Options" at bounding box center [620, 11] width 36 height 12
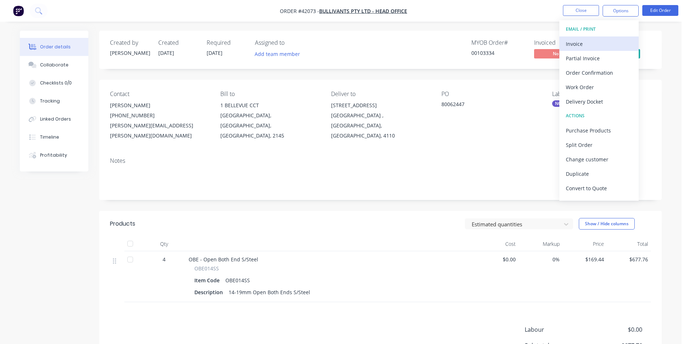
click at [593, 40] on div "Invoice" at bounding box center [599, 44] width 66 height 10
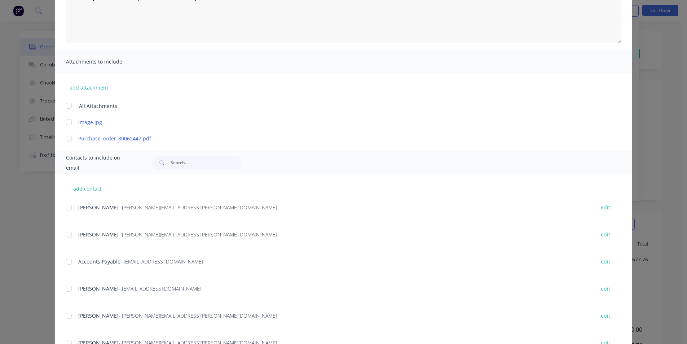
scroll to position [144, 0]
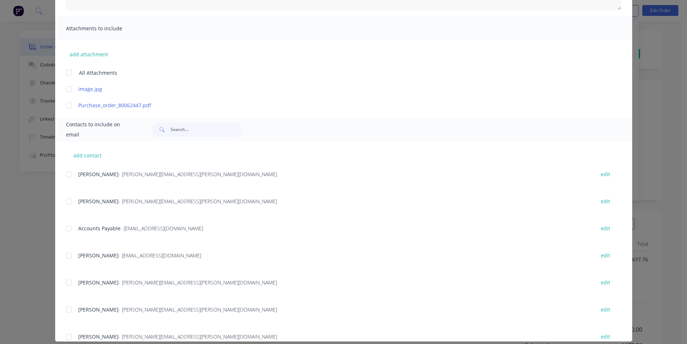
click at [71, 229] on div at bounding box center [69, 228] width 14 height 14
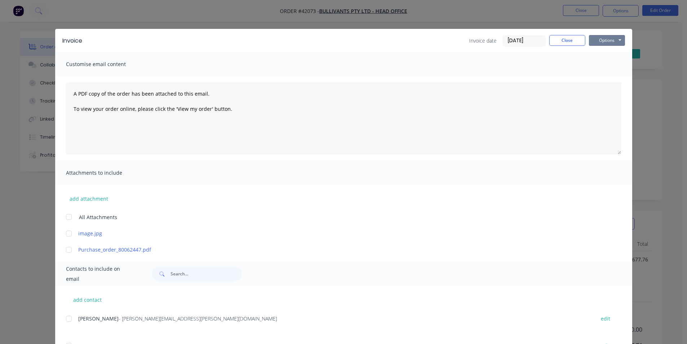
click at [605, 43] on button "Options" at bounding box center [607, 40] width 36 height 11
click at [601, 78] on button "Email" at bounding box center [612, 77] width 46 height 12
click at [567, 45] on button "Close" at bounding box center [567, 40] width 36 height 11
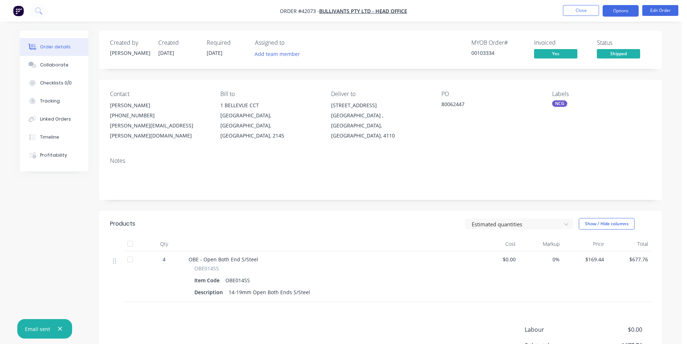
click at [617, 13] on button "Options" at bounding box center [620, 11] width 36 height 12
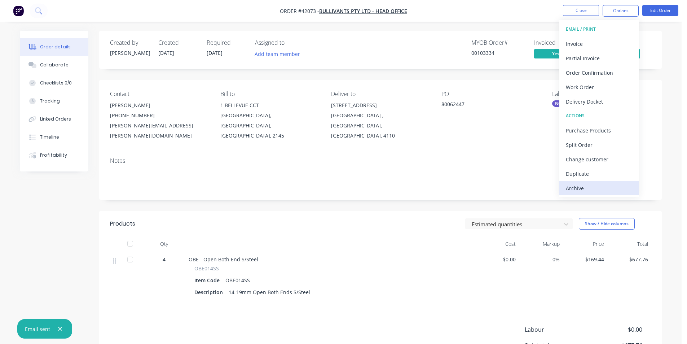
click at [588, 186] on div "Archive" at bounding box center [599, 188] width 66 height 10
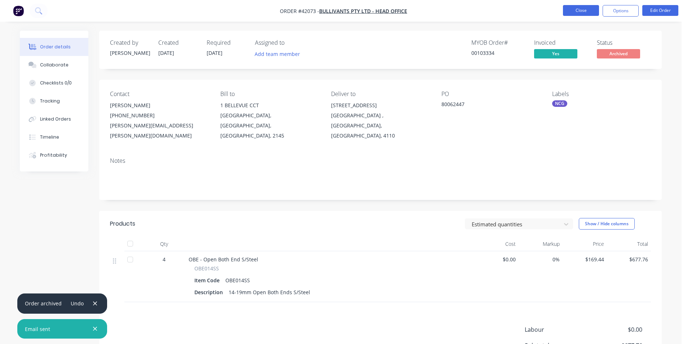
click at [574, 11] on button "Close" at bounding box center [581, 10] width 36 height 11
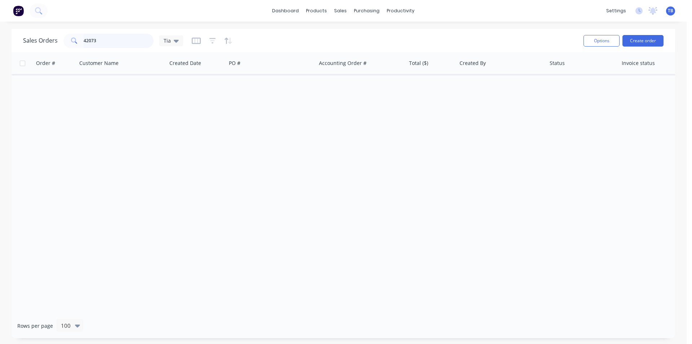
drag, startPoint x: 127, startPoint y: 41, endPoint x: 0, endPoint y: 40, distance: 127.3
click at [0, 41] on div "Sales Orders 42073 Tia Options Create order Order # Customer Name Created Date …" at bounding box center [343, 183] width 687 height 309
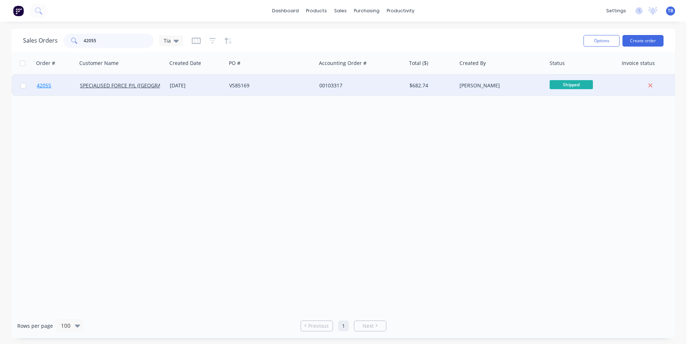
type input "42055"
click at [47, 85] on span "42055" at bounding box center [44, 85] width 14 height 7
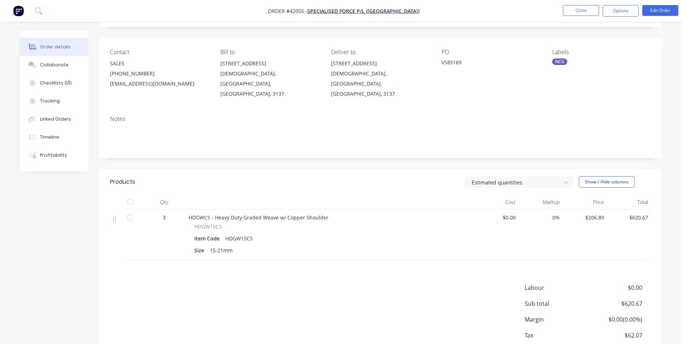
scroll to position [76, 0]
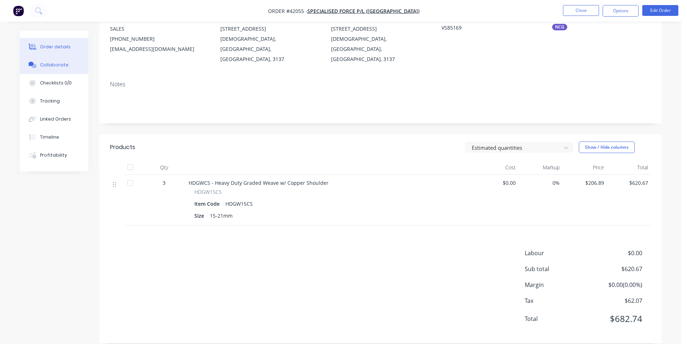
click at [61, 63] on div "Collaborate" at bounding box center [54, 65] width 28 height 6
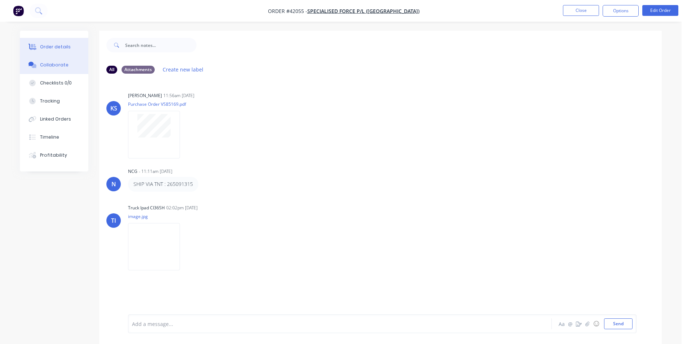
click at [65, 47] on div "Order details" at bounding box center [55, 47] width 31 height 6
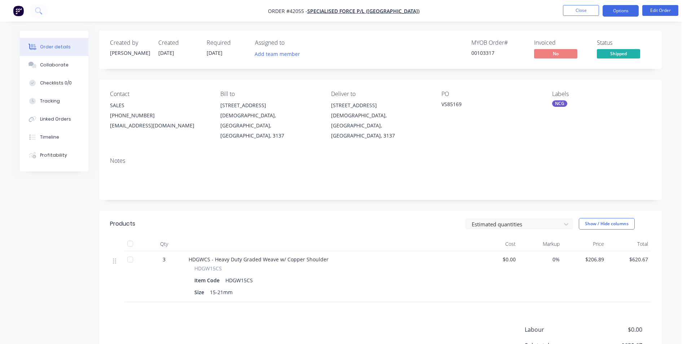
click at [623, 10] on button "Options" at bounding box center [620, 11] width 36 height 12
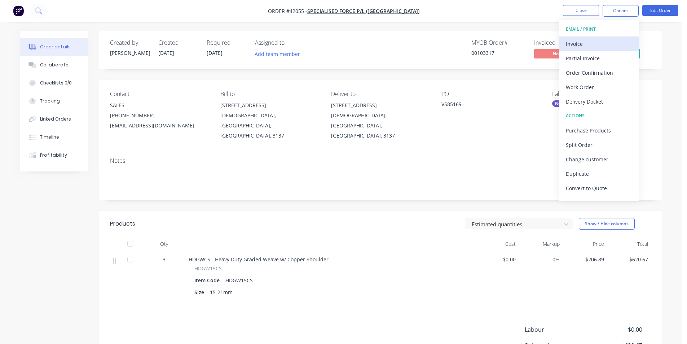
click at [573, 42] on div "Invoice" at bounding box center [599, 44] width 66 height 10
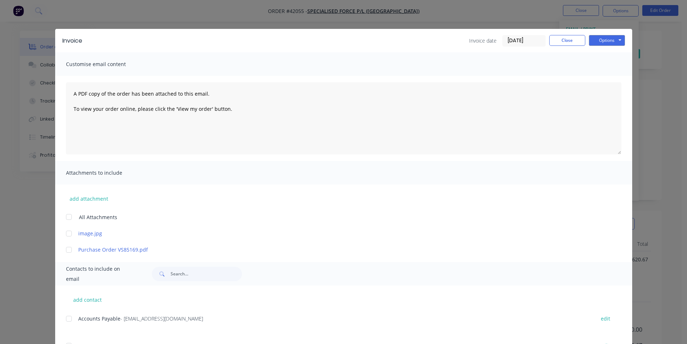
scroll to position [180, 0]
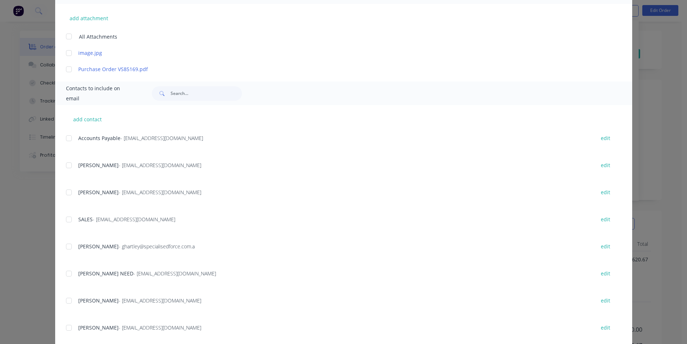
click at [70, 140] on div at bounding box center [69, 138] width 14 height 14
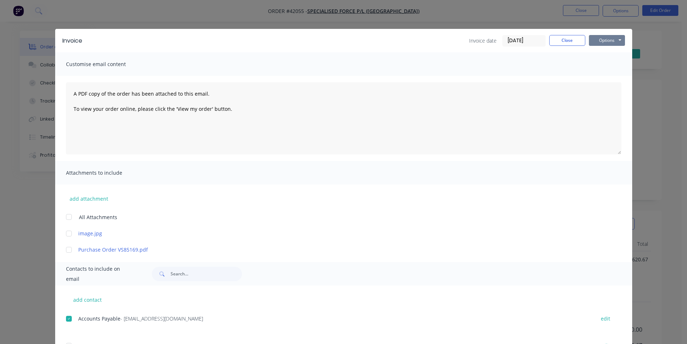
click at [616, 42] on button "Options" at bounding box center [607, 40] width 36 height 11
click at [616, 78] on button "Email" at bounding box center [612, 77] width 46 height 12
click at [558, 45] on button "Close" at bounding box center [567, 40] width 36 height 11
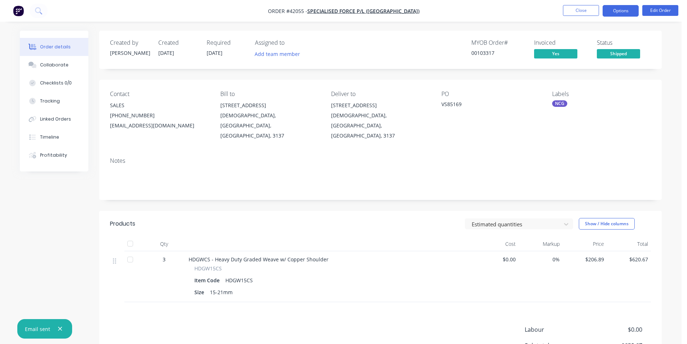
click at [611, 9] on button "Options" at bounding box center [620, 11] width 36 height 12
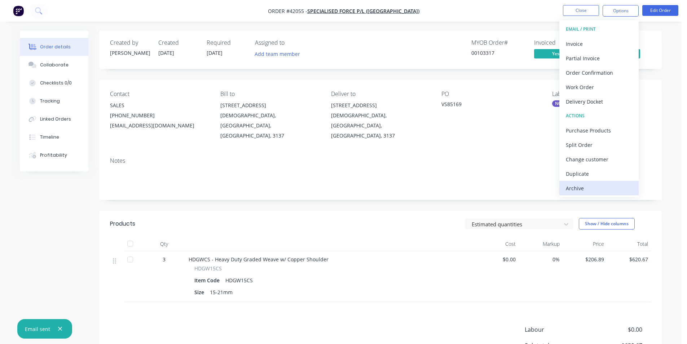
click at [572, 192] on div "Archive" at bounding box center [599, 188] width 66 height 10
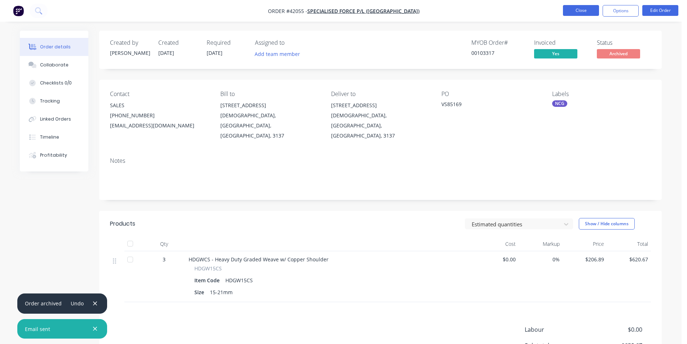
click at [578, 10] on button "Close" at bounding box center [581, 10] width 36 height 11
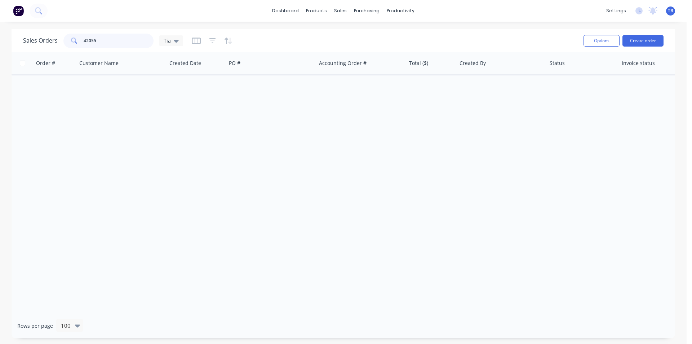
click at [0, 9] on div "dashboard products sales purchasing productivity dashboard products Product Cat…" at bounding box center [343, 172] width 687 height 344
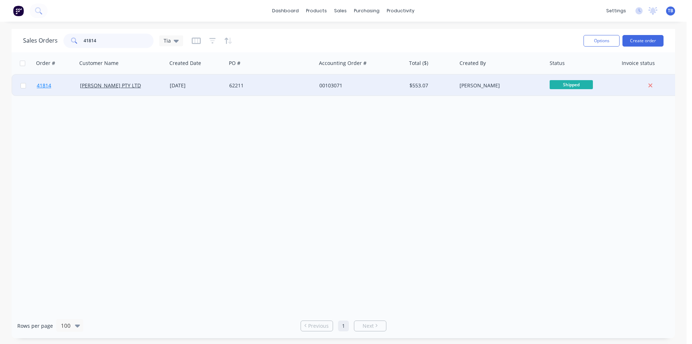
type input "41814"
click at [45, 89] on link "41814" at bounding box center [58, 86] width 43 height 22
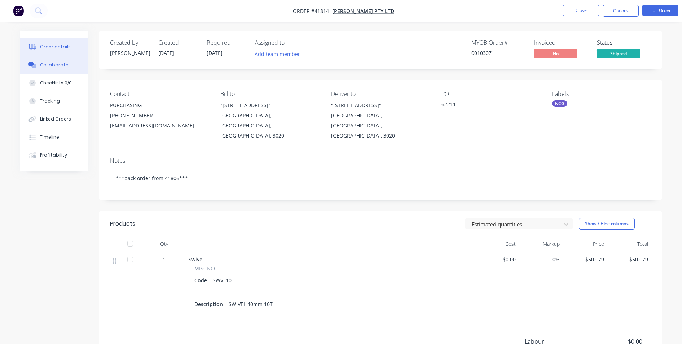
click at [60, 67] on div "Collaborate" at bounding box center [54, 65] width 28 height 6
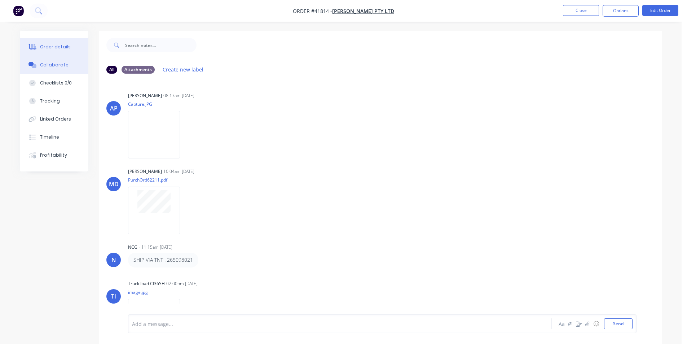
click at [52, 47] on div "Order details" at bounding box center [55, 47] width 31 height 6
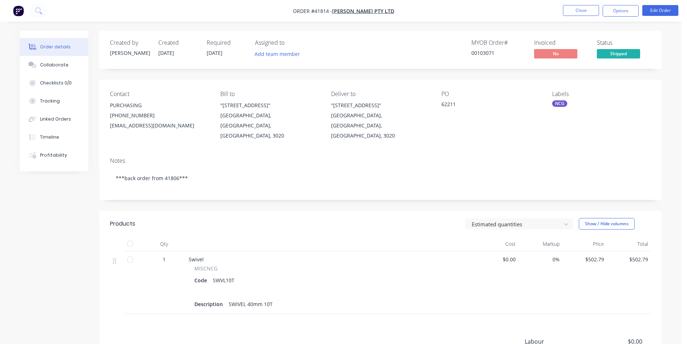
drag, startPoint x: 622, startPoint y: 12, endPoint x: 615, endPoint y: 20, distance: 10.8
click at [622, 11] on button "Options" at bounding box center [620, 11] width 36 height 12
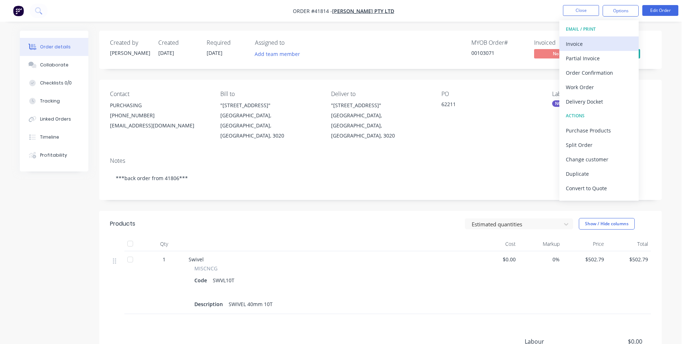
click at [594, 41] on div "Invoice" at bounding box center [599, 44] width 66 height 10
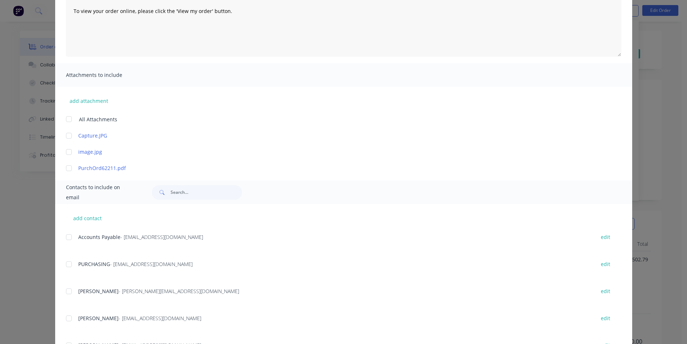
scroll to position [108, 0]
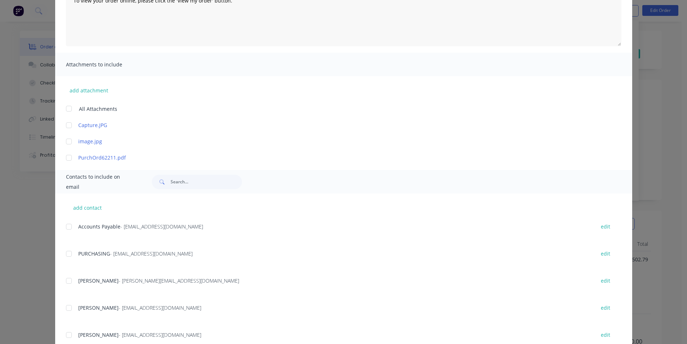
click at [65, 226] on div at bounding box center [69, 226] width 14 height 14
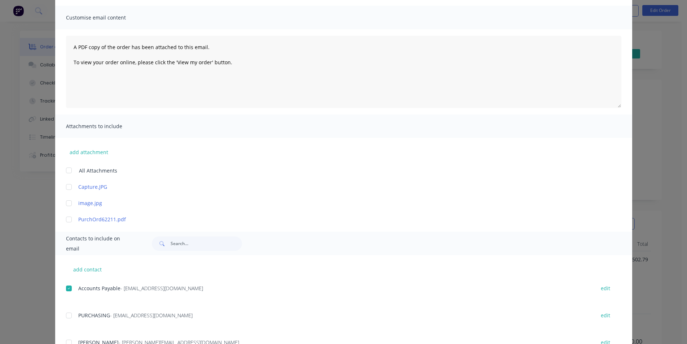
scroll to position [0, 0]
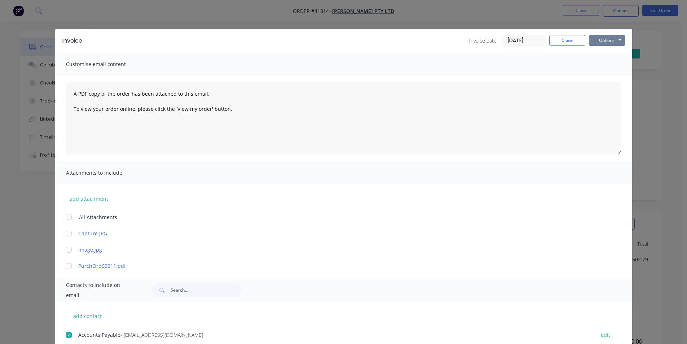
click at [597, 41] on button "Options" at bounding box center [607, 40] width 36 height 11
click at [604, 77] on button "Email" at bounding box center [612, 77] width 46 height 12
click at [566, 31] on div "Invoice Invoice date [DATE] Close Options Preview Print Email" at bounding box center [343, 40] width 577 height 23
click at [566, 36] on button "Close" at bounding box center [567, 40] width 36 height 11
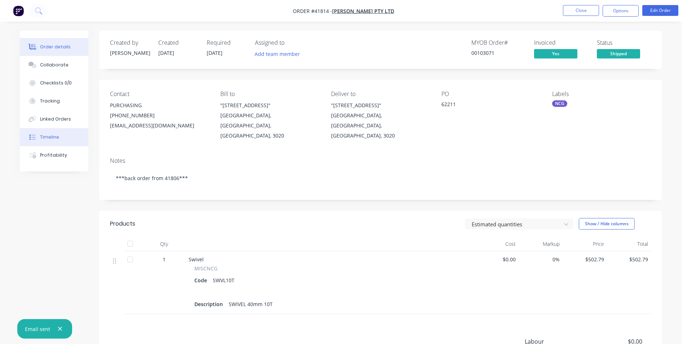
click at [61, 137] on button "Timeline" at bounding box center [54, 137] width 69 height 18
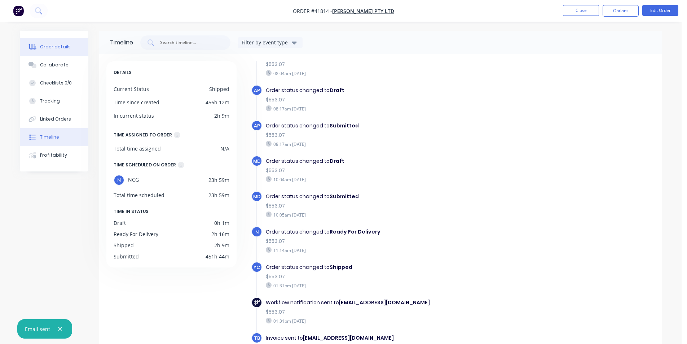
click at [67, 45] on div "Order details" at bounding box center [55, 47] width 31 height 6
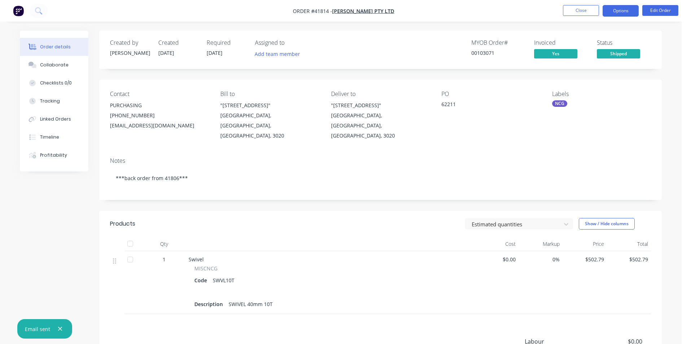
click at [611, 14] on button "Options" at bounding box center [620, 11] width 36 height 12
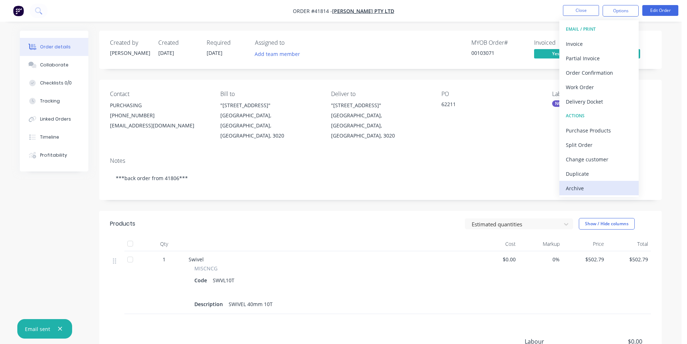
click at [585, 187] on div "Archive" at bounding box center [599, 188] width 66 height 10
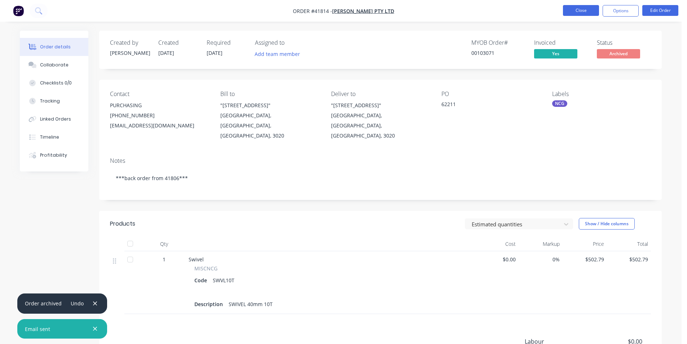
click at [578, 13] on button "Close" at bounding box center [581, 10] width 36 height 11
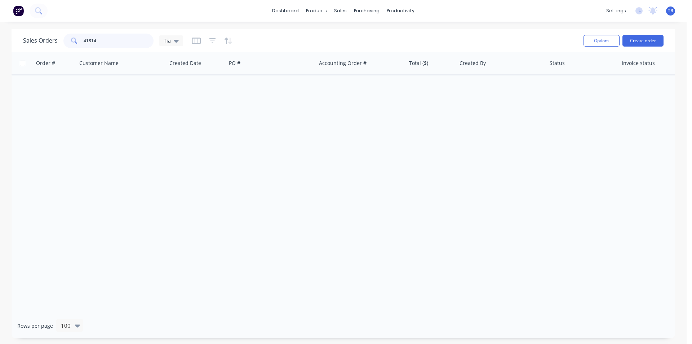
drag, startPoint x: 88, startPoint y: 43, endPoint x: 31, endPoint y: 44, distance: 56.6
click at [31, 44] on div "Sales Orders 41814 Tia" at bounding box center [103, 41] width 160 height 14
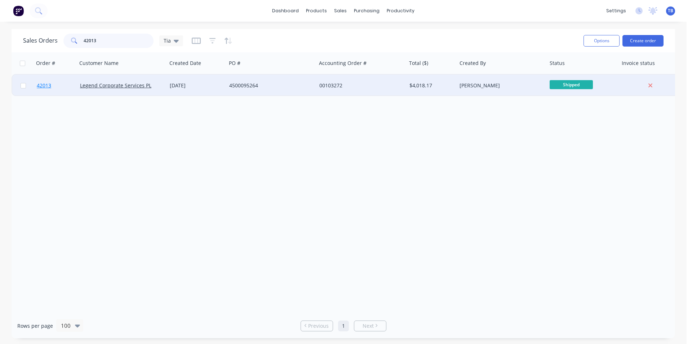
type input "42013"
click at [41, 85] on span "42013" at bounding box center [44, 85] width 14 height 7
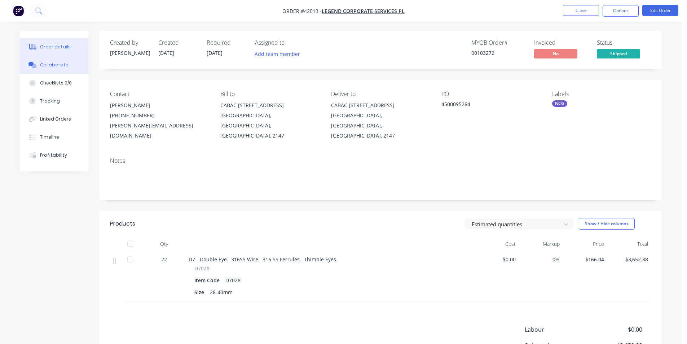
click at [48, 60] on button "Collaborate" at bounding box center [54, 65] width 69 height 18
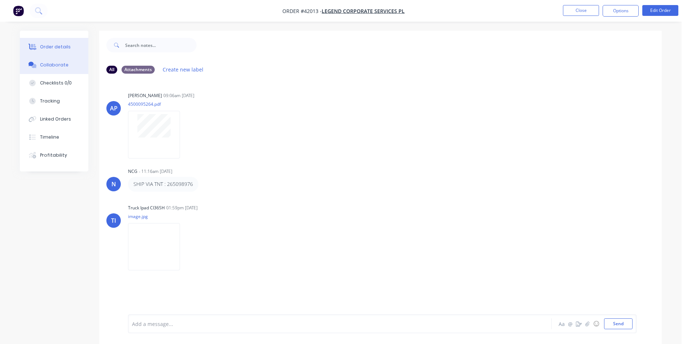
click at [52, 45] on div "Order details" at bounding box center [55, 47] width 31 height 6
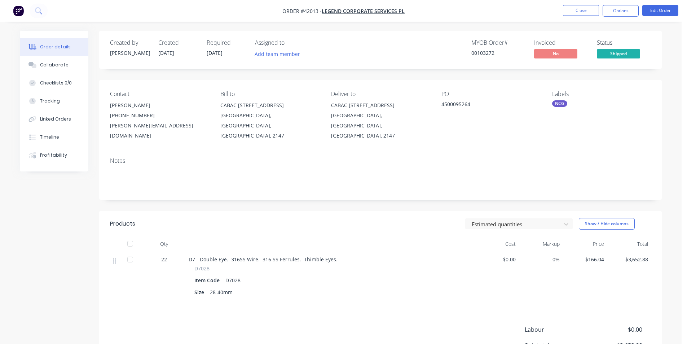
drag, startPoint x: 440, startPoint y: 244, endPoint x: 438, endPoint y: 291, distance: 47.3
click at [439, 291] on div "D7 - Double Eye. 316SS Wire. 316 SS Ferrules. Thimble Eyes. D7028 Item Code D70…" at bounding box center [330, 276] width 288 height 51
click at [66, 65] on button "Collaborate" at bounding box center [54, 65] width 69 height 18
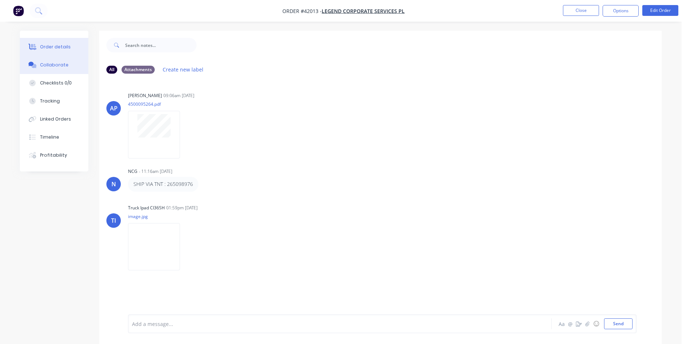
click at [68, 53] on button "Order details" at bounding box center [54, 47] width 69 height 18
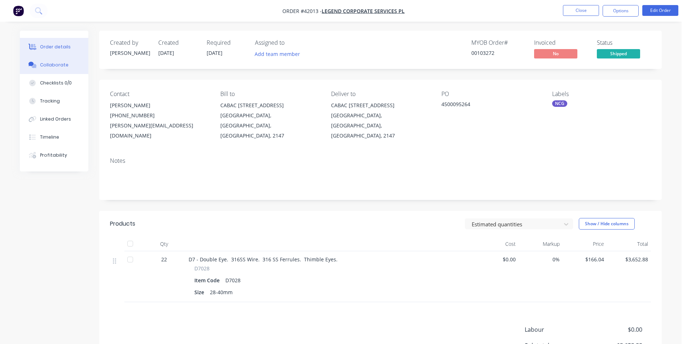
click at [64, 71] on button "Collaborate" at bounding box center [54, 65] width 69 height 18
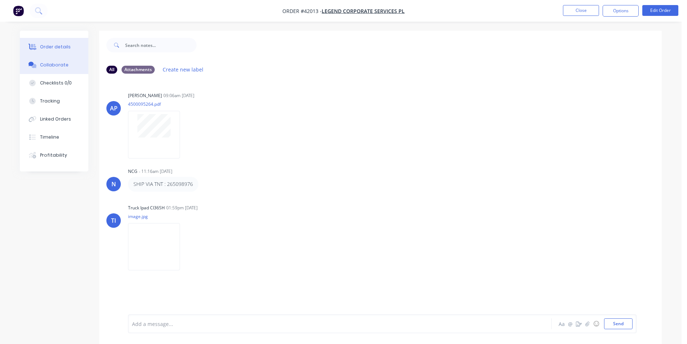
click at [62, 48] on div "Order details" at bounding box center [55, 47] width 31 height 6
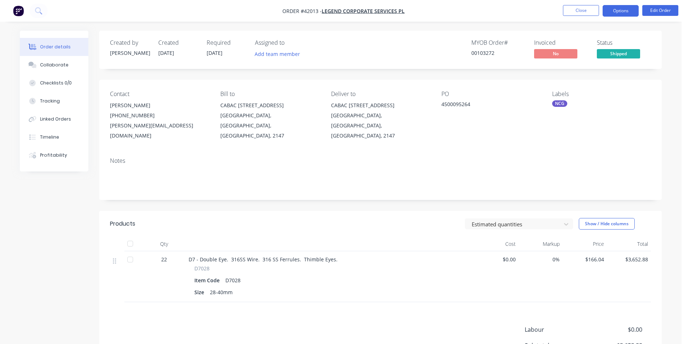
click at [616, 12] on button "Options" at bounding box center [620, 11] width 36 height 12
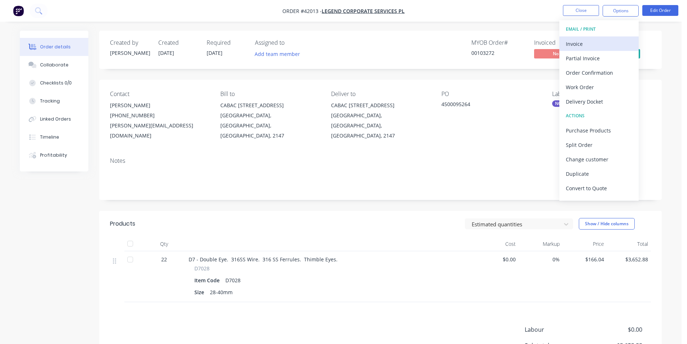
click at [595, 39] on div "Invoice" at bounding box center [599, 44] width 66 height 10
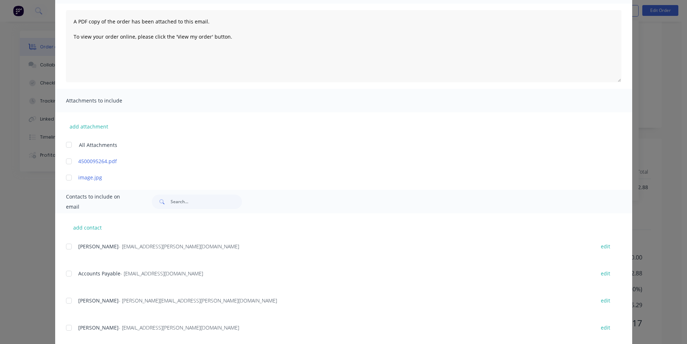
scroll to position [144, 0]
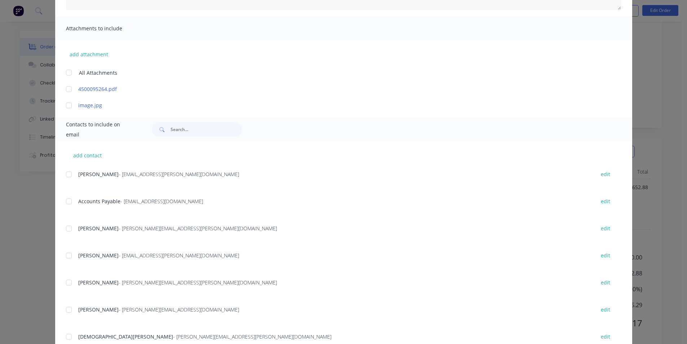
click at [65, 202] on div at bounding box center [69, 201] width 14 height 14
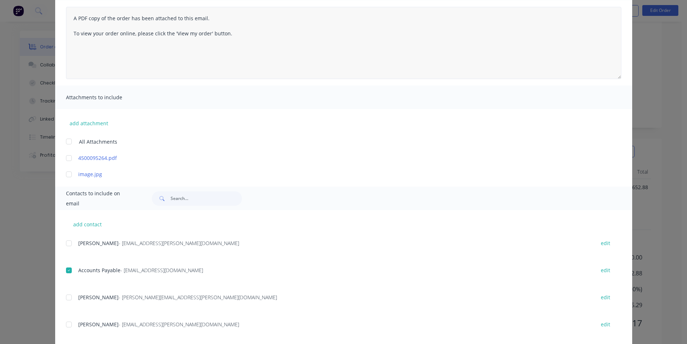
scroll to position [0, 0]
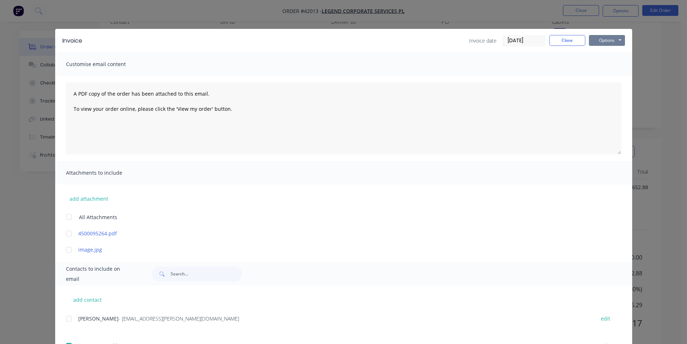
click at [596, 36] on button "Options" at bounding box center [607, 40] width 36 height 11
click at [604, 78] on button "Email" at bounding box center [612, 77] width 46 height 12
click at [565, 42] on button "Close" at bounding box center [567, 40] width 36 height 11
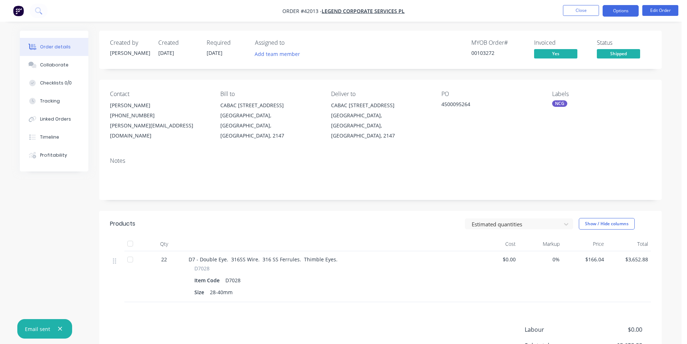
click at [618, 9] on button "Options" at bounding box center [620, 11] width 36 height 12
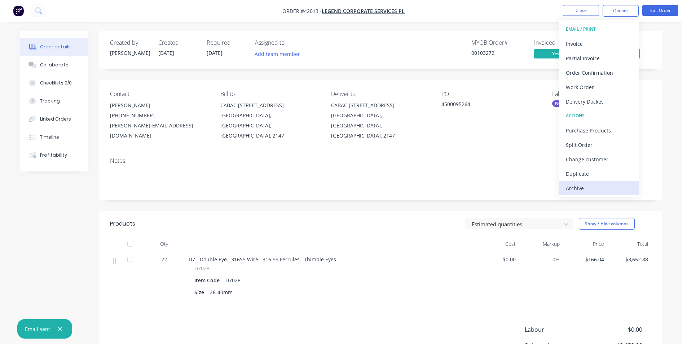
click at [590, 189] on div "Archive" at bounding box center [599, 188] width 66 height 10
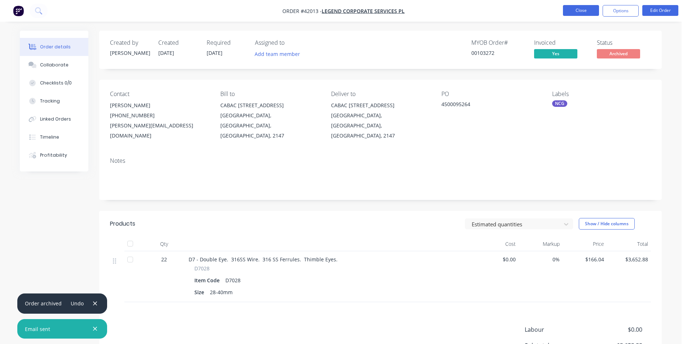
click at [581, 13] on button "Close" at bounding box center [581, 10] width 36 height 11
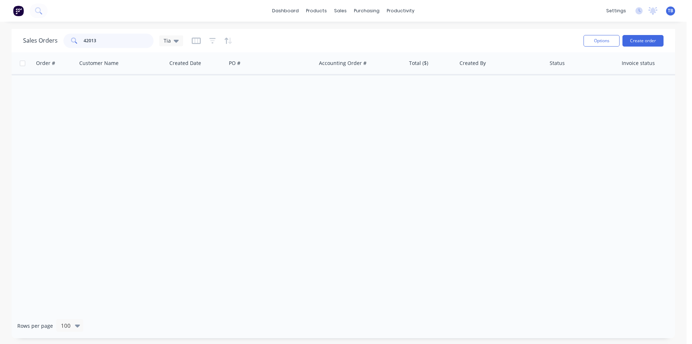
drag, startPoint x: 126, startPoint y: 42, endPoint x: 0, endPoint y: 23, distance: 127.2
click at [0, 23] on div "dashboard products sales purchasing productivity dashboard products Product Cat…" at bounding box center [343, 172] width 687 height 344
